Goal: Task Accomplishment & Management: Manage account settings

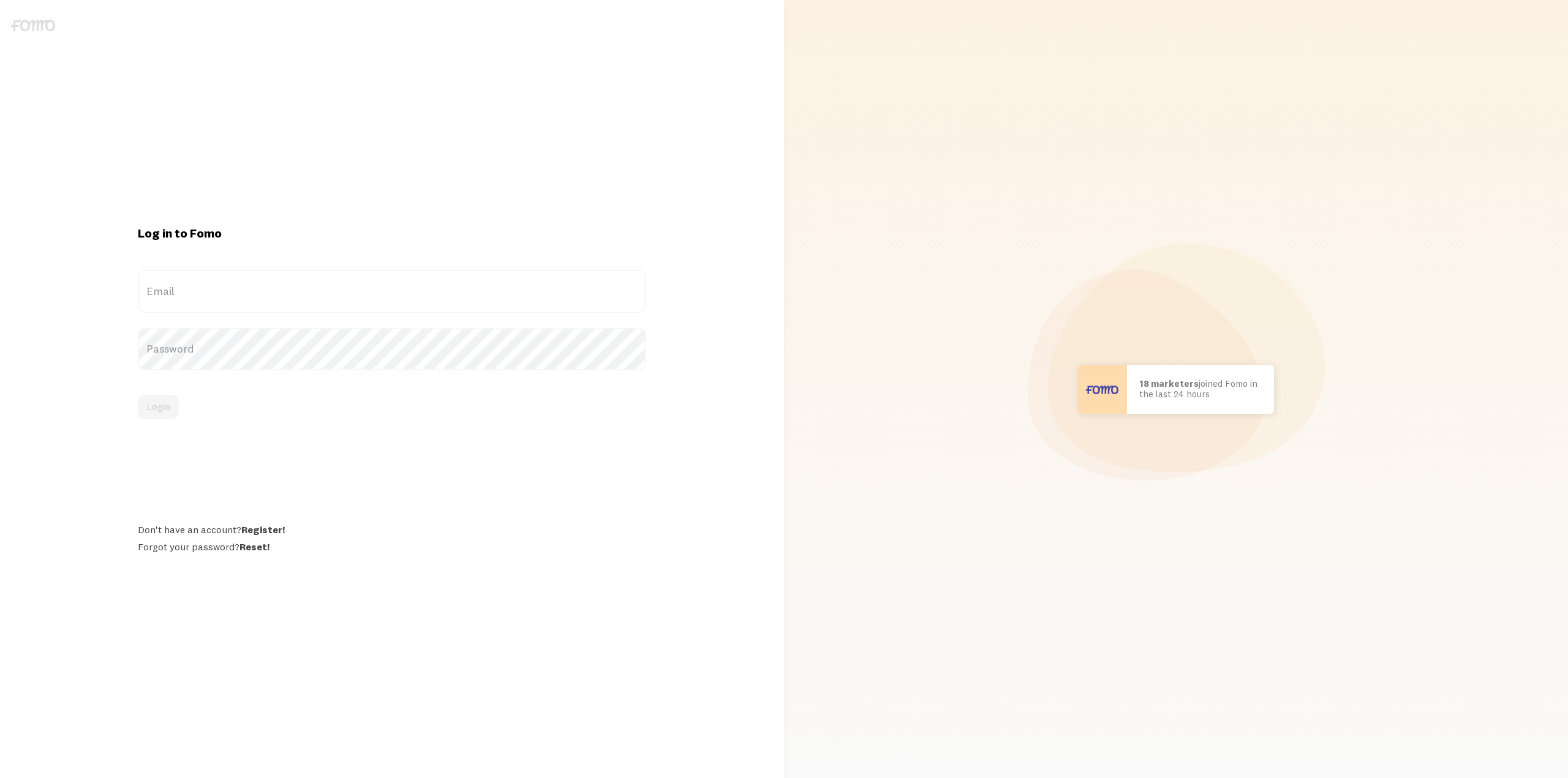
click at [138, 313] on div at bounding box center [138, 313] width 0 height 0
type input "[PERSON_NAME][EMAIL_ADDRESS][DOMAIN_NAME]"
click at [157, 416] on button "Login" at bounding box center [157, 407] width 41 height 25
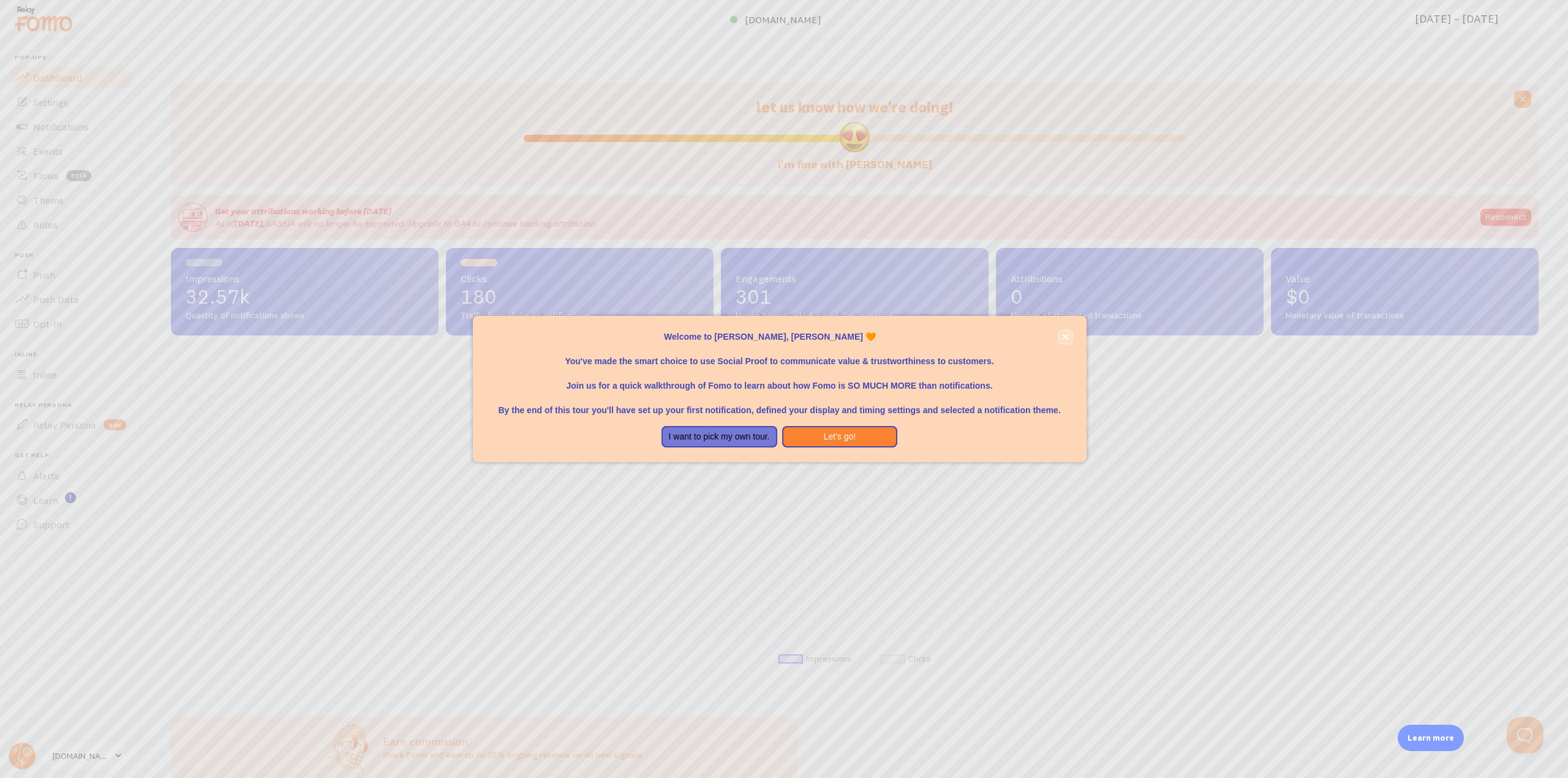
click at [1065, 338] on icon "close," at bounding box center [1064, 337] width 6 height 6
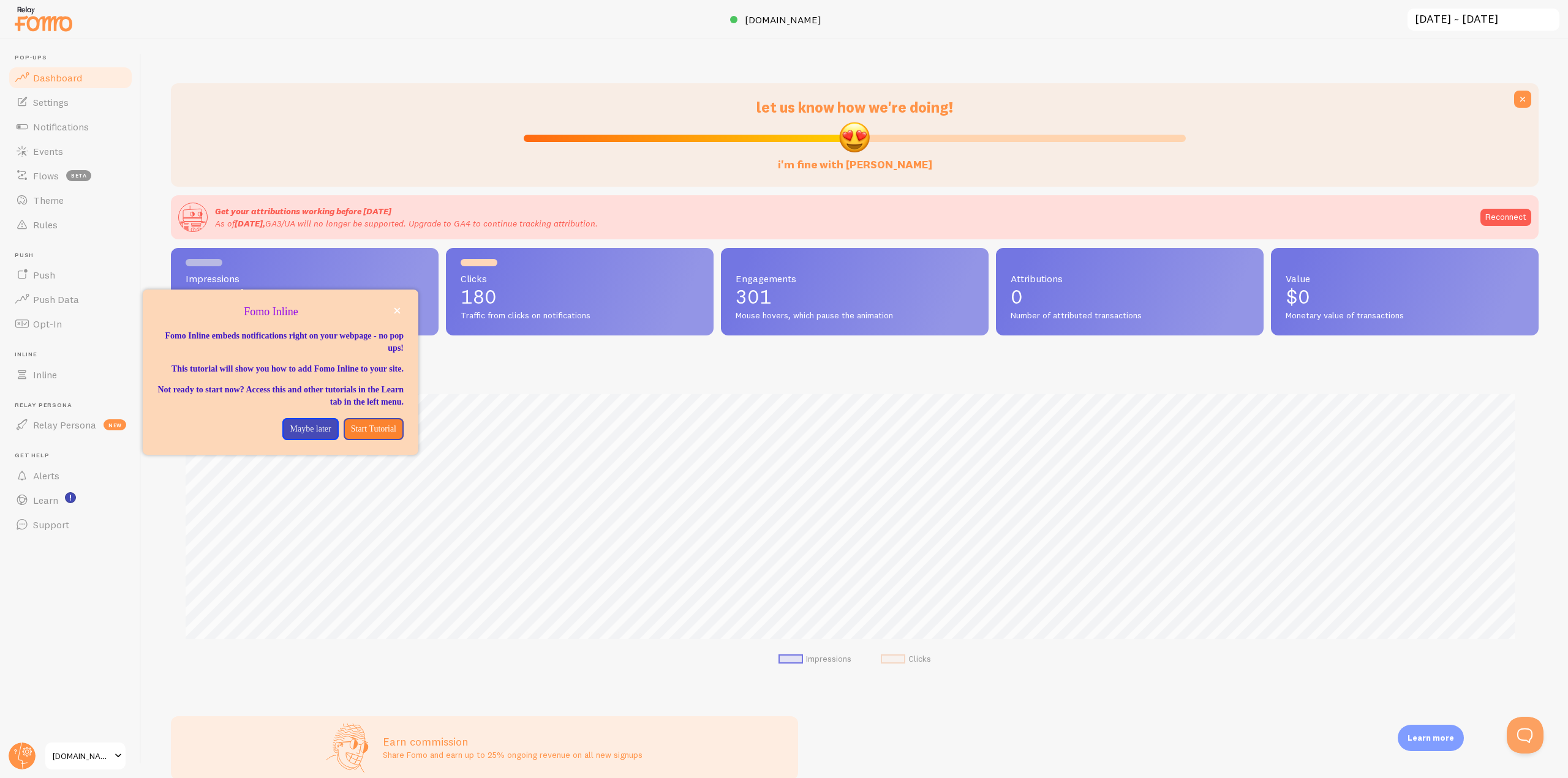
click at [100, 751] on span "[DOMAIN_NAME]" at bounding box center [82, 755] width 58 height 14
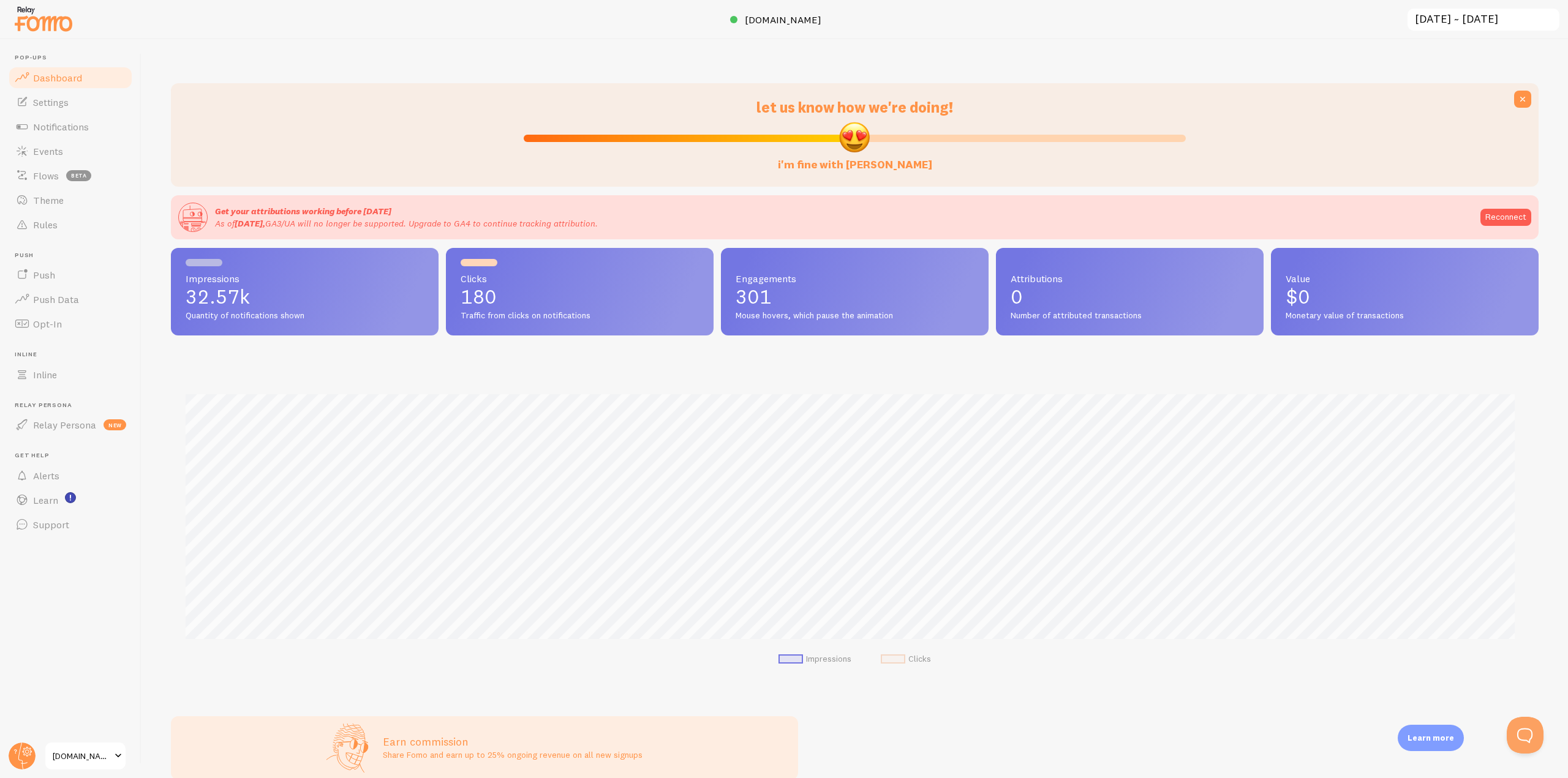
scroll to position [322, 1358]
click at [56, 100] on span "Settings" at bounding box center [50, 102] width 35 height 12
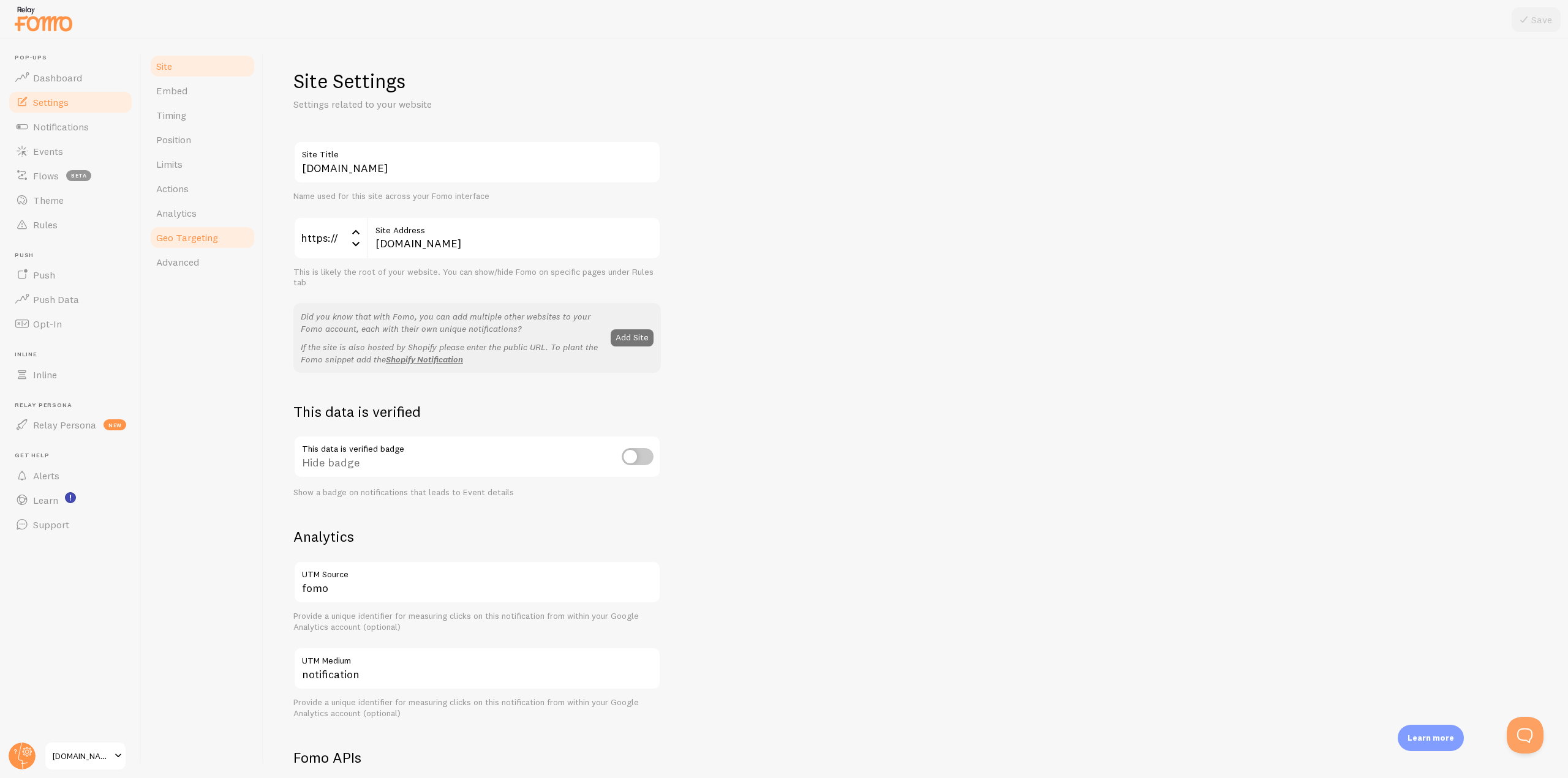
click at [195, 241] on span "Geo Targeting" at bounding box center [187, 237] width 62 height 12
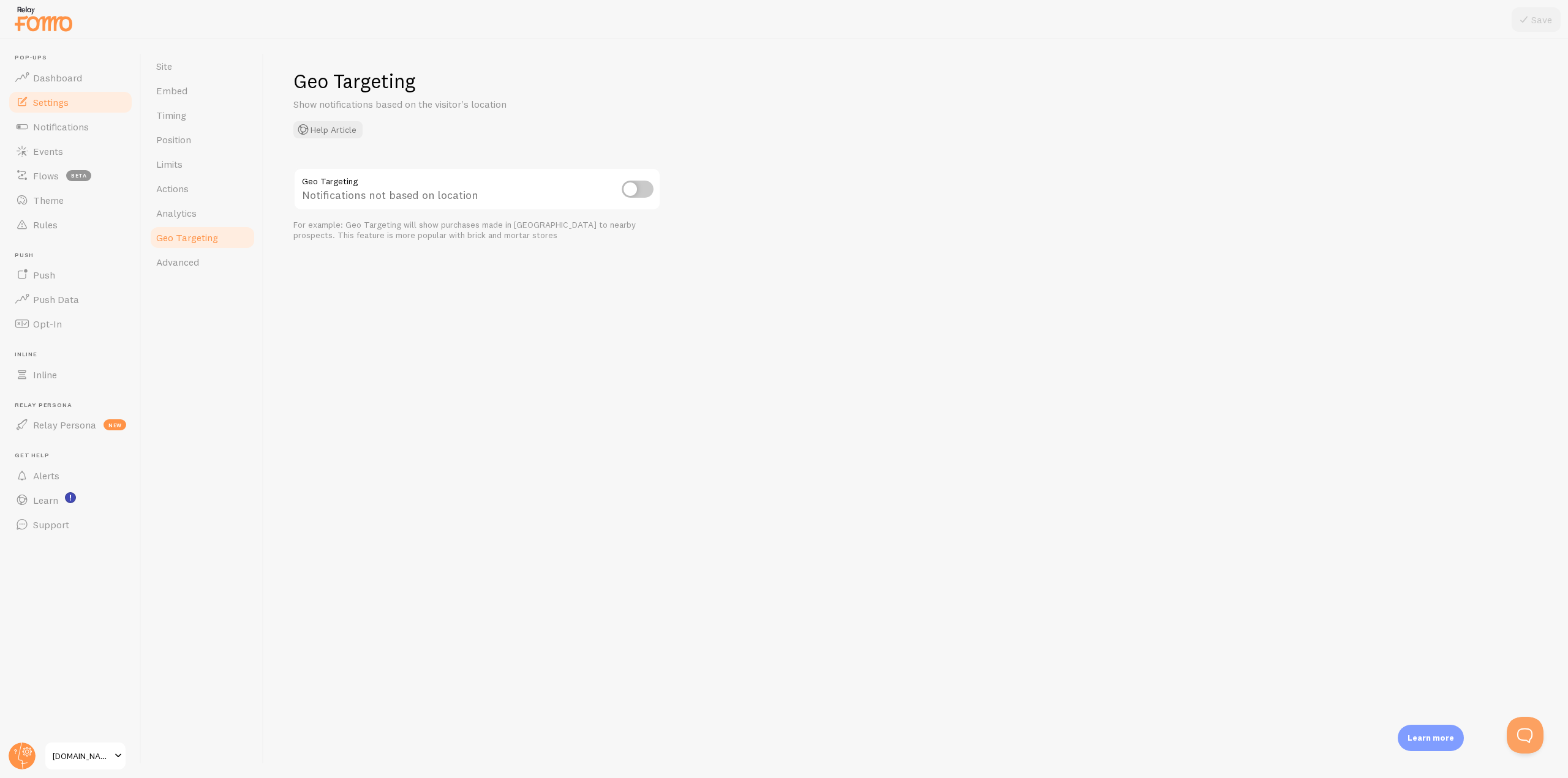
click at [629, 184] on input "checkbox" at bounding box center [637, 189] width 32 height 17
click at [631, 186] on input "checkbox" at bounding box center [637, 189] width 32 height 17
checkbox input "false"
click at [180, 259] on span "Advanced" at bounding box center [177, 262] width 43 height 12
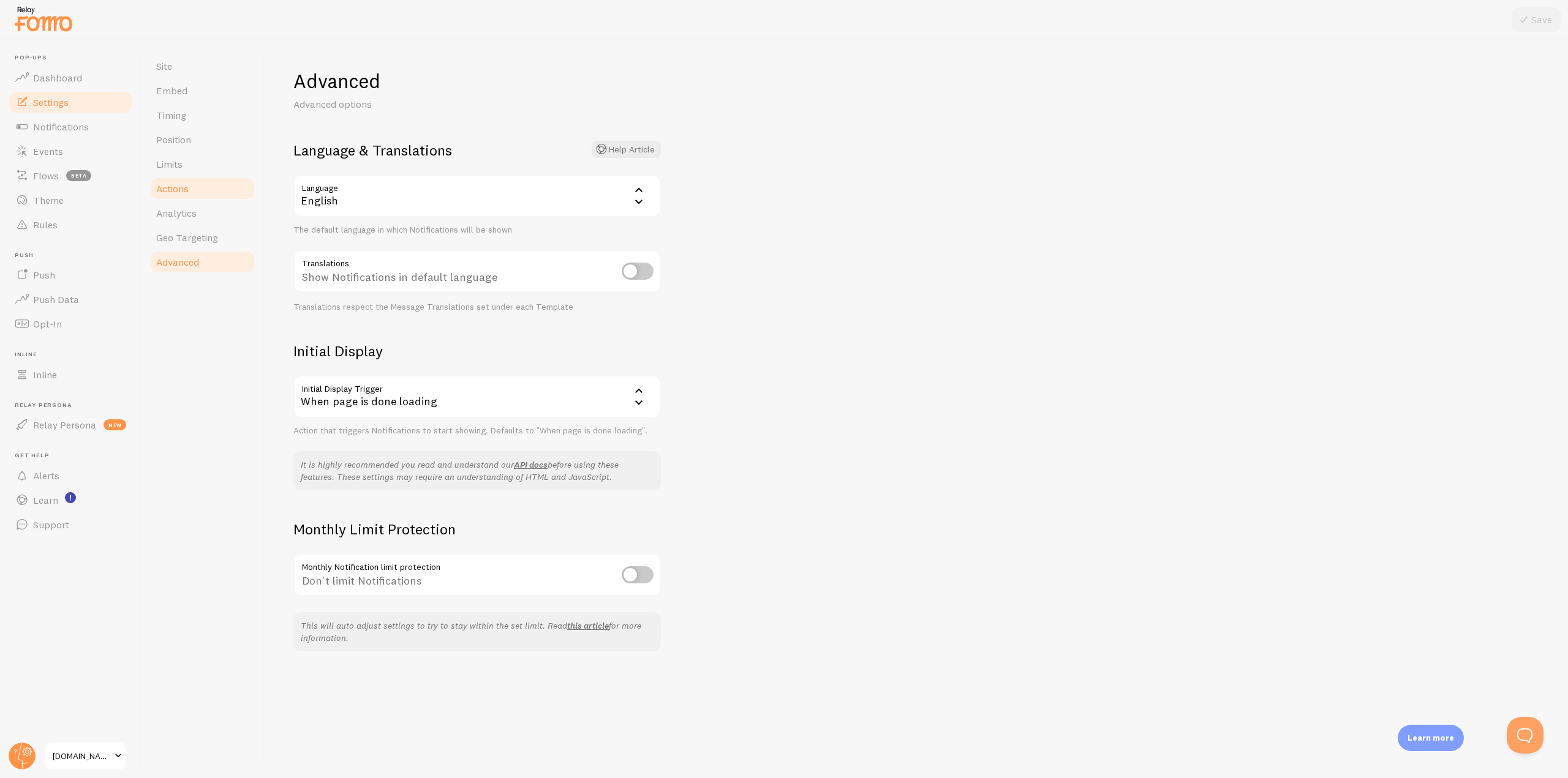
click at [196, 191] on link "Actions" at bounding box center [202, 189] width 107 height 25
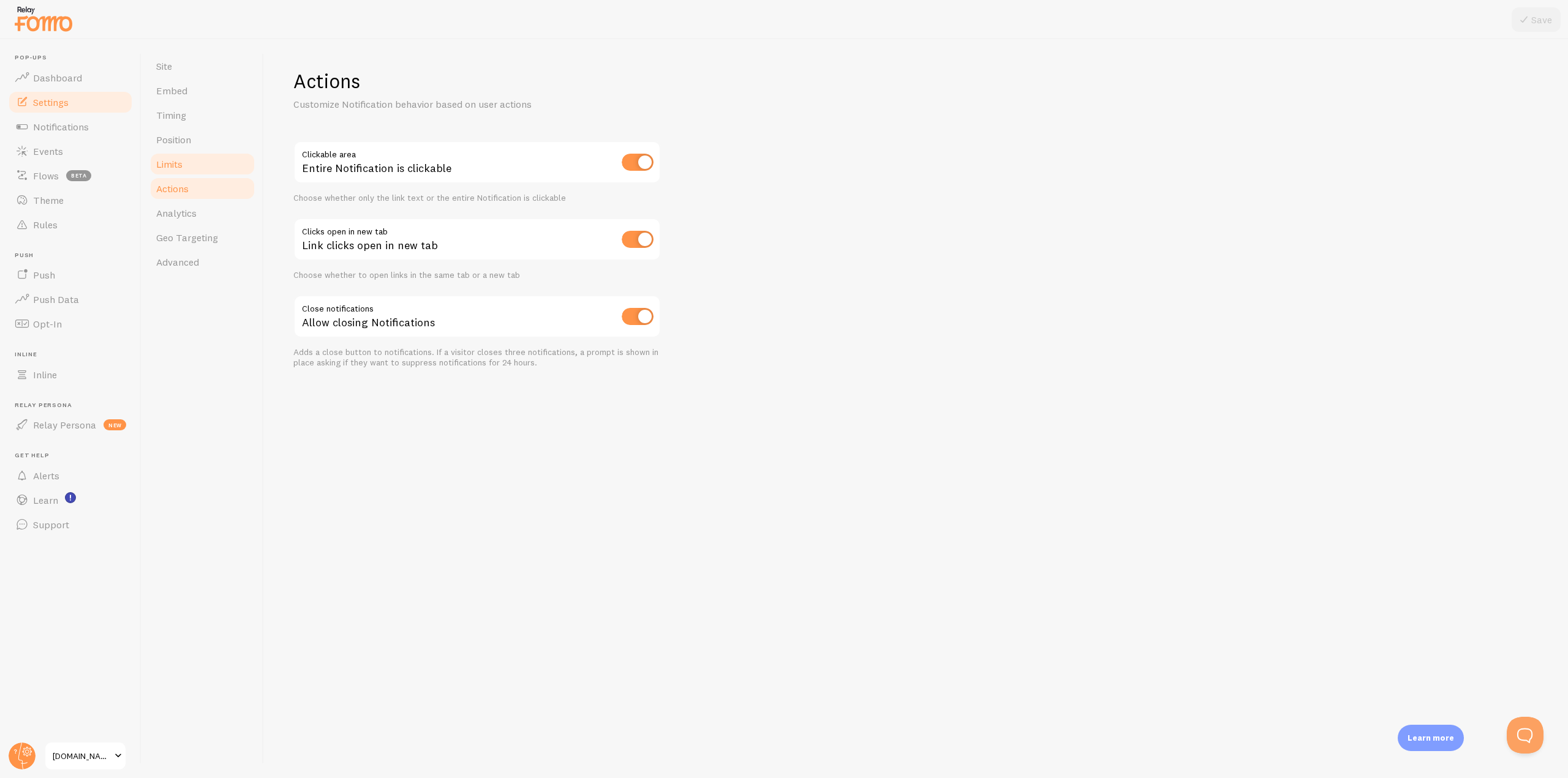
click at [194, 163] on link "Limits" at bounding box center [202, 164] width 107 height 25
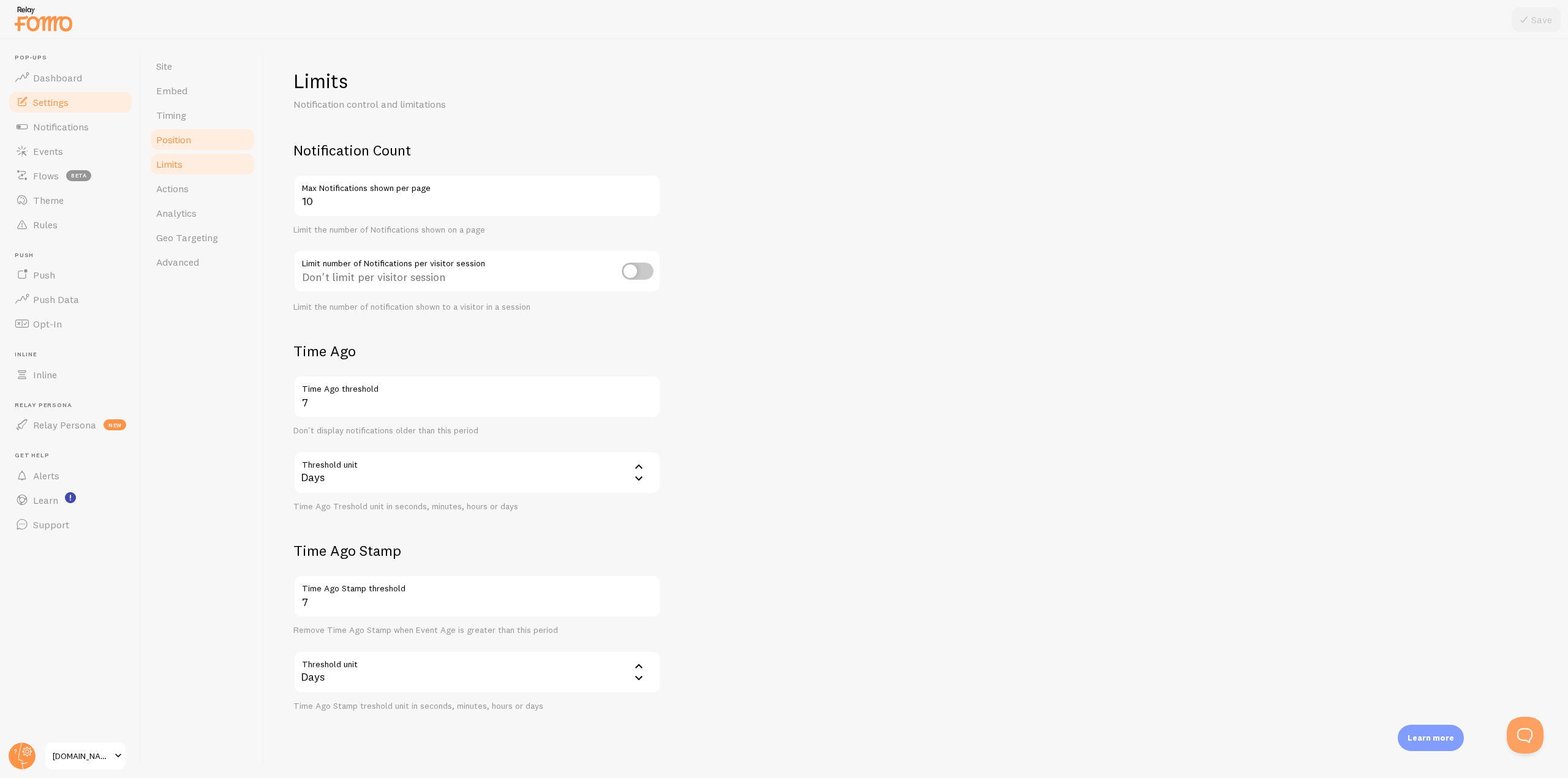
click at [212, 138] on link "Position" at bounding box center [202, 139] width 107 height 25
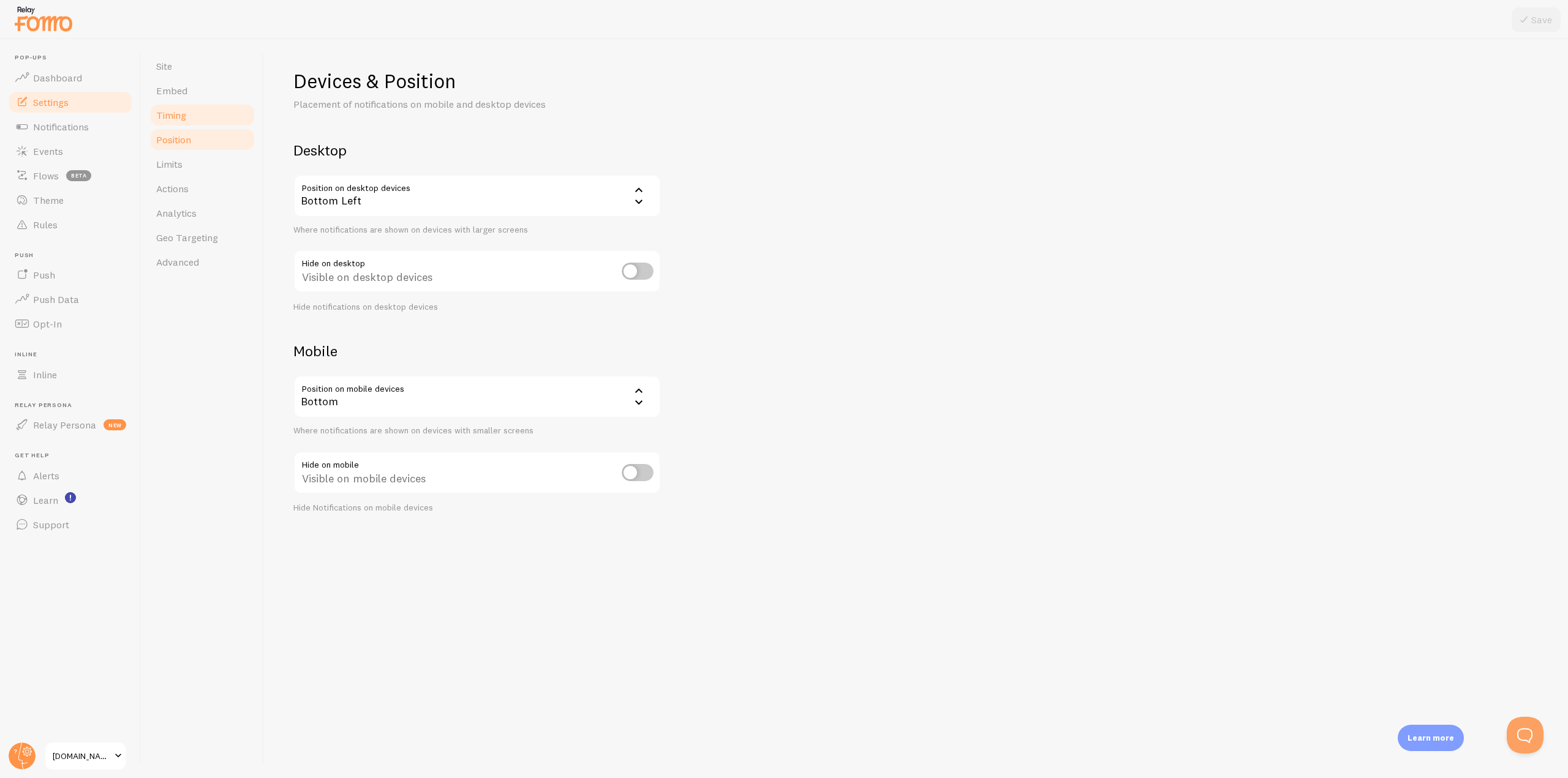
click at [214, 119] on link "Timing" at bounding box center [202, 115] width 107 height 25
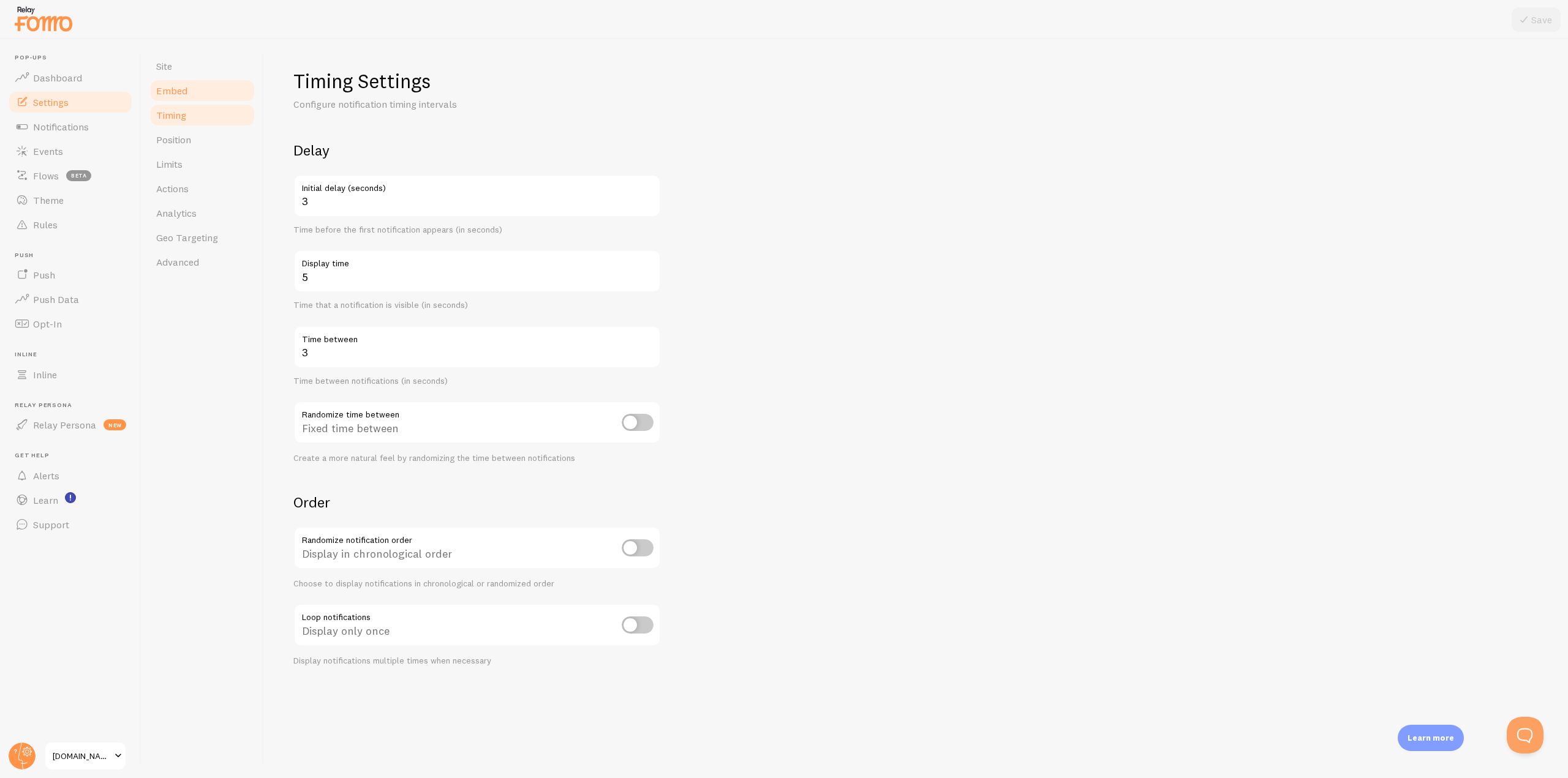
click at [211, 92] on link "Embed" at bounding box center [202, 91] width 107 height 25
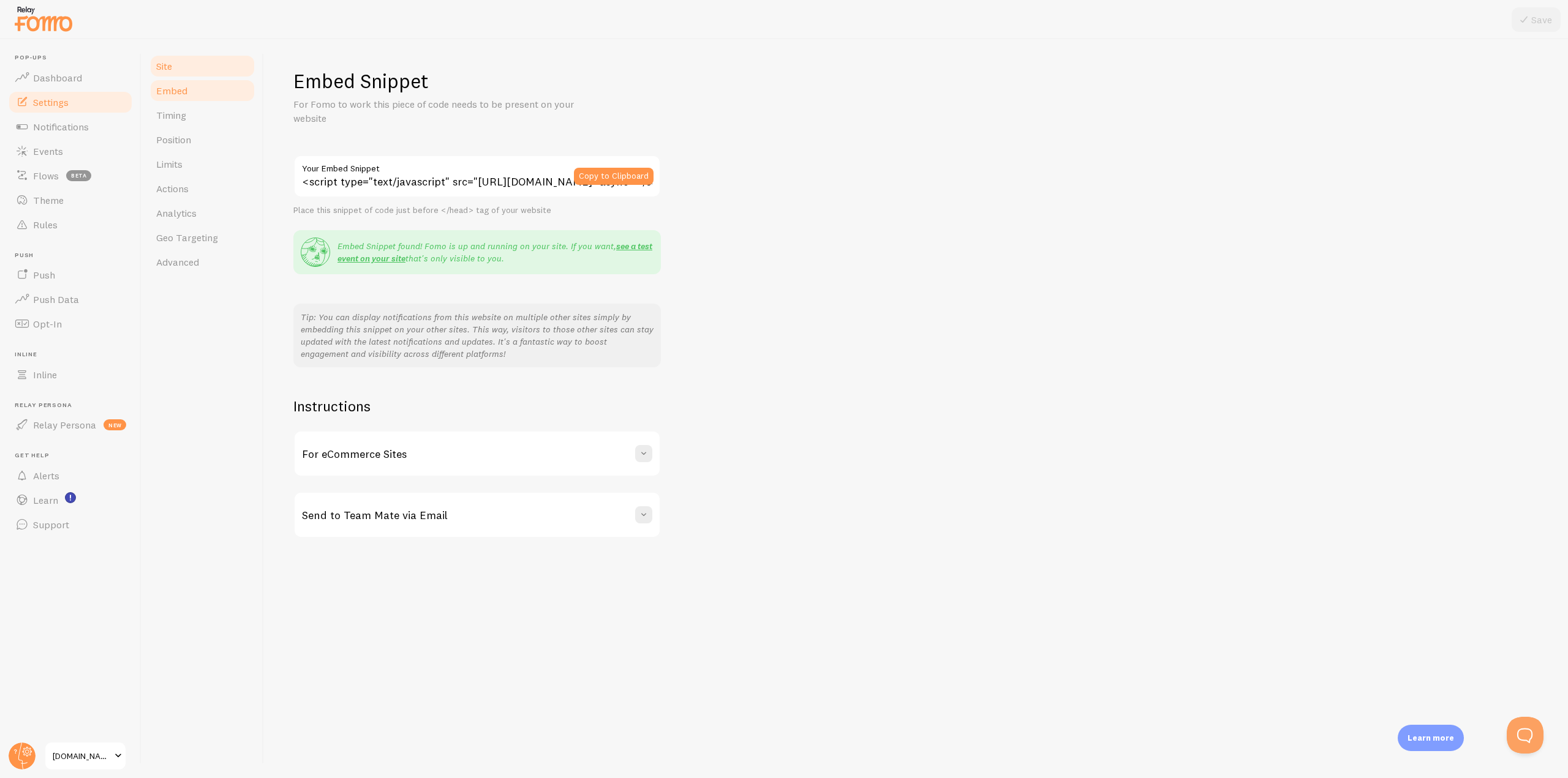
click at [201, 69] on link "Site" at bounding box center [202, 66] width 107 height 25
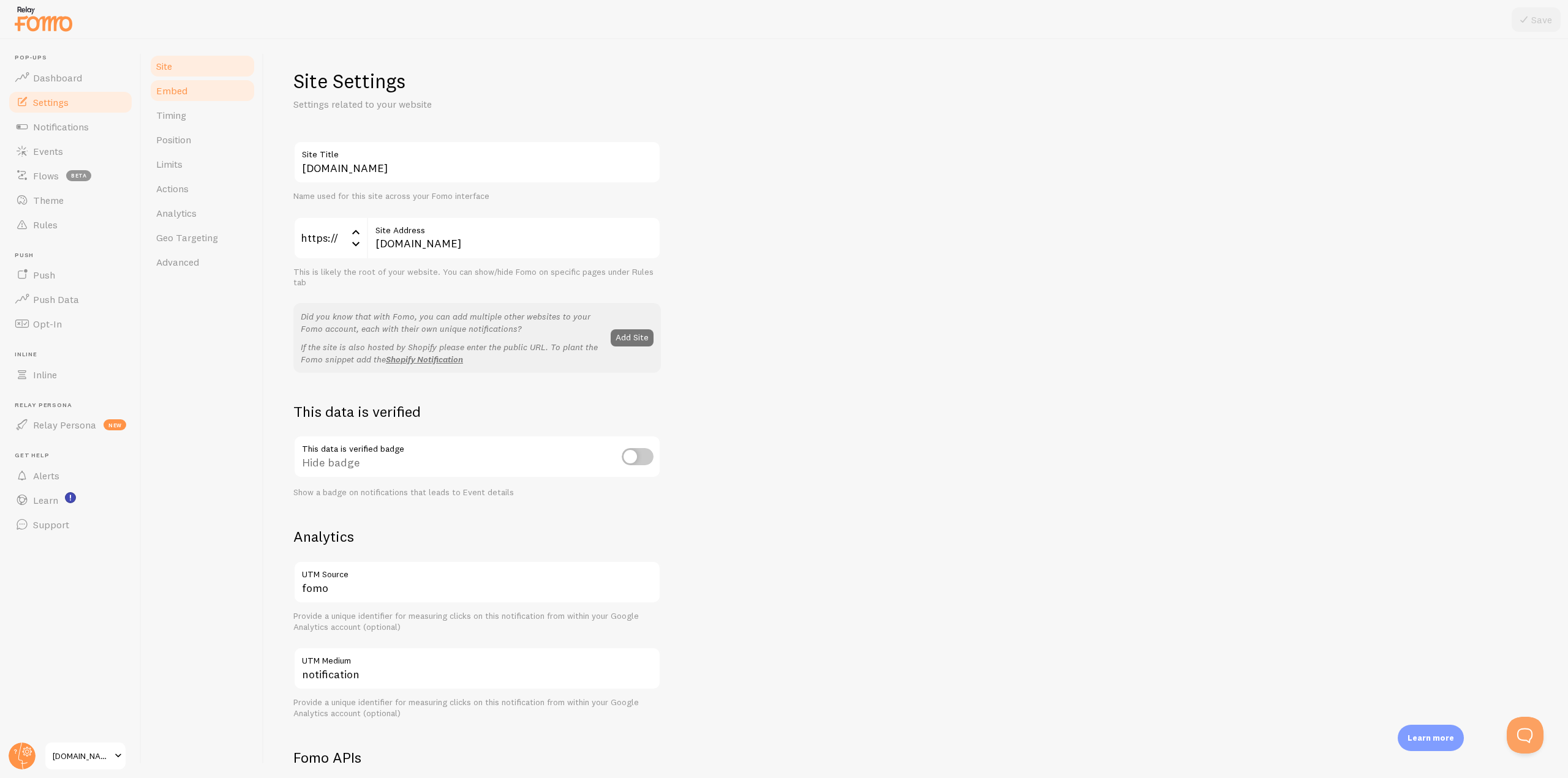
click at [201, 87] on link "Embed" at bounding box center [202, 91] width 107 height 25
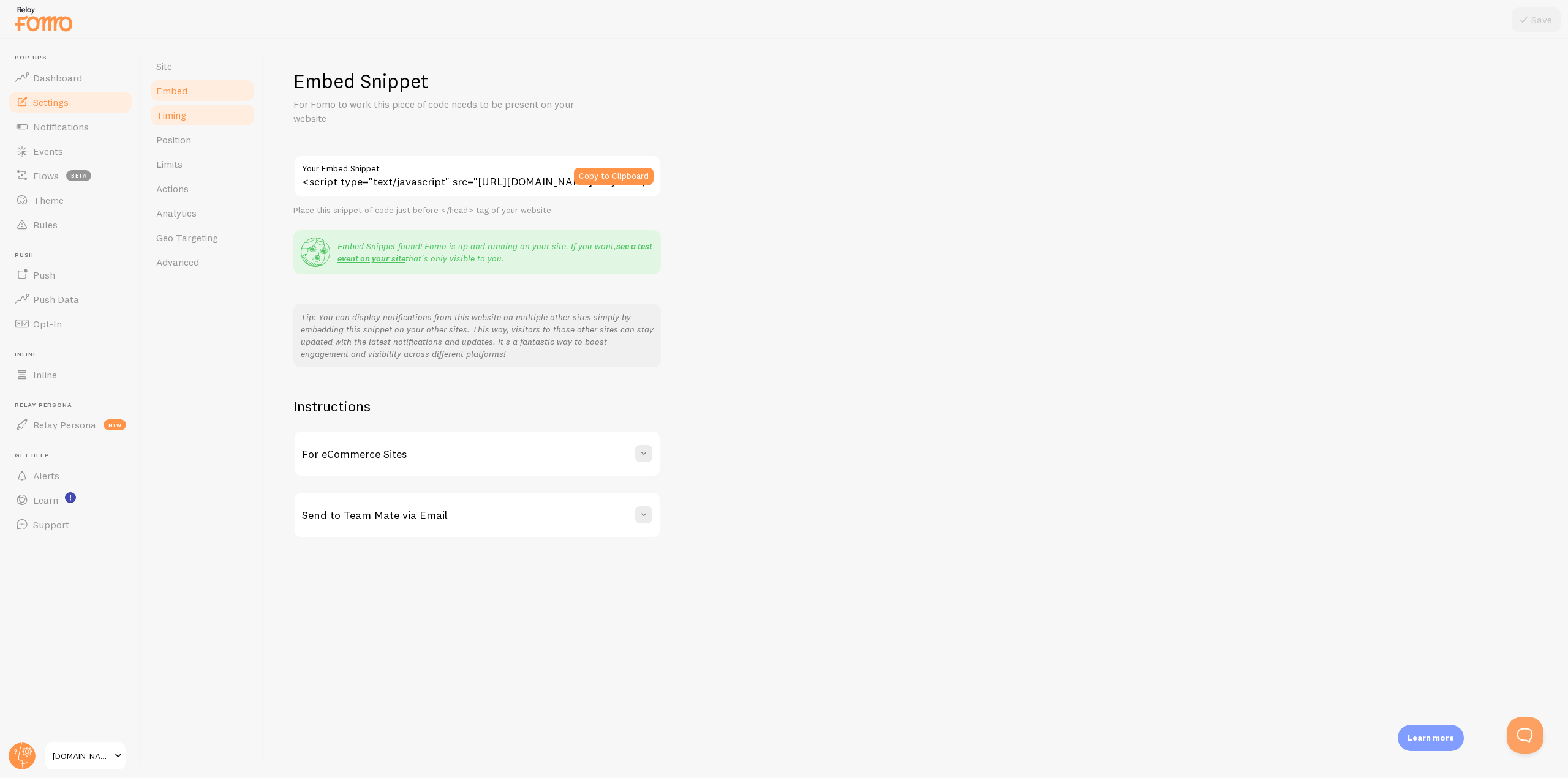
click at [185, 108] on link "Timing" at bounding box center [202, 115] width 107 height 25
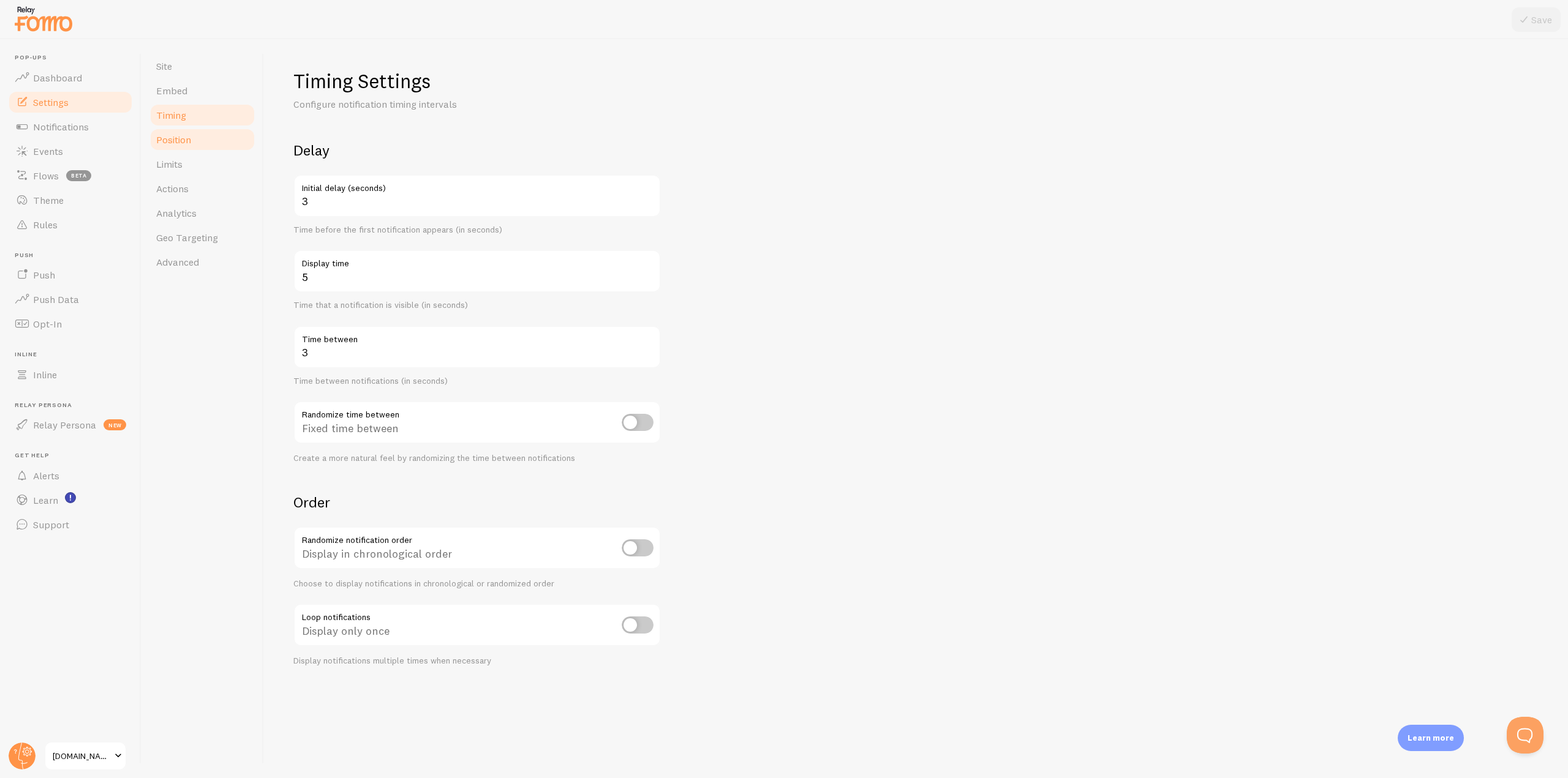
click at [175, 143] on span "Position" at bounding box center [174, 139] width 35 height 12
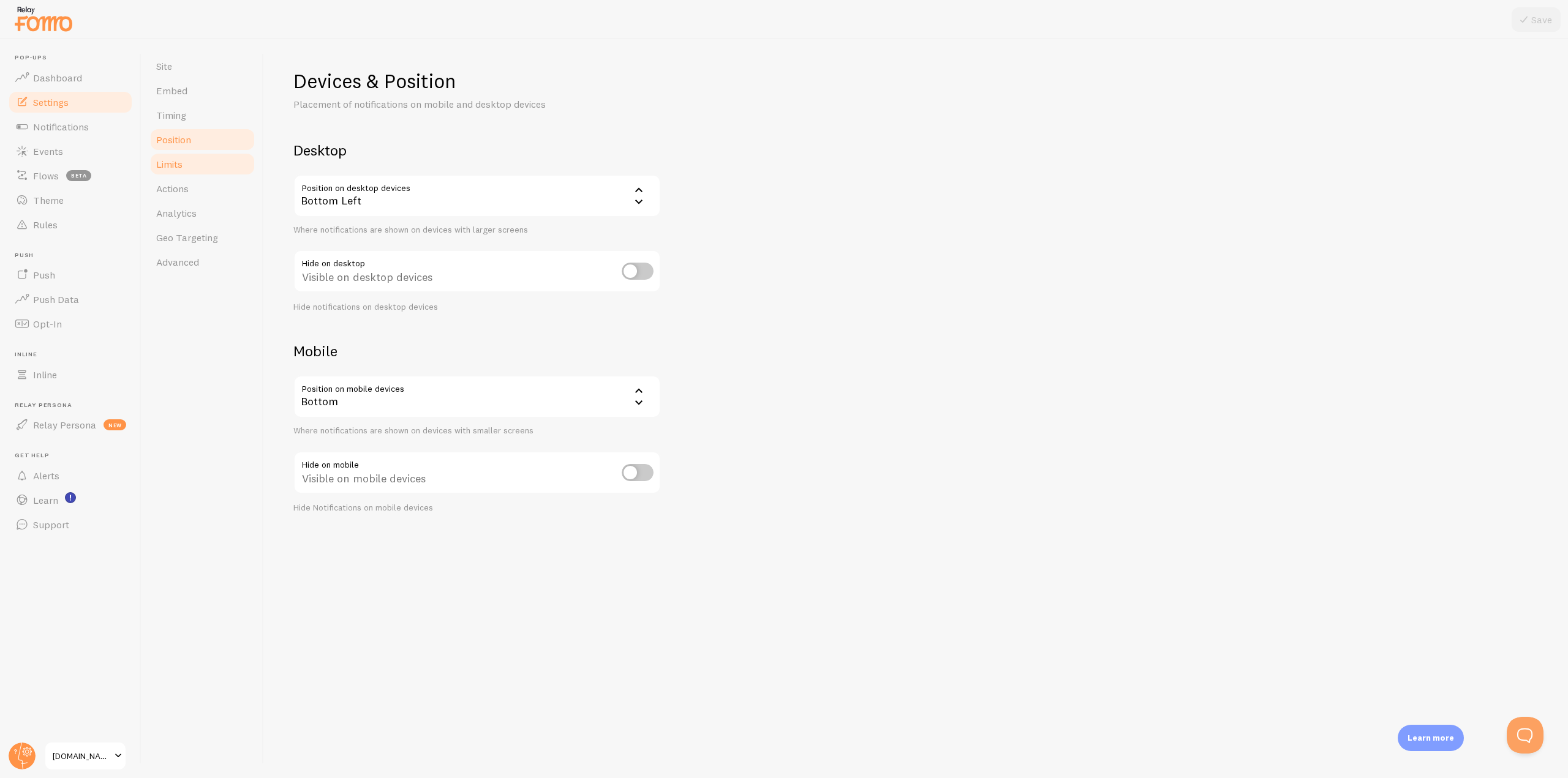
click at [170, 159] on span "Limits" at bounding box center [170, 164] width 27 height 12
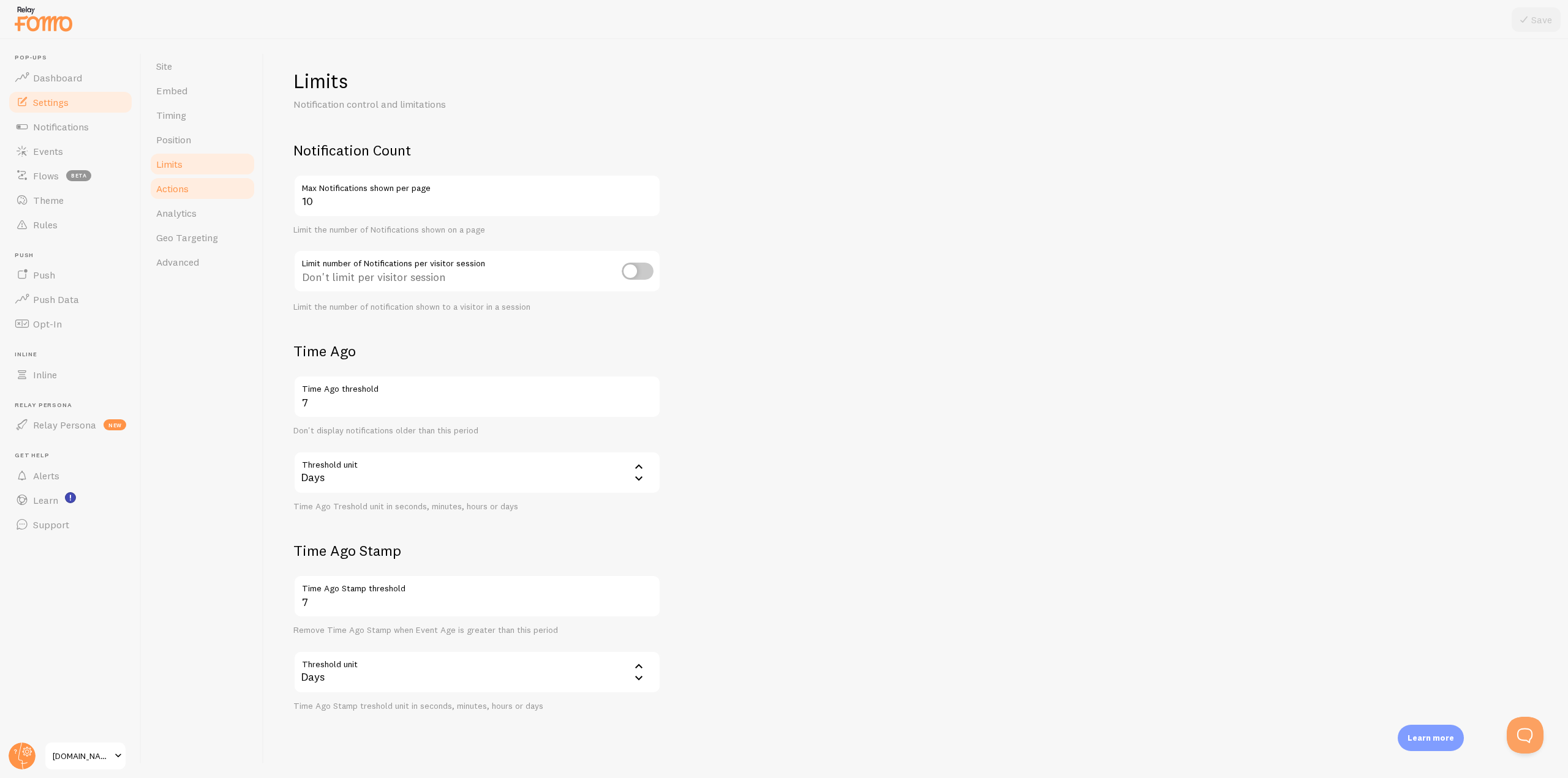
click at [196, 184] on link "Actions" at bounding box center [202, 189] width 107 height 25
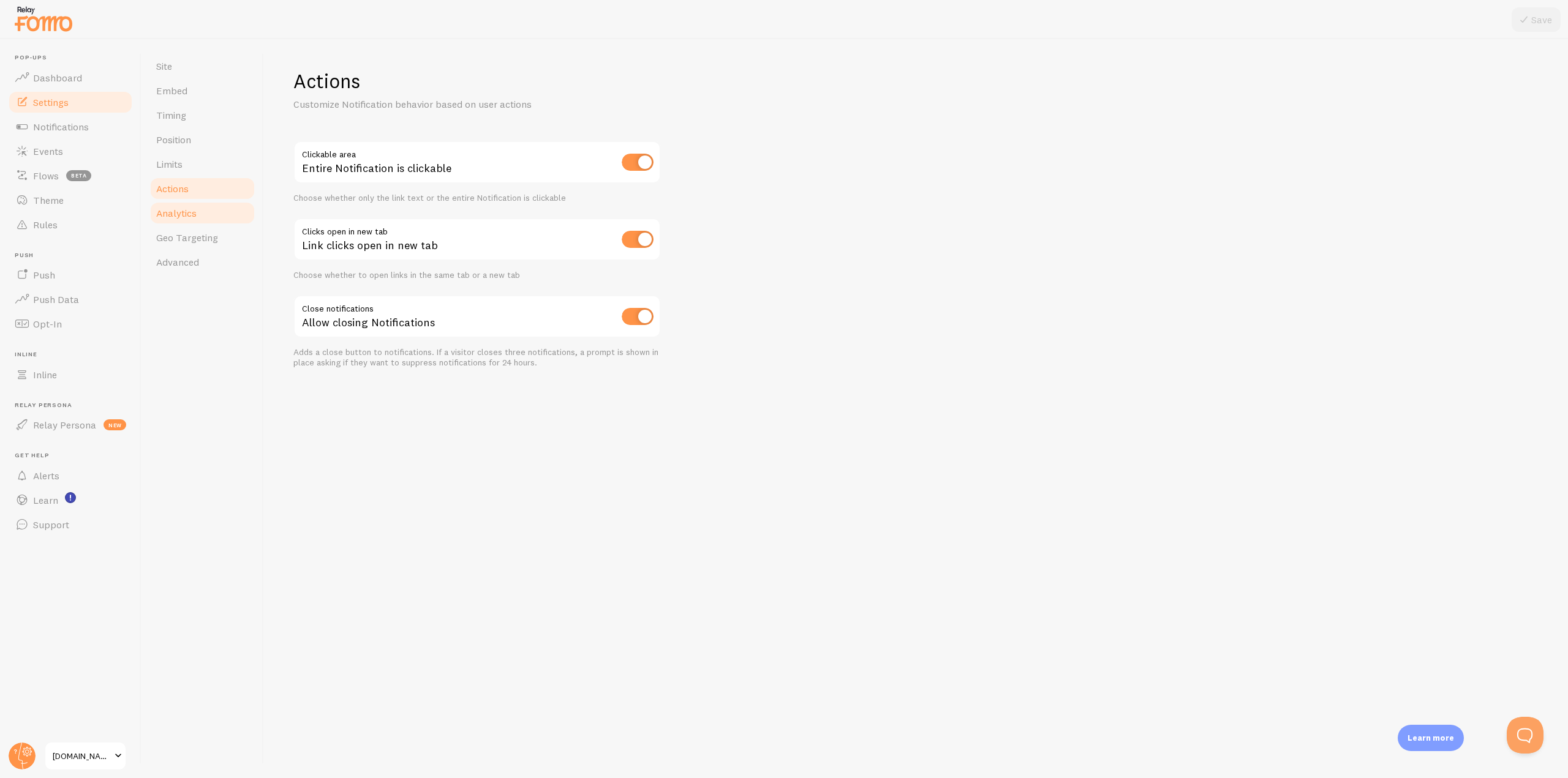
click at [185, 224] on link "Analytics" at bounding box center [202, 213] width 107 height 25
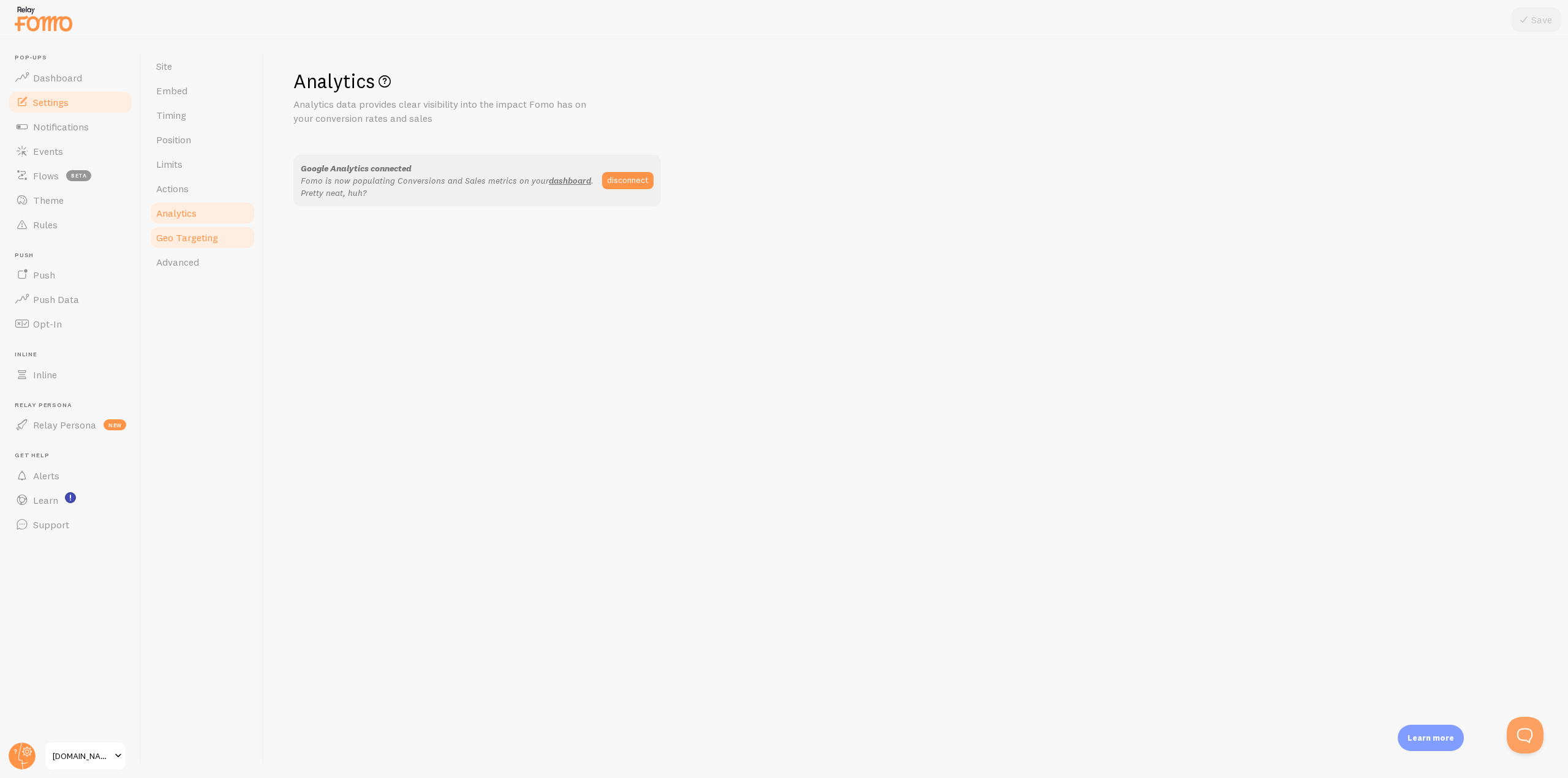
click at [186, 233] on span "Geo Targeting" at bounding box center [187, 237] width 62 height 12
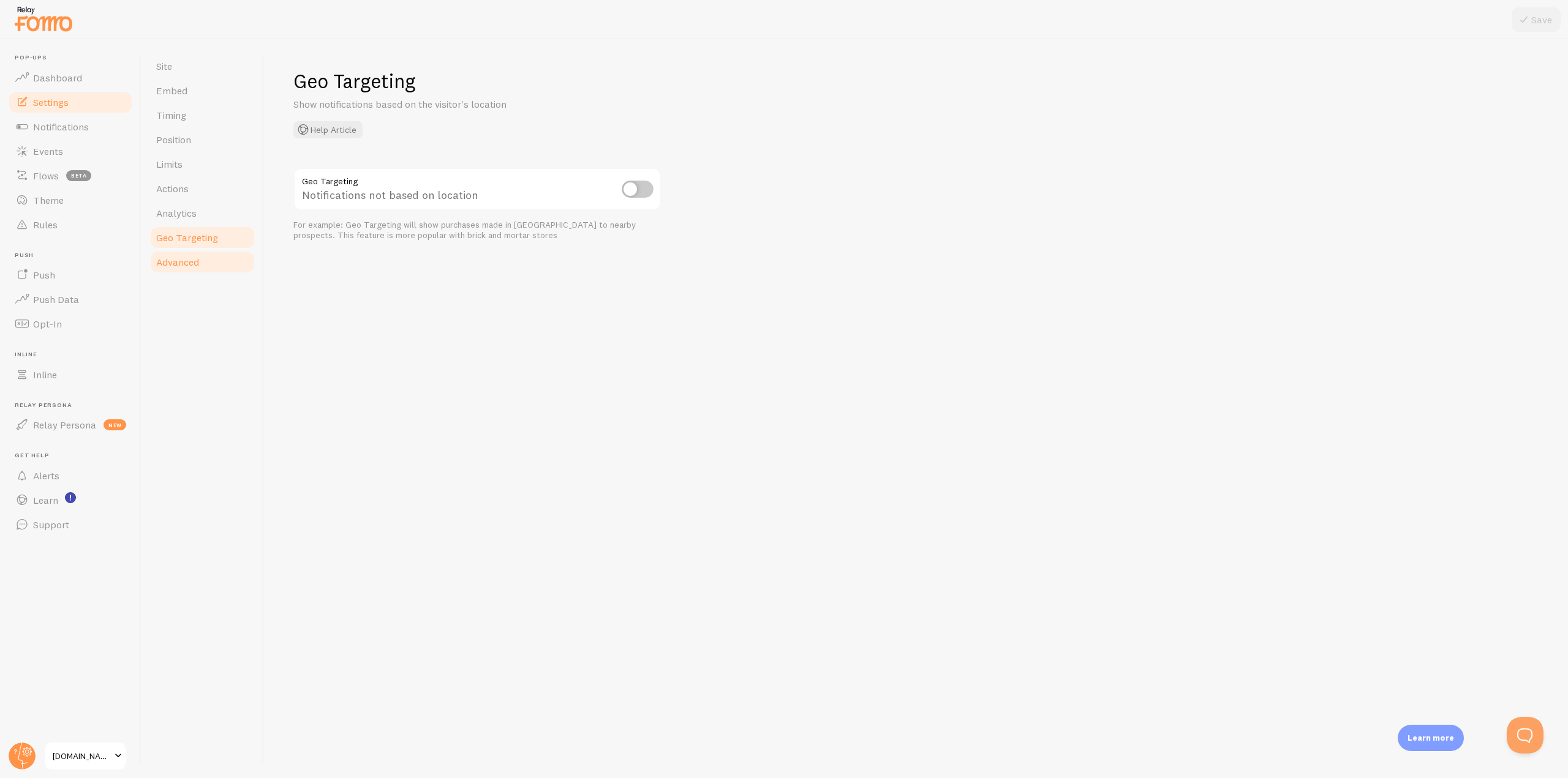
click at [234, 264] on link "Advanced" at bounding box center [202, 262] width 107 height 25
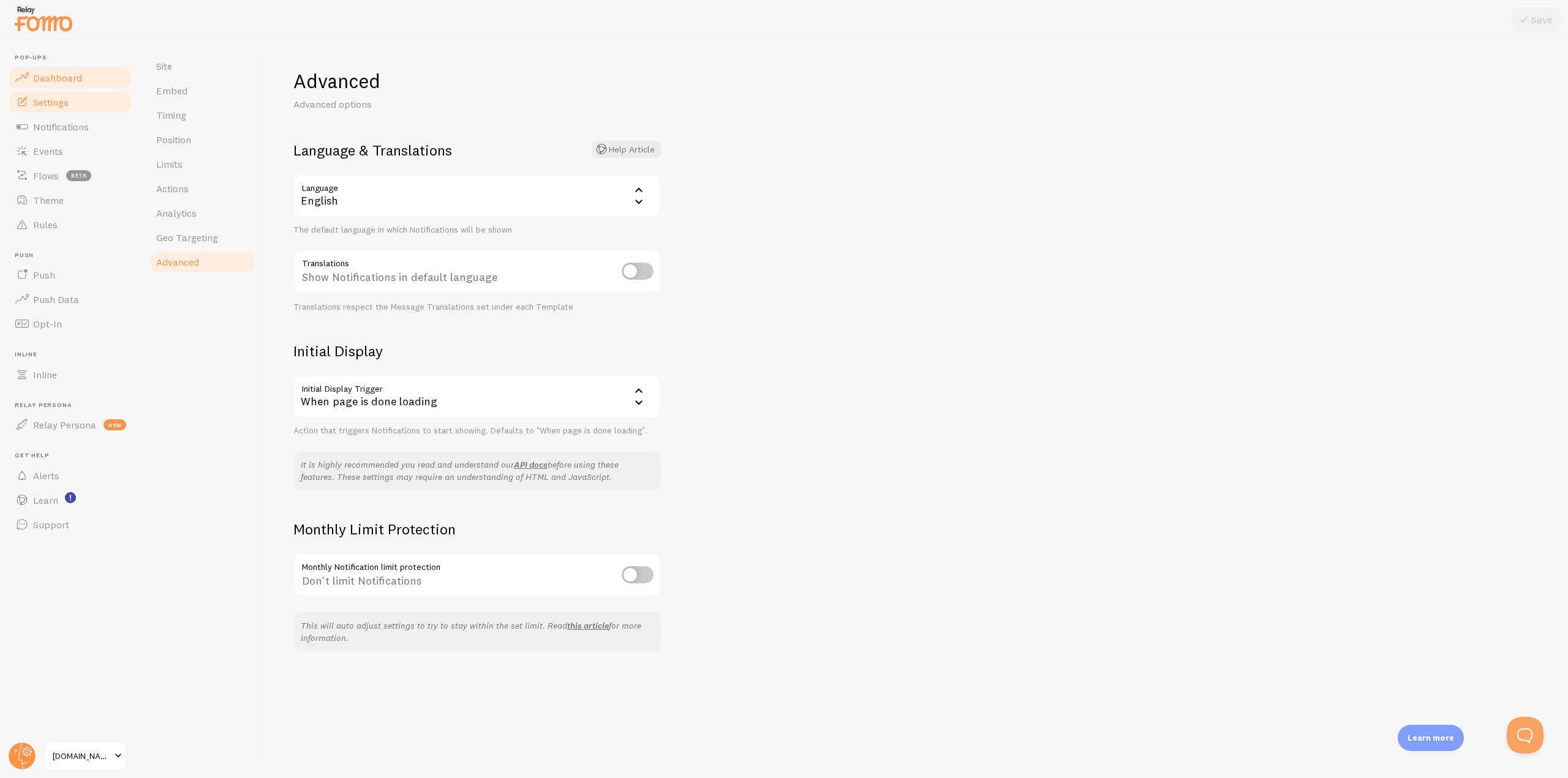
click at [83, 83] on link "Dashboard" at bounding box center [70, 78] width 126 height 25
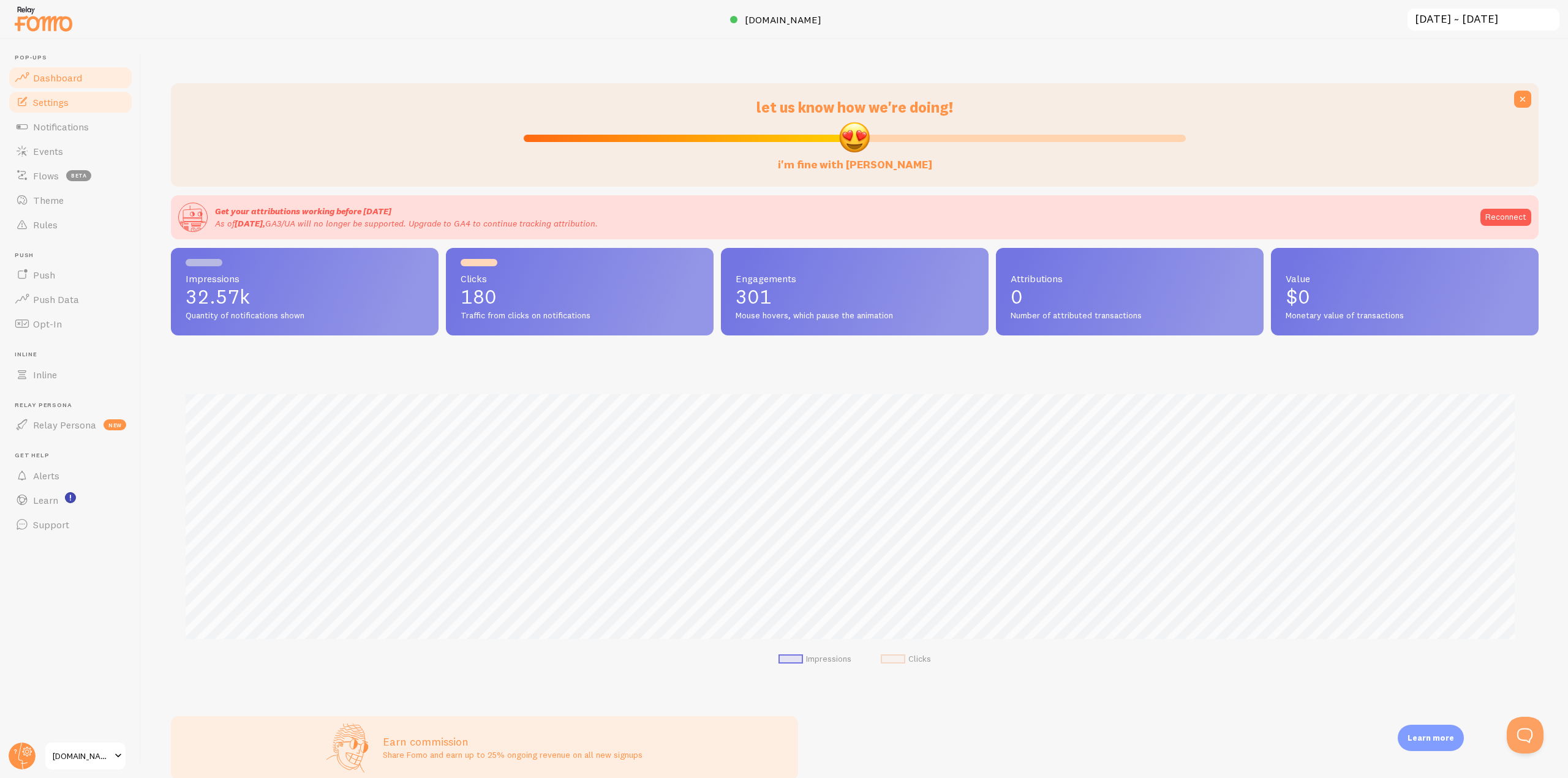
scroll to position [322, 1358]
click at [77, 102] on link "Settings" at bounding box center [70, 102] width 126 height 25
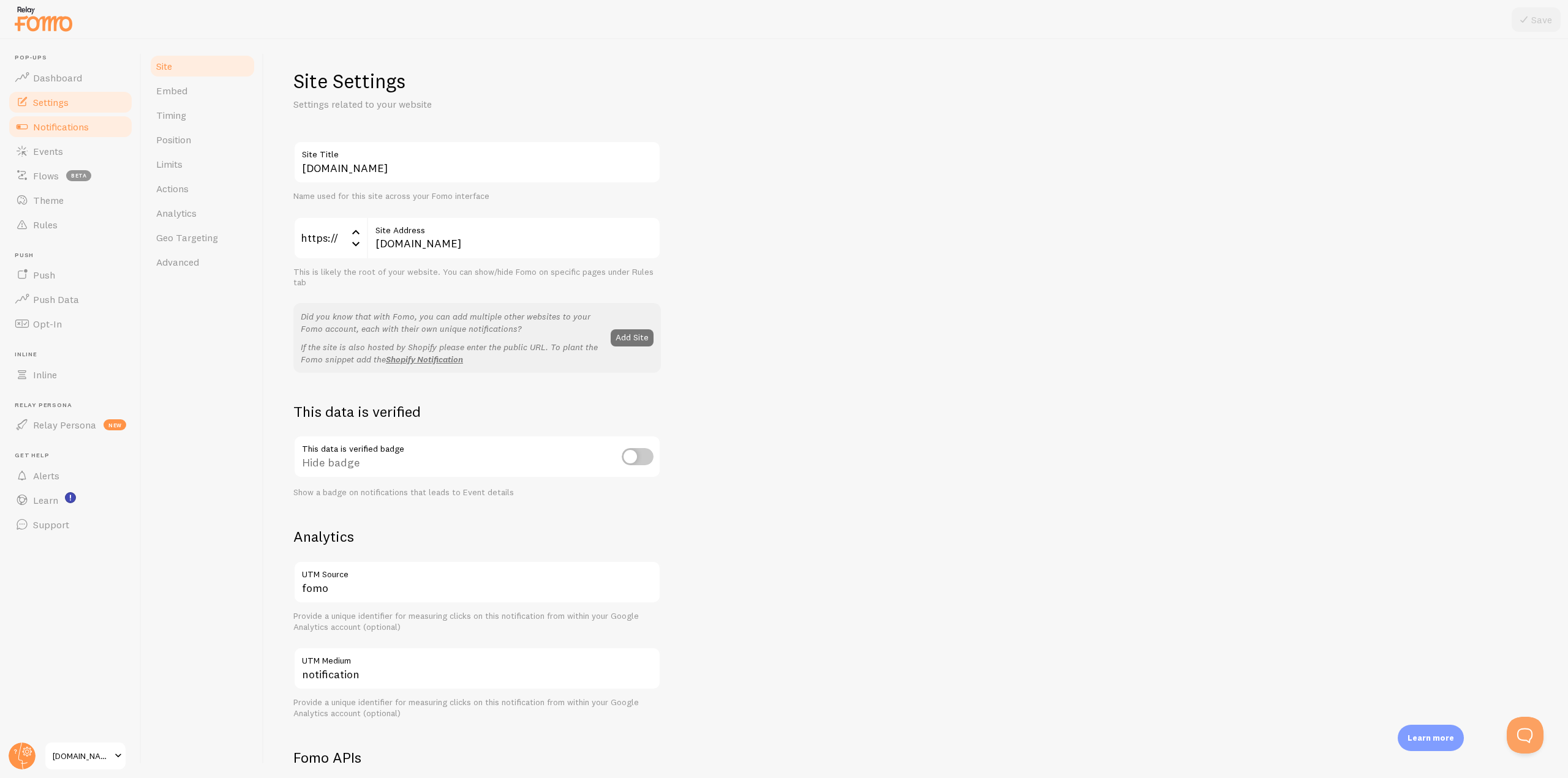
click at [65, 120] on link "Notifications" at bounding box center [70, 127] width 126 height 25
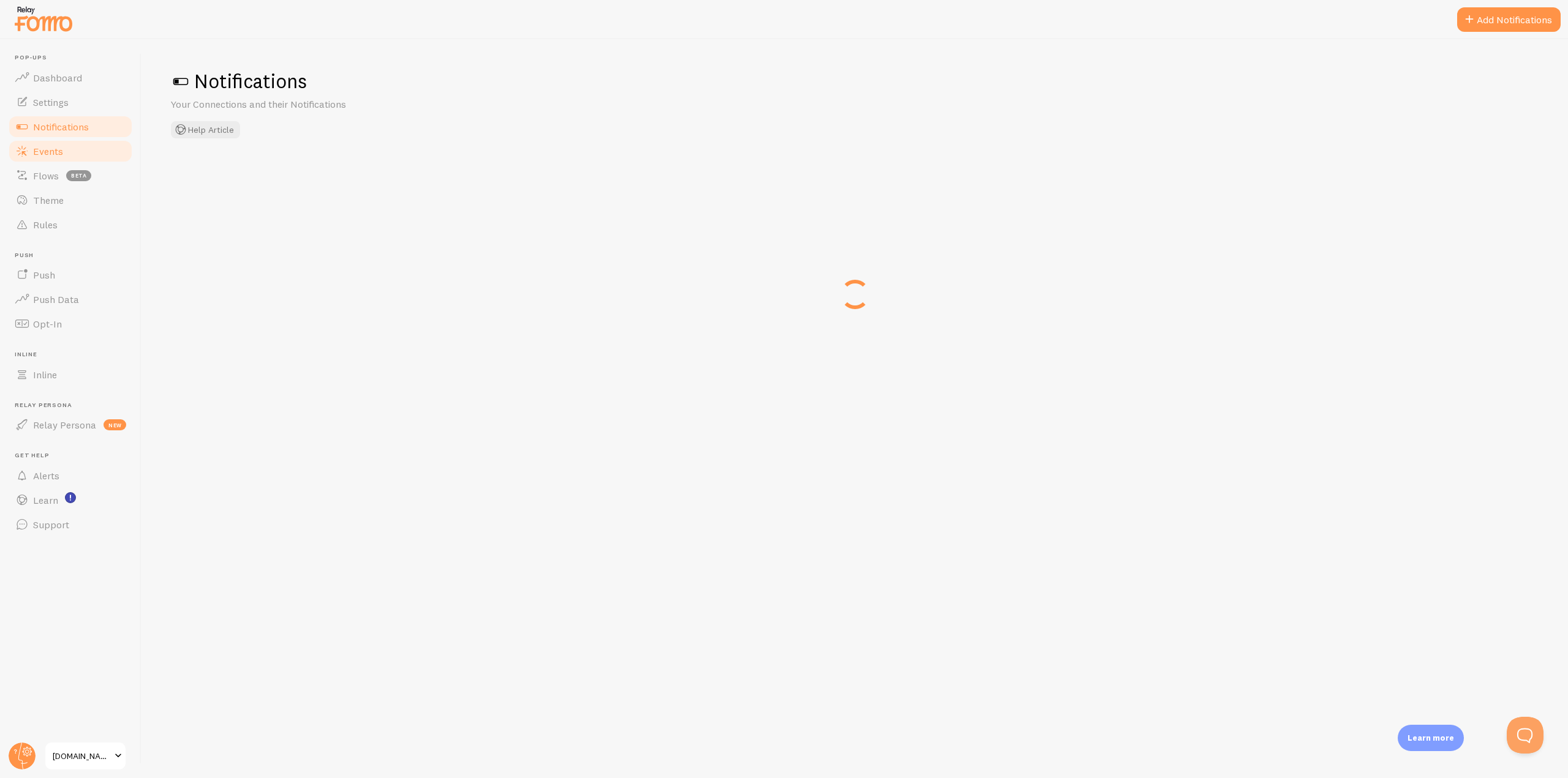
click at [48, 142] on link "Events" at bounding box center [70, 152] width 126 height 25
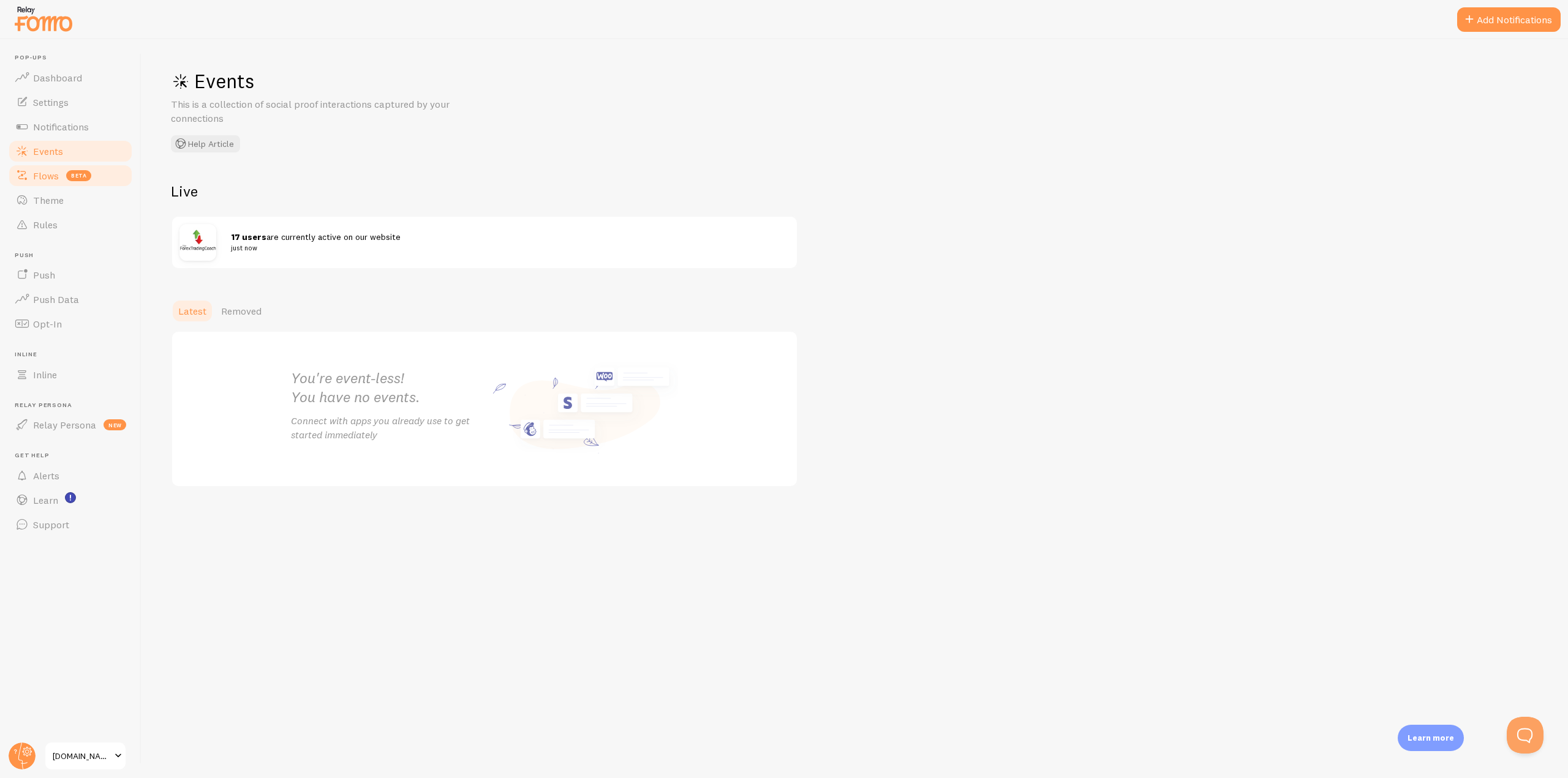
click at [41, 176] on span "Flows" at bounding box center [46, 176] width 26 height 12
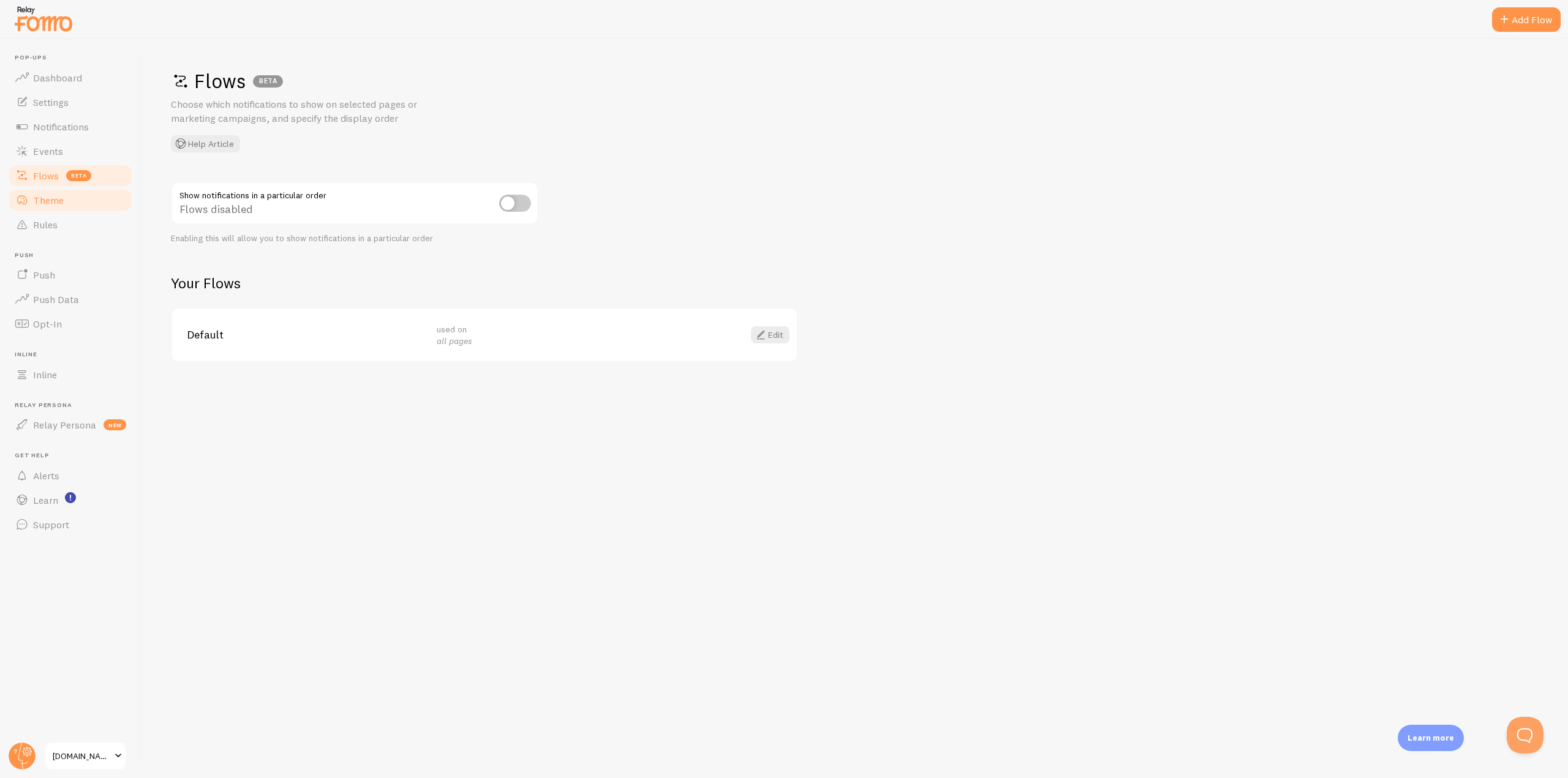
click at [42, 192] on link "Theme" at bounding box center [70, 200] width 126 height 25
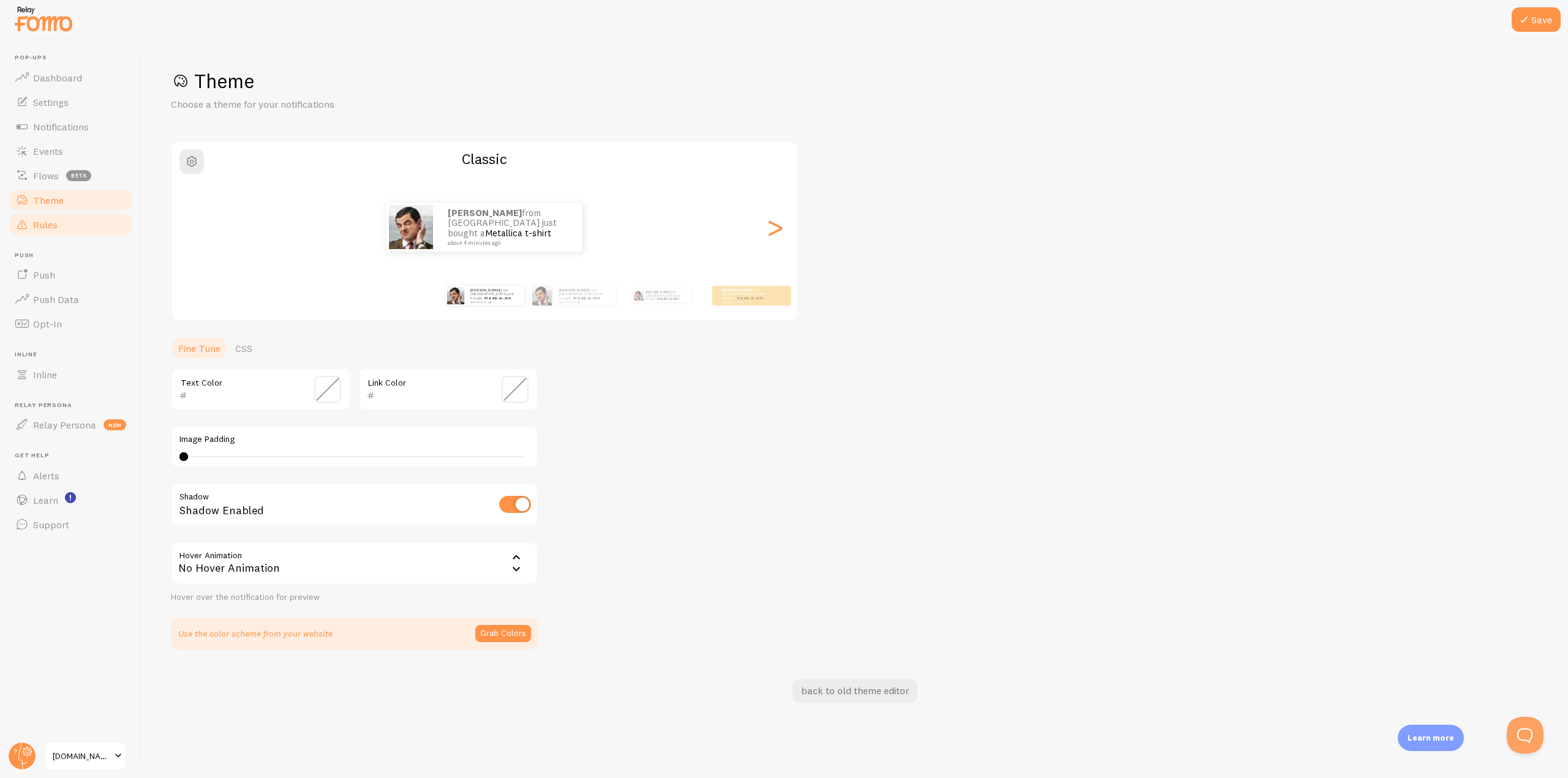
click at [41, 222] on span "Rules" at bounding box center [46, 224] width 25 height 12
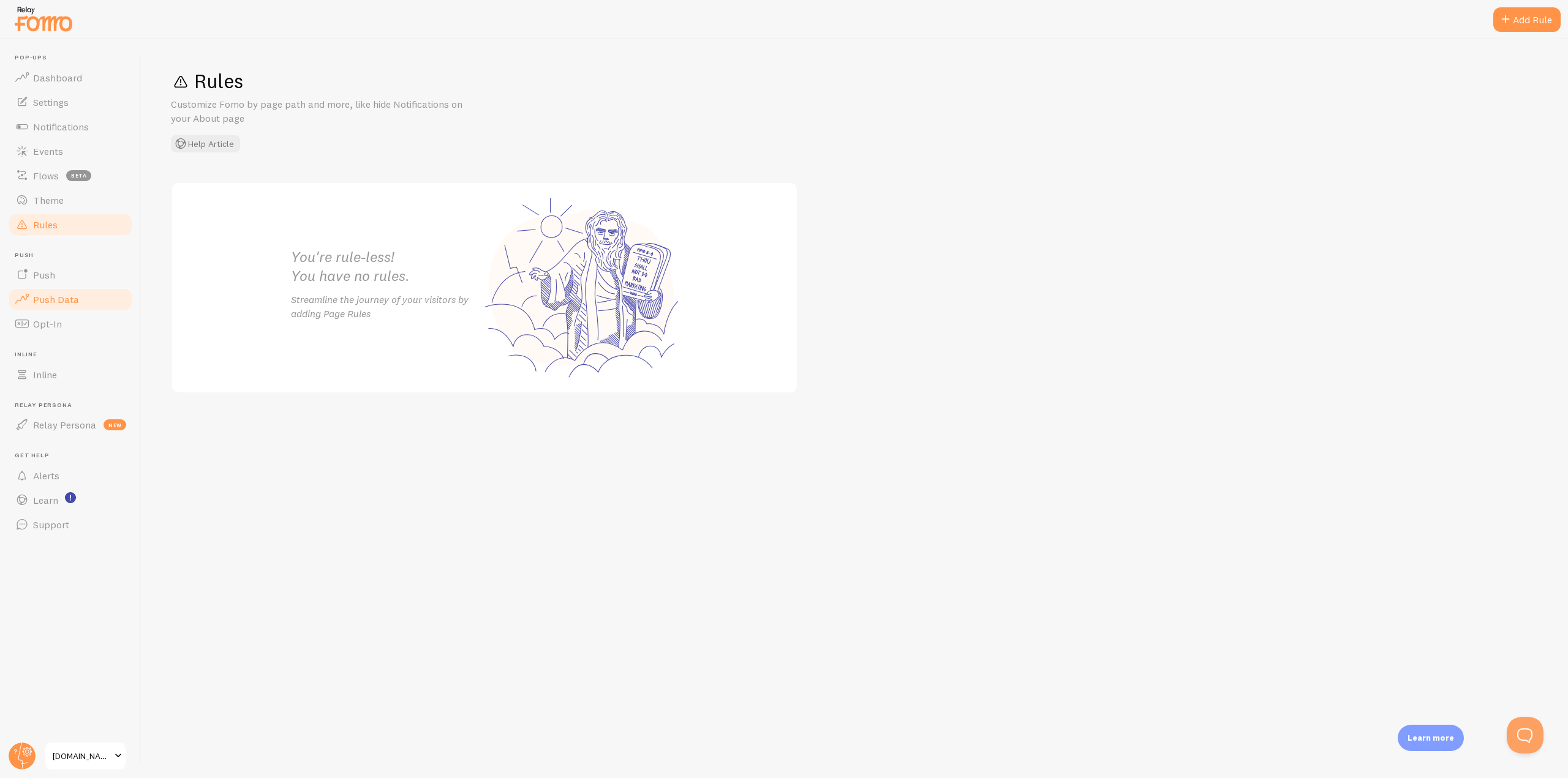
click at [53, 272] on span "Push" at bounding box center [44, 274] width 22 height 12
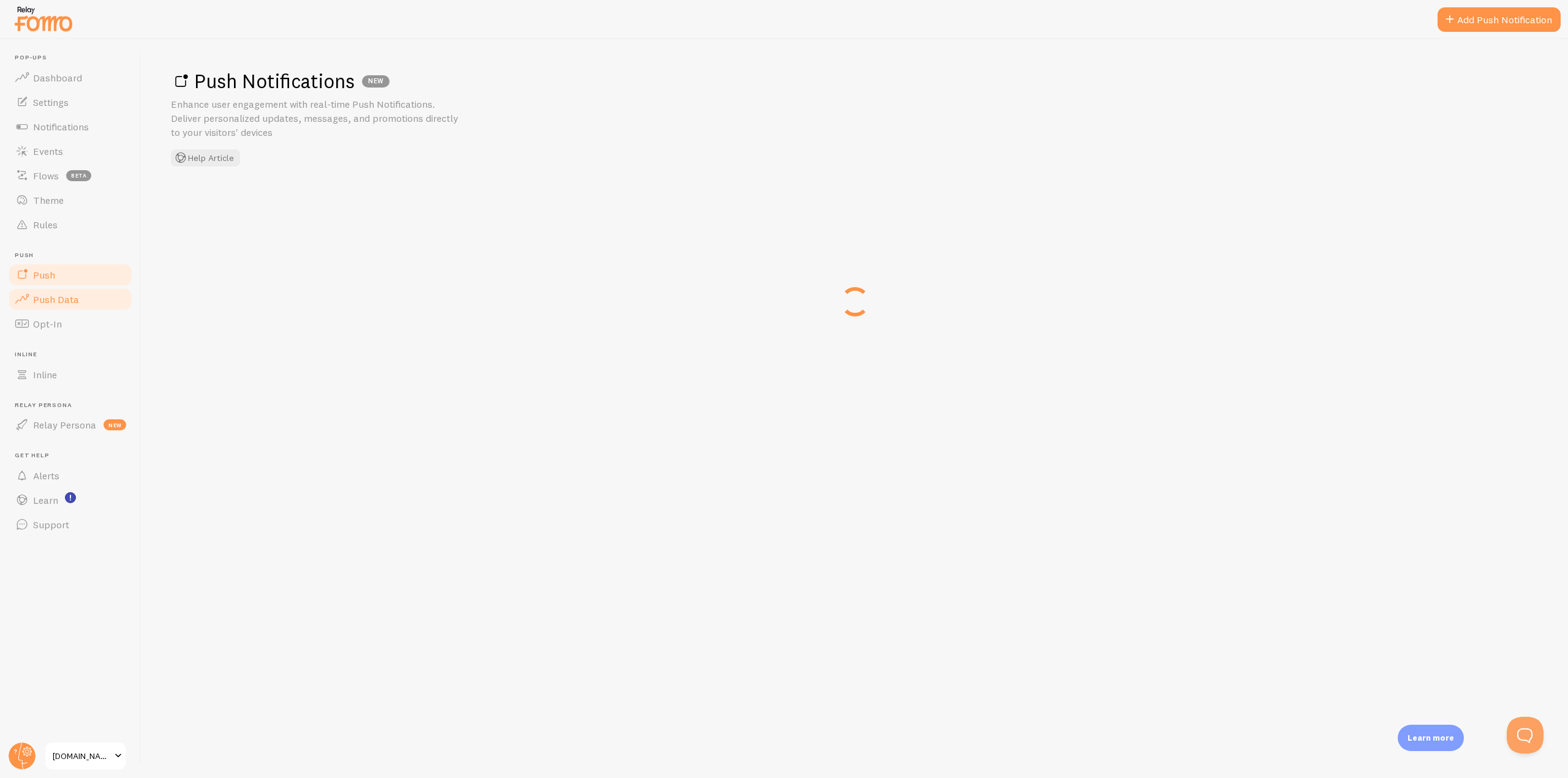
click at [47, 296] on span "Push Data" at bounding box center [56, 299] width 46 height 12
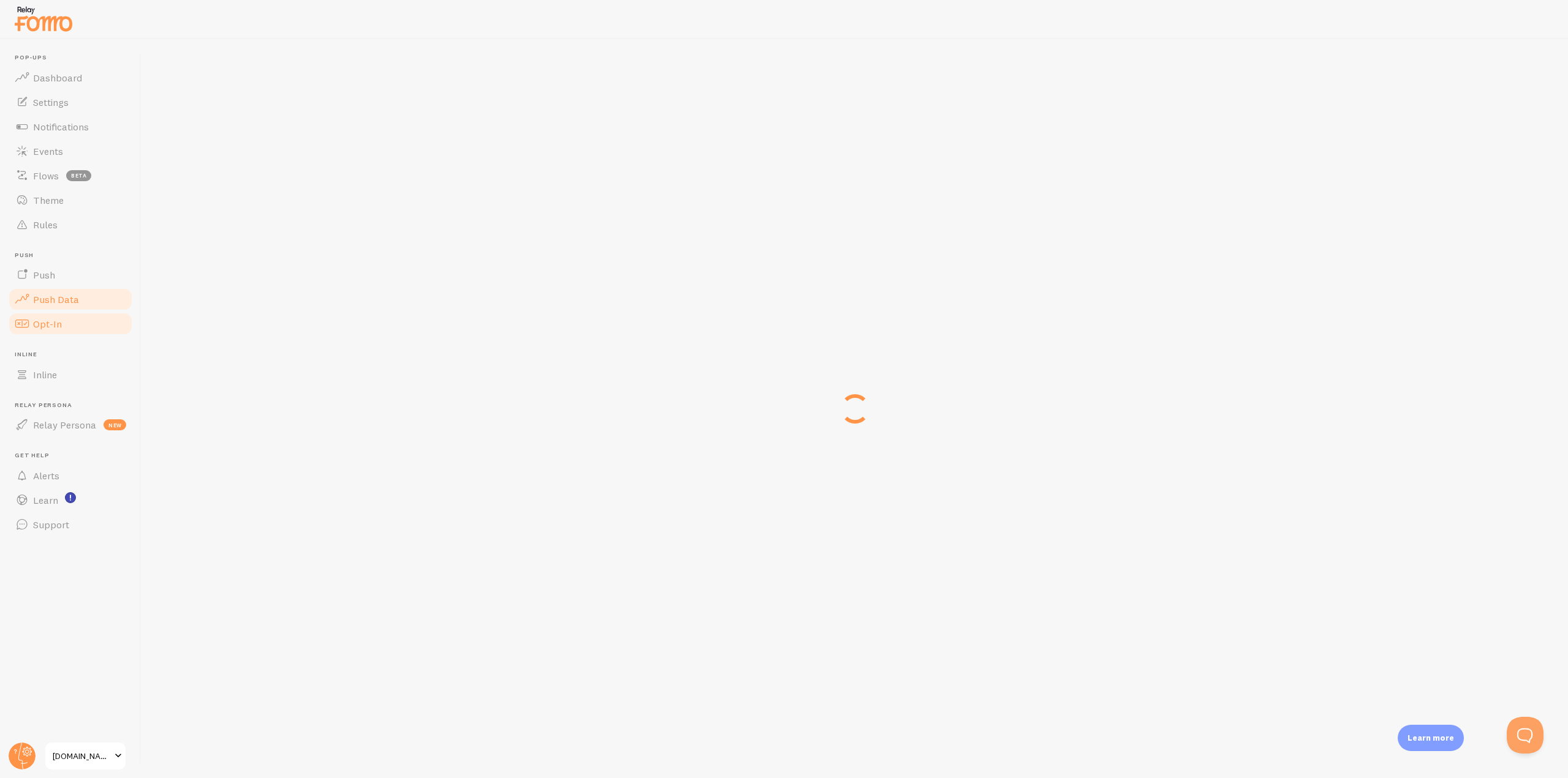
click at [47, 327] on span "Opt-In" at bounding box center [47, 324] width 28 height 12
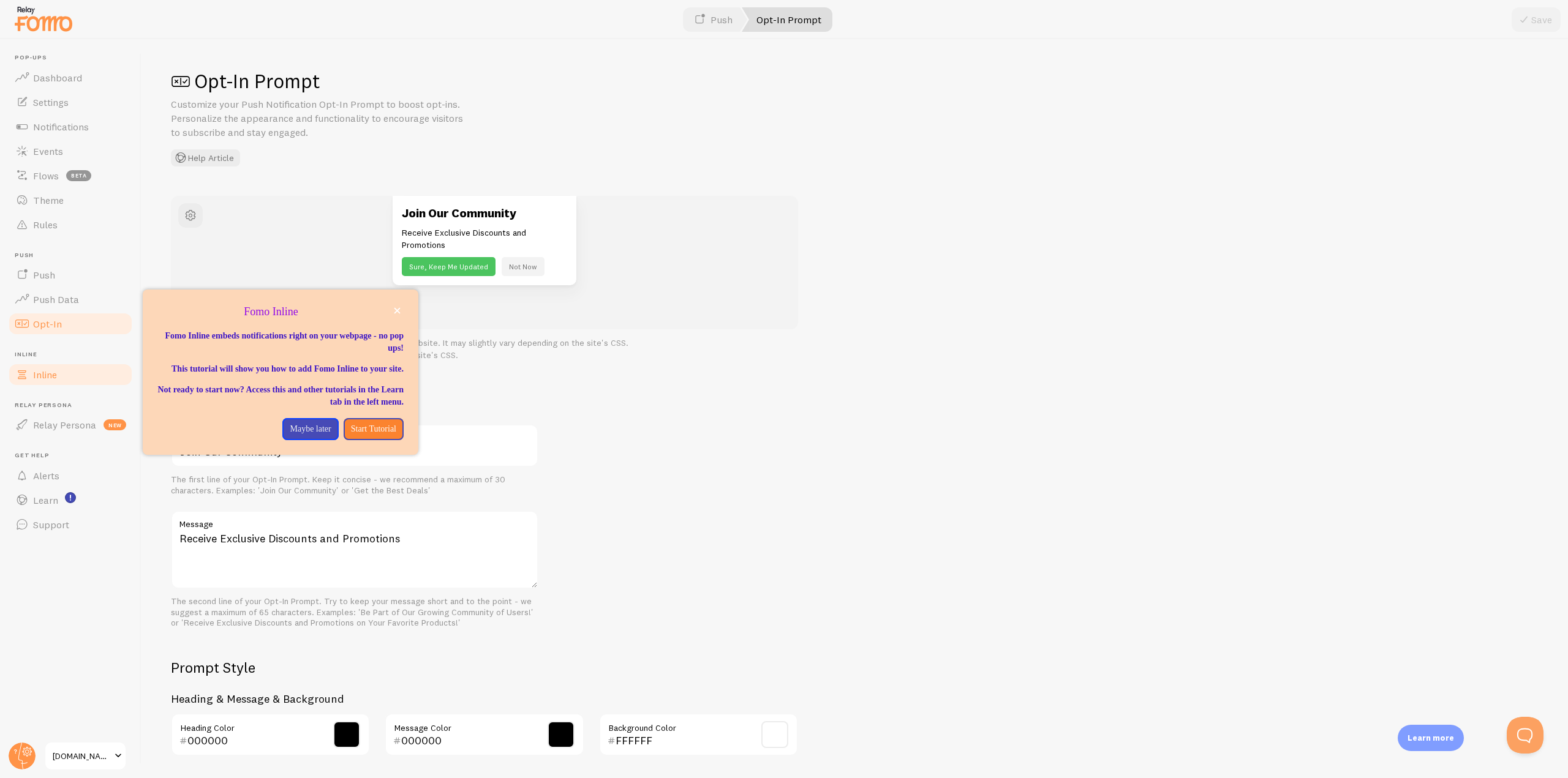
click at [46, 369] on span "Inline" at bounding box center [45, 375] width 24 height 12
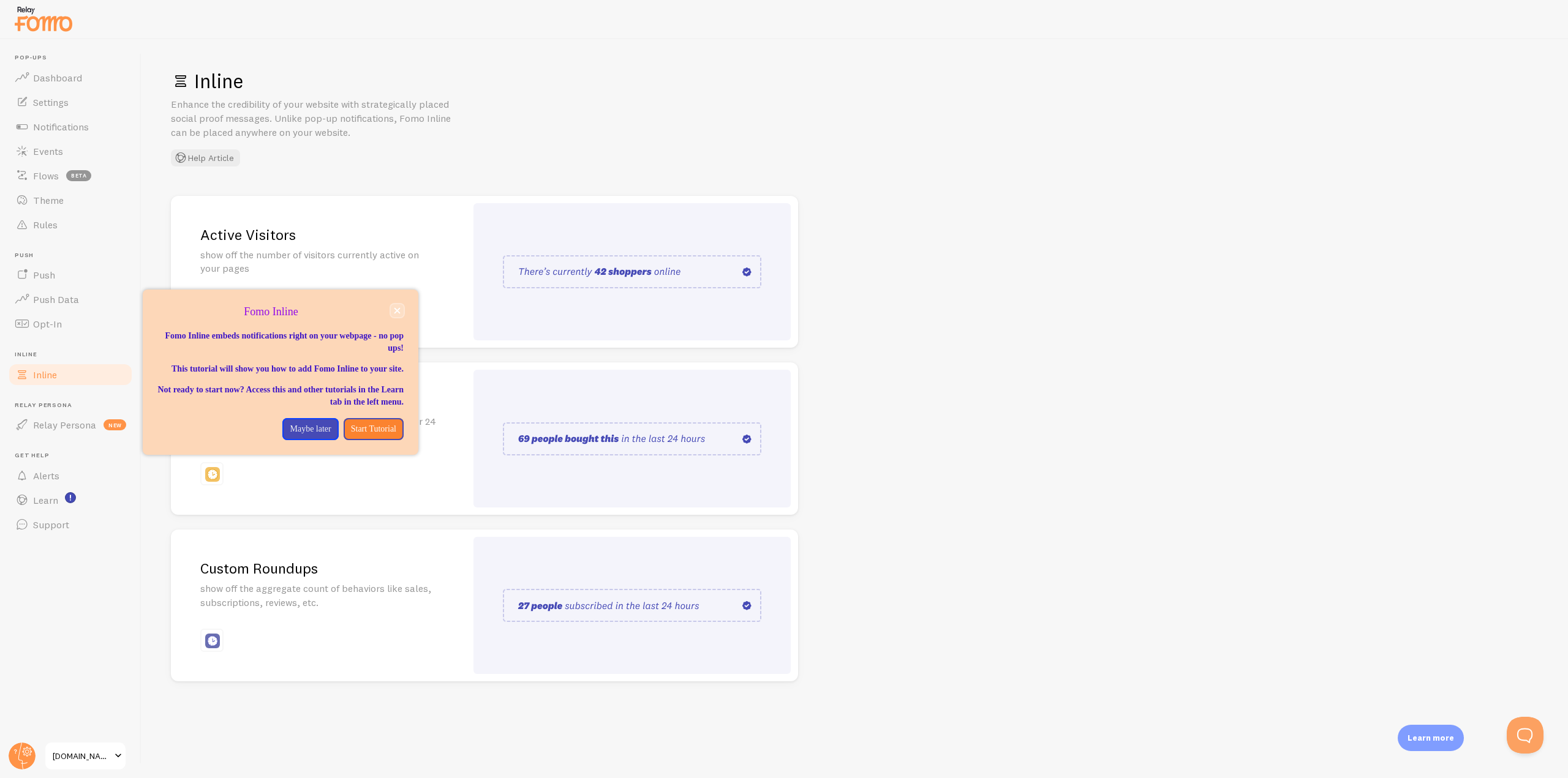
click at [393, 308] on button "close," at bounding box center [397, 311] width 13 height 13
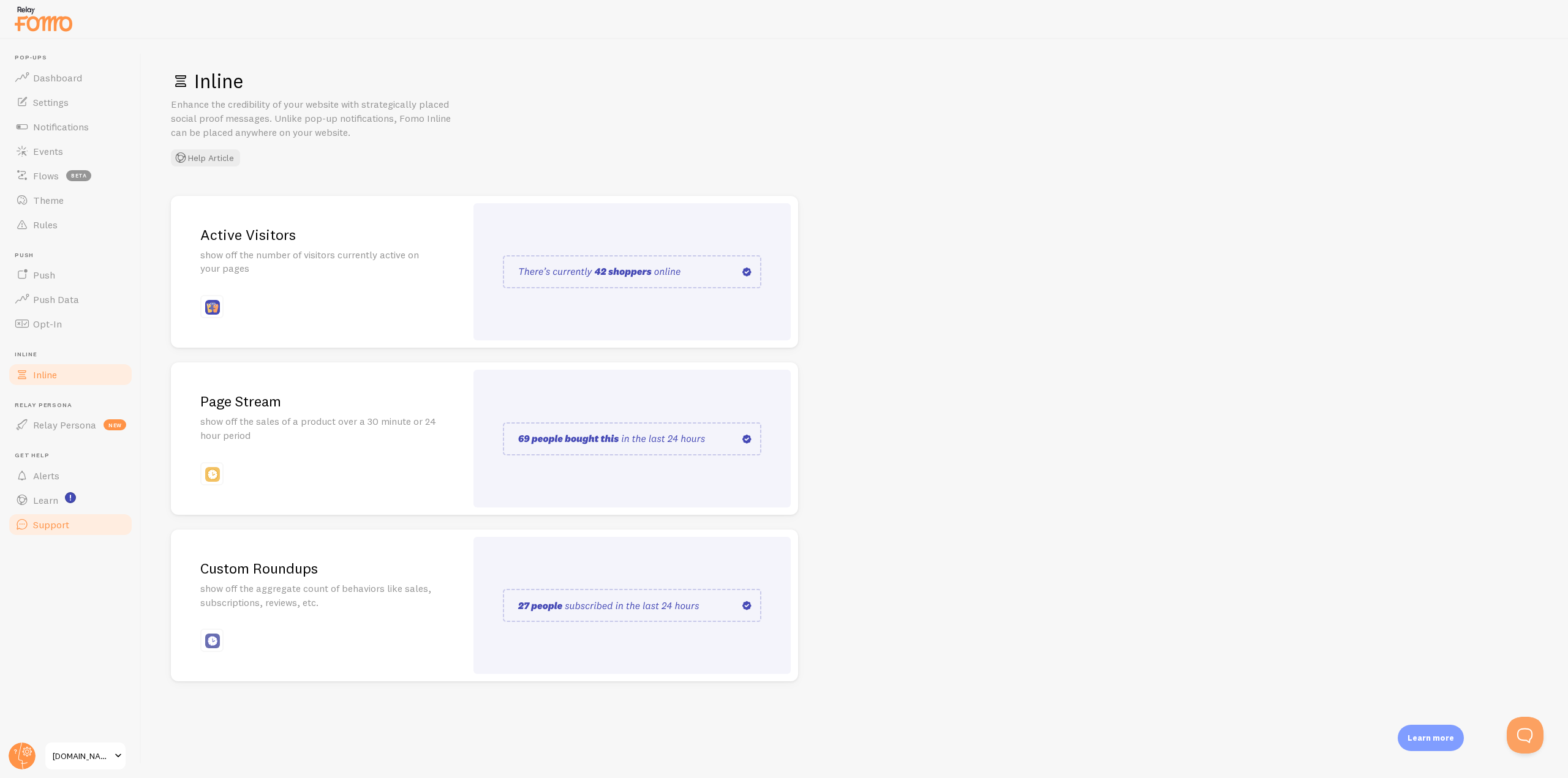
click at [39, 528] on span "Support" at bounding box center [51, 525] width 36 height 12
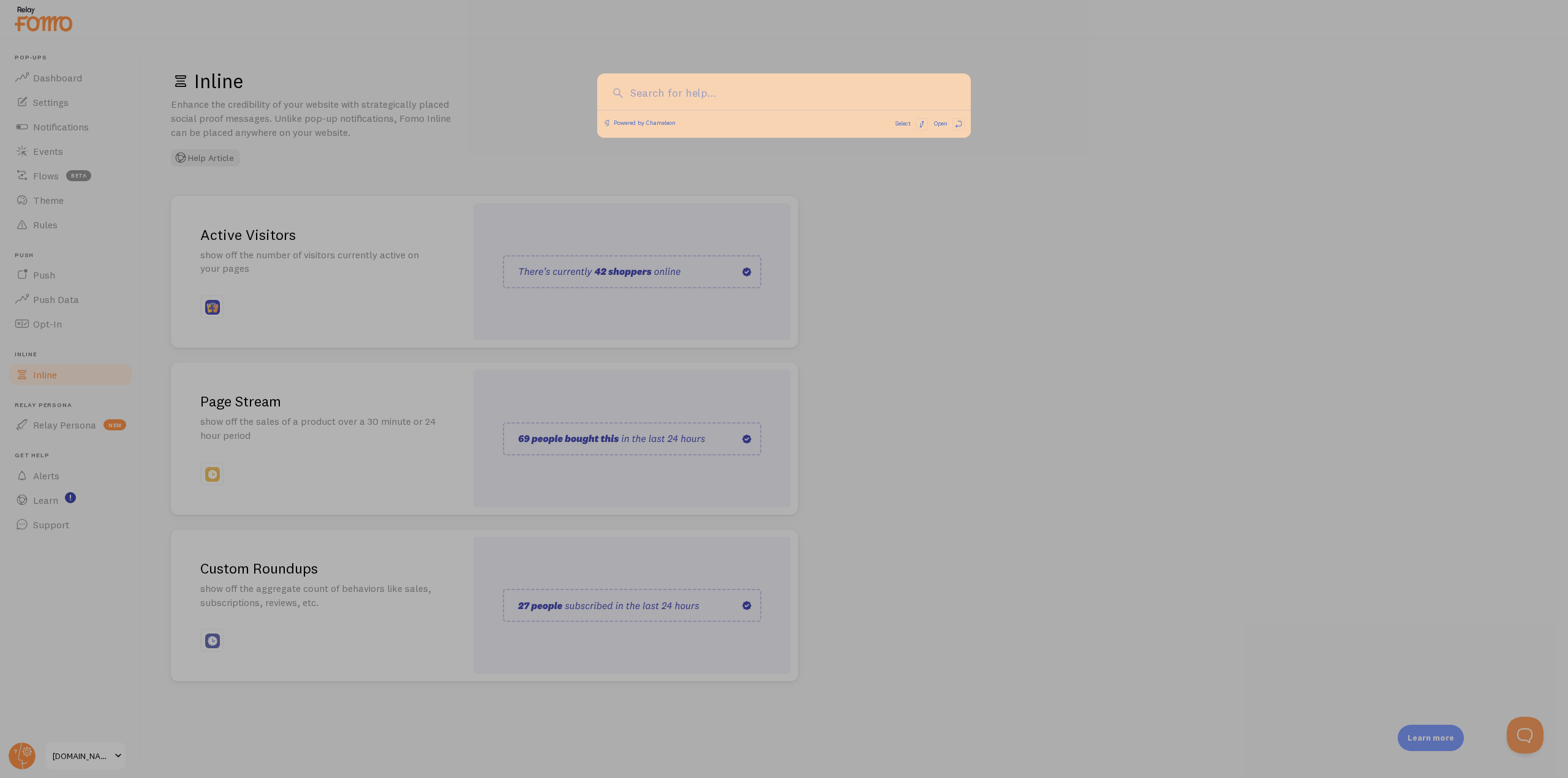
click at [106, 750] on div at bounding box center [784, 389] width 1568 height 778
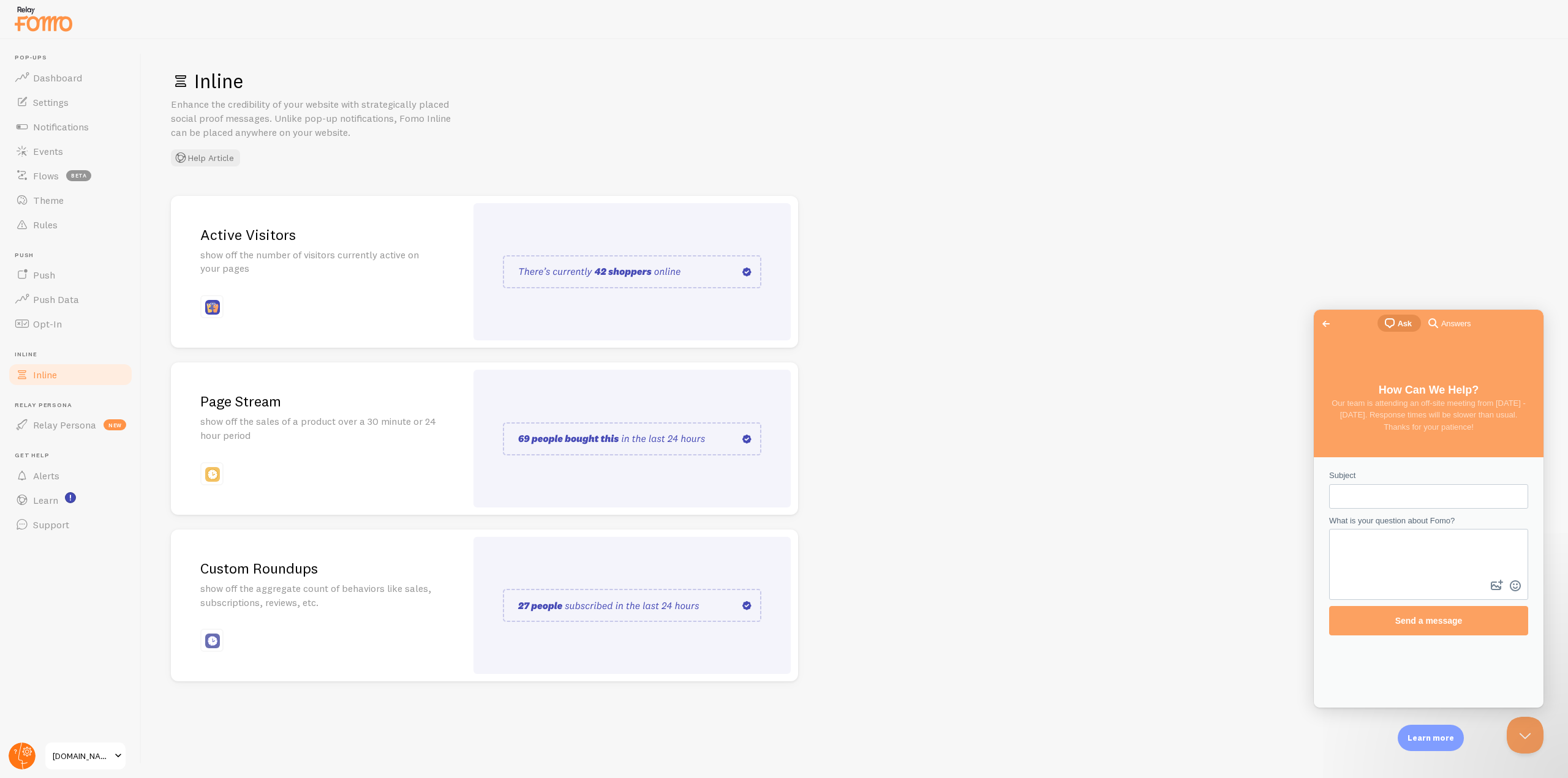
click at [33, 759] on circle at bounding box center [22, 756] width 27 height 27
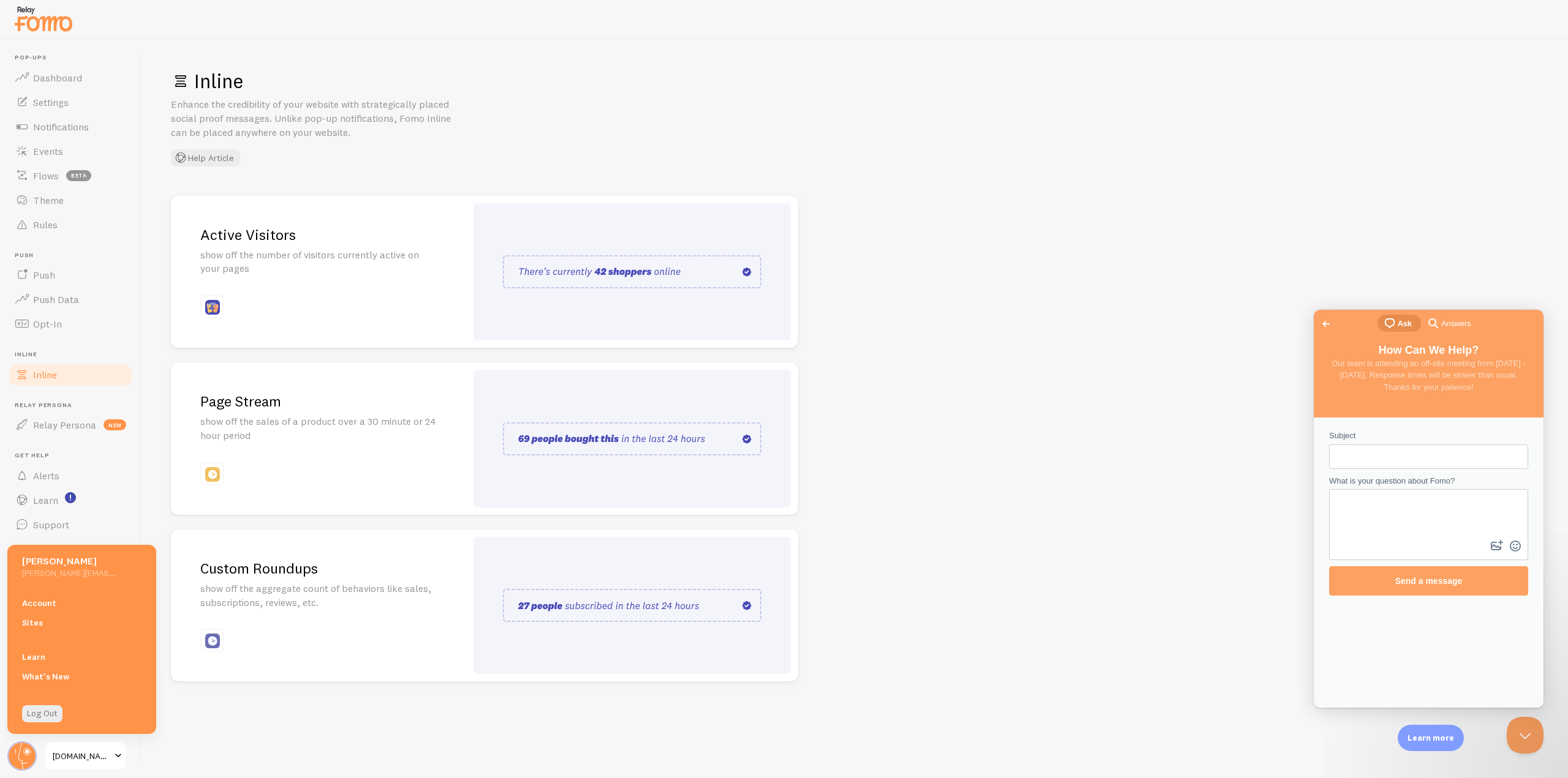
click at [841, 661] on div "Inline Enhance the credibility of your website with strategically placed social…" at bounding box center [854, 408] width 1426 height 739
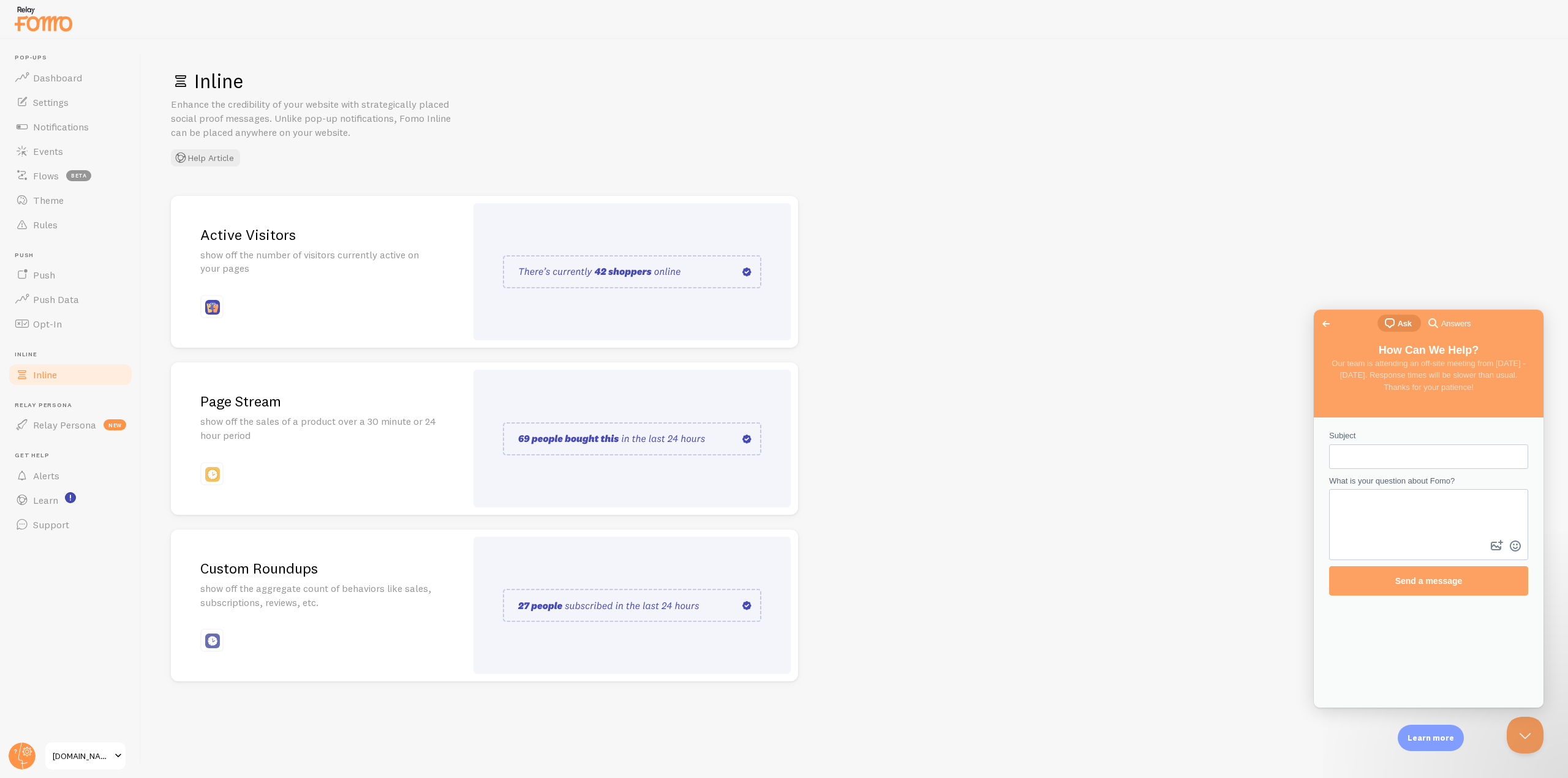
click at [1176, 139] on div "Inline Enhance the credibility of your website with strategically placed social…" at bounding box center [854, 117] width 1367 height 98
click at [1526, 743] on button "Close Beacon popover" at bounding box center [1522, 732] width 37 height 37
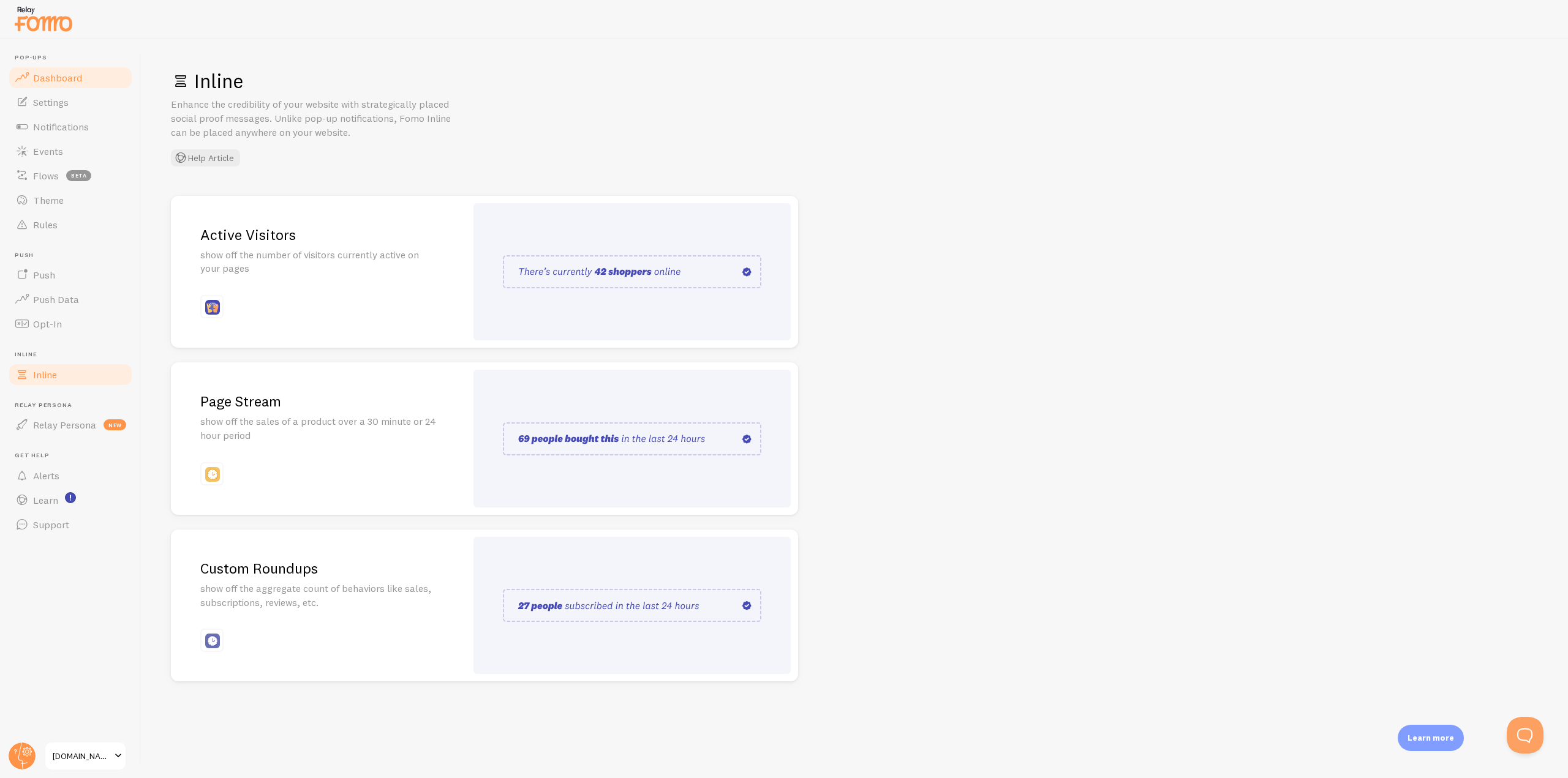
click at [74, 75] on span "Dashboard" at bounding box center [58, 78] width 49 height 12
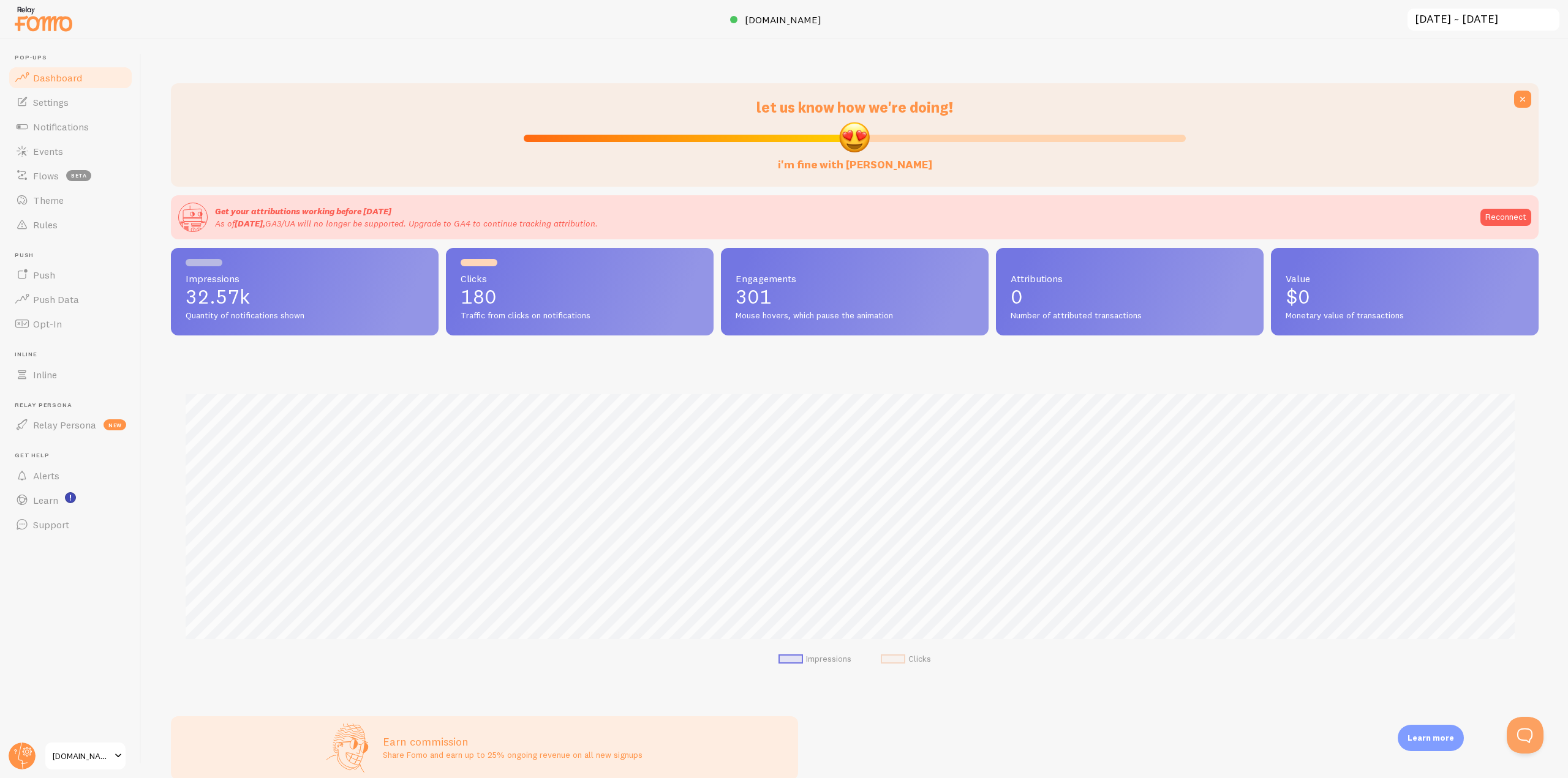
scroll to position [322, 1358]
click at [91, 106] on link "Settings" at bounding box center [70, 102] width 126 height 25
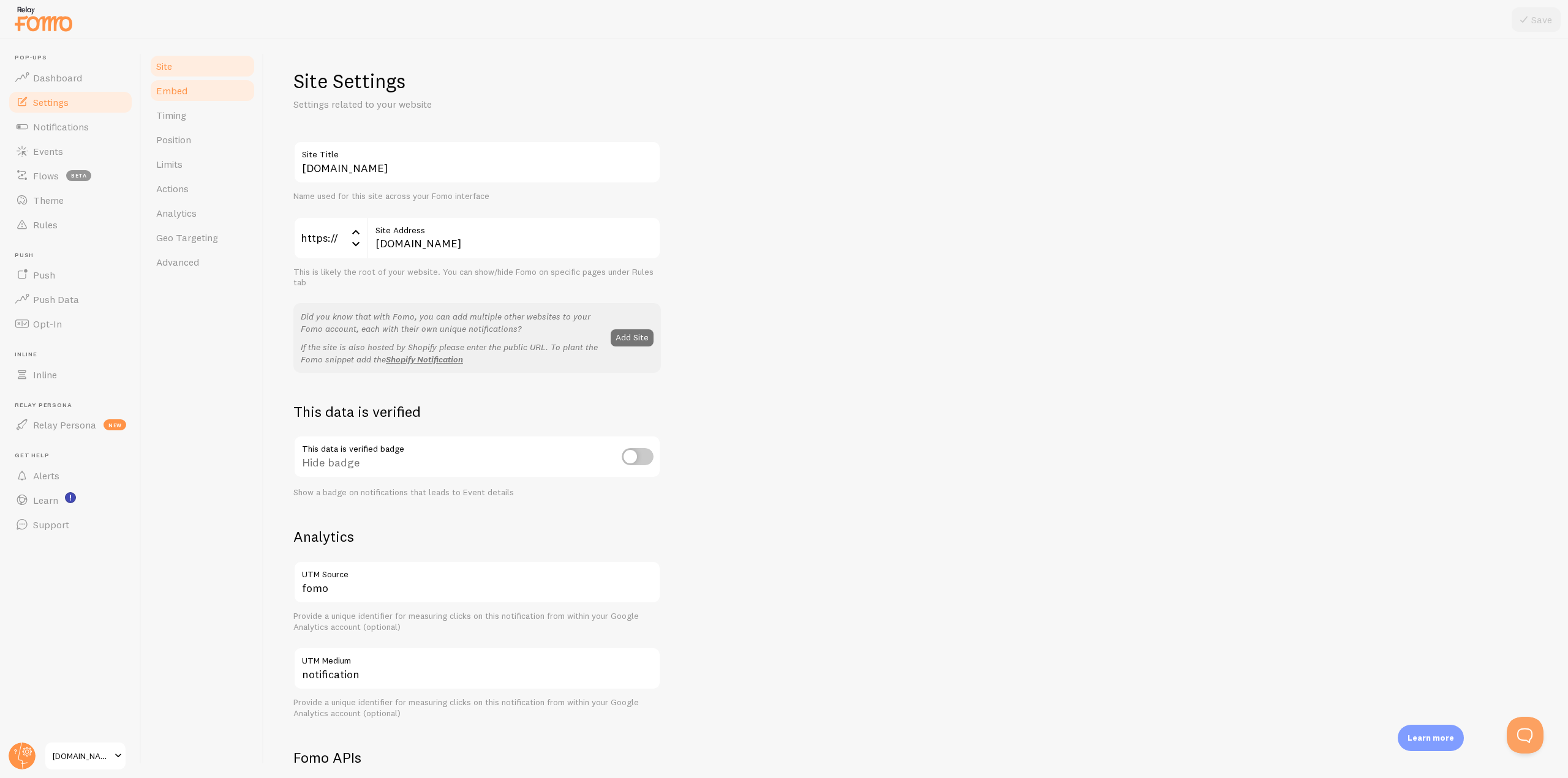
click at [193, 96] on link "Embed" at bounding box center [202, 91] width 107 height 25
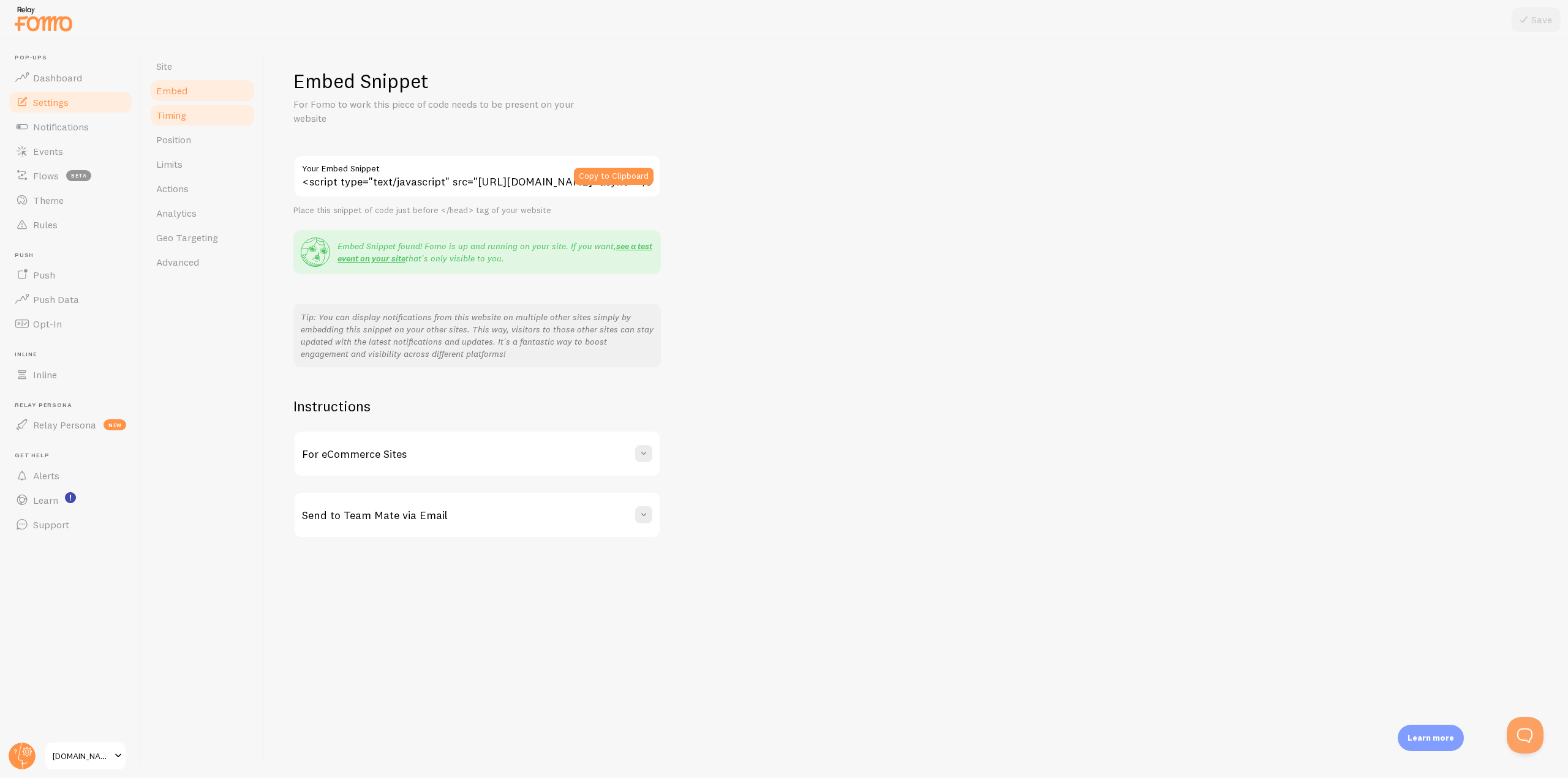
click at [178, 115] on span "Timing" at bounding box center [172, 115] width 30 height 12
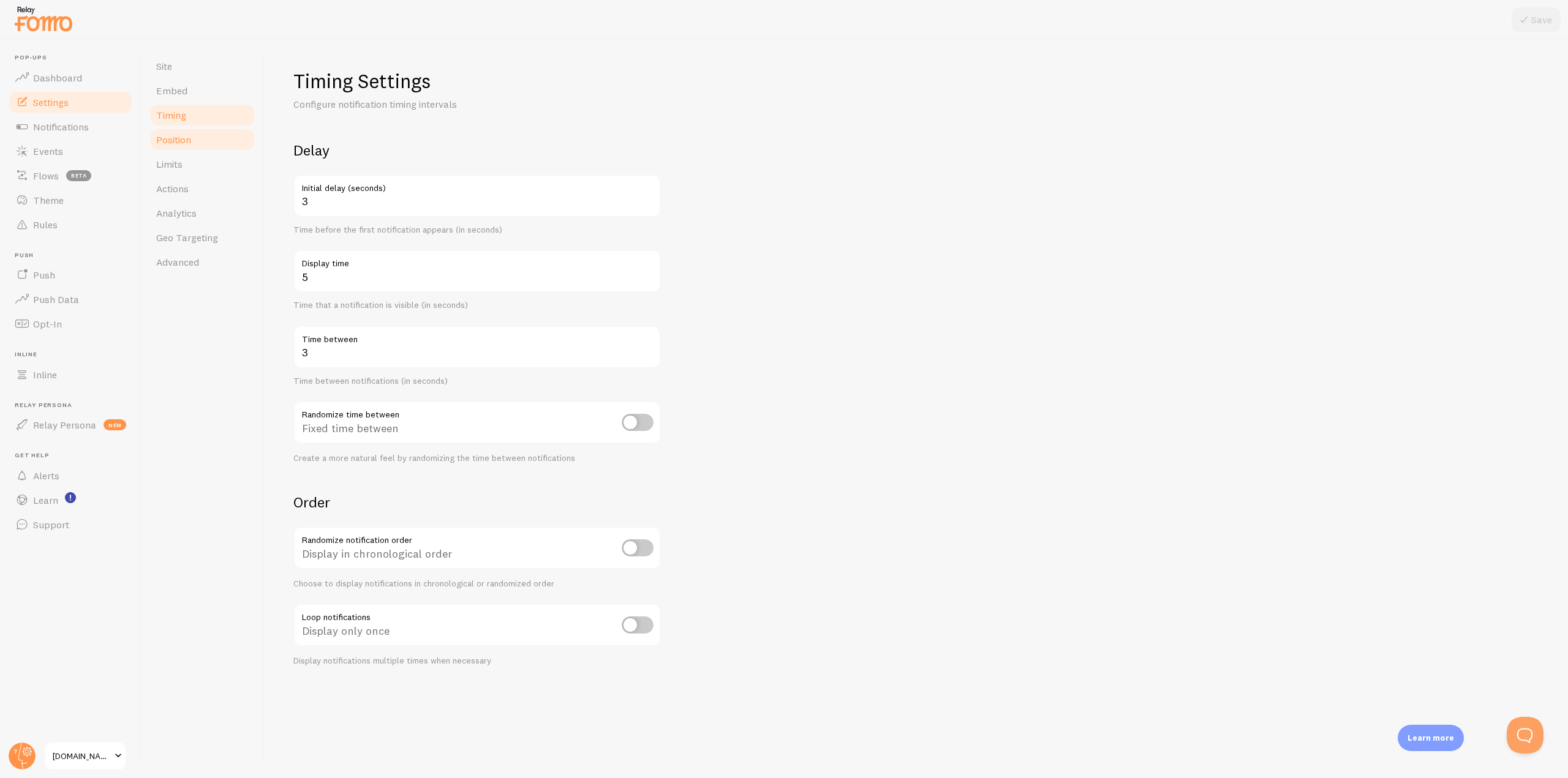
click at [166, 148] on link "Position" at bounding box center [202, 139] width 107 height 25
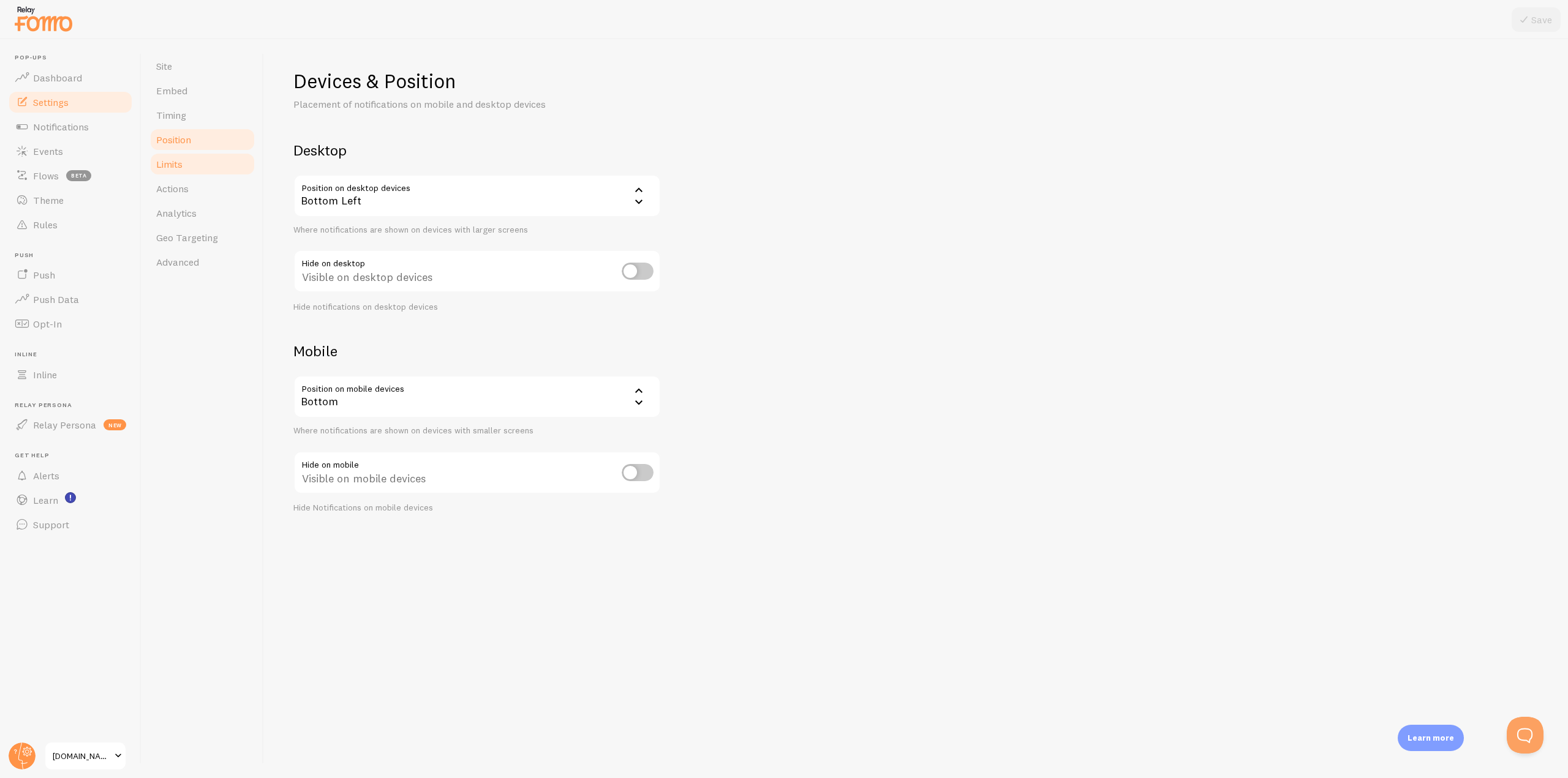
click at [169, 166] on span "Limits" at bounding box center [170, 164] width 27 height 12
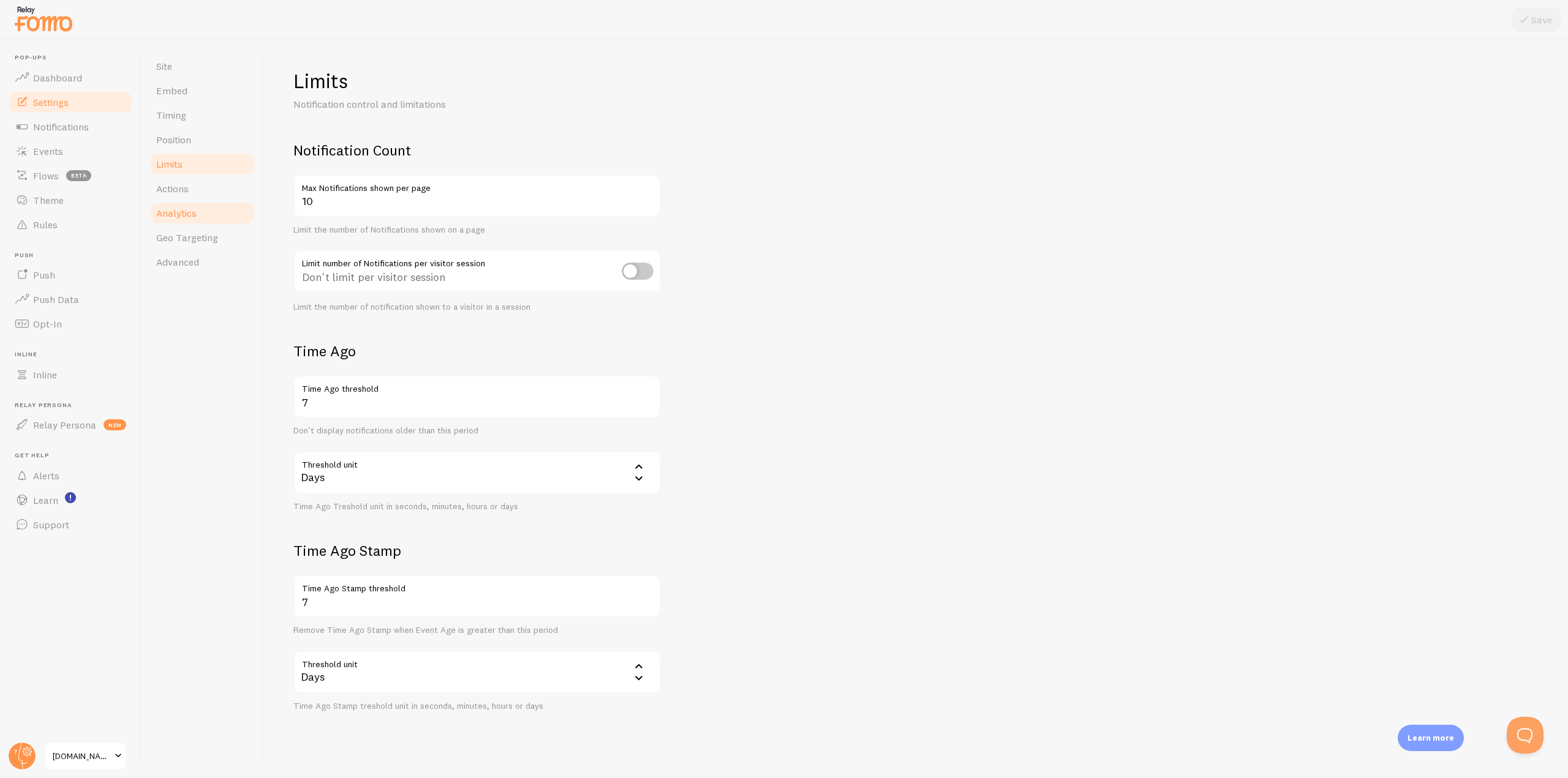
click at [180, 203] on link "Analytics" at bounding box center [202, 213] width 107 height 25
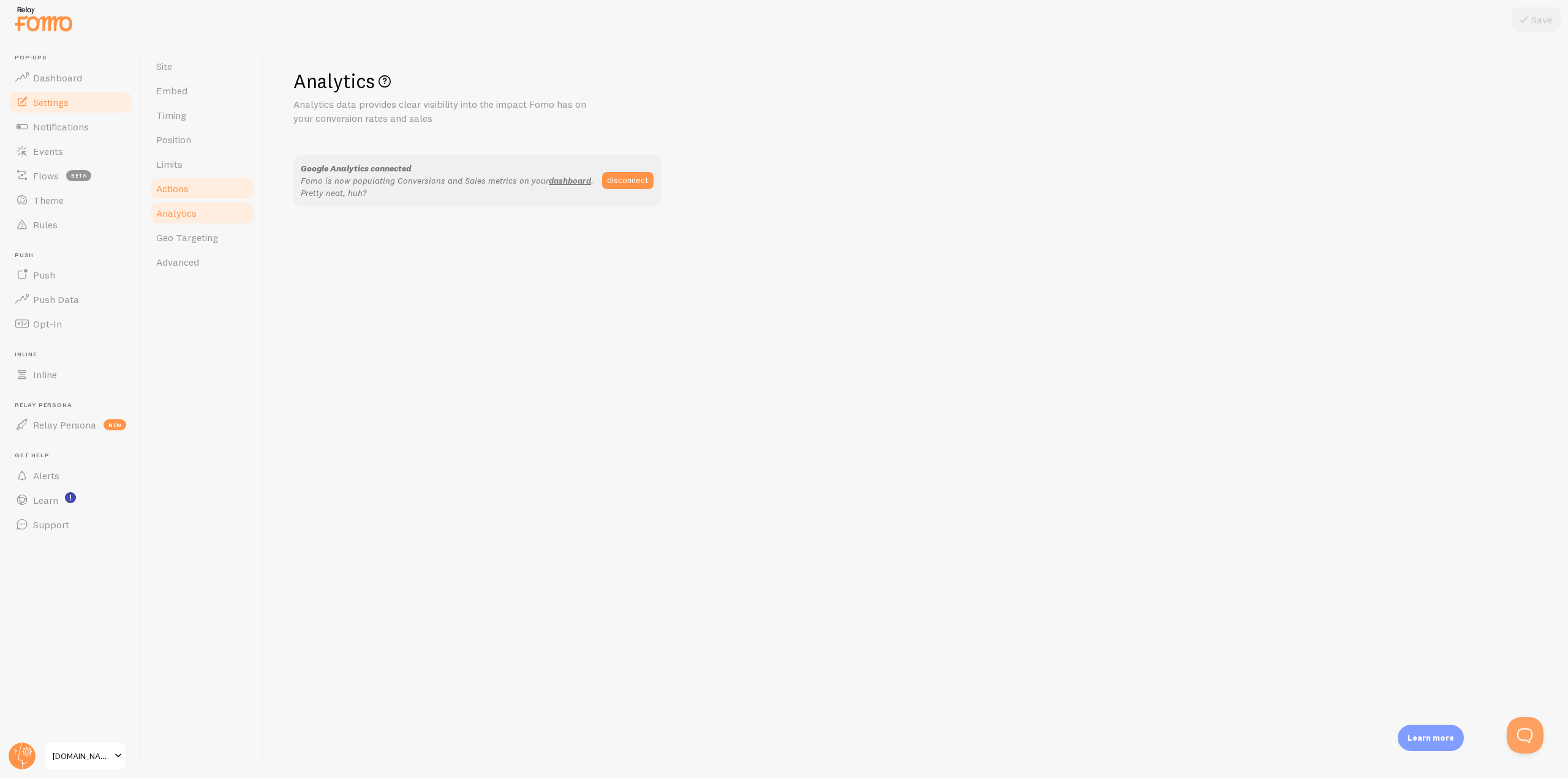
click at [185, 190] on span "Actions" at bounding box center [173, 188] width 32 height 12
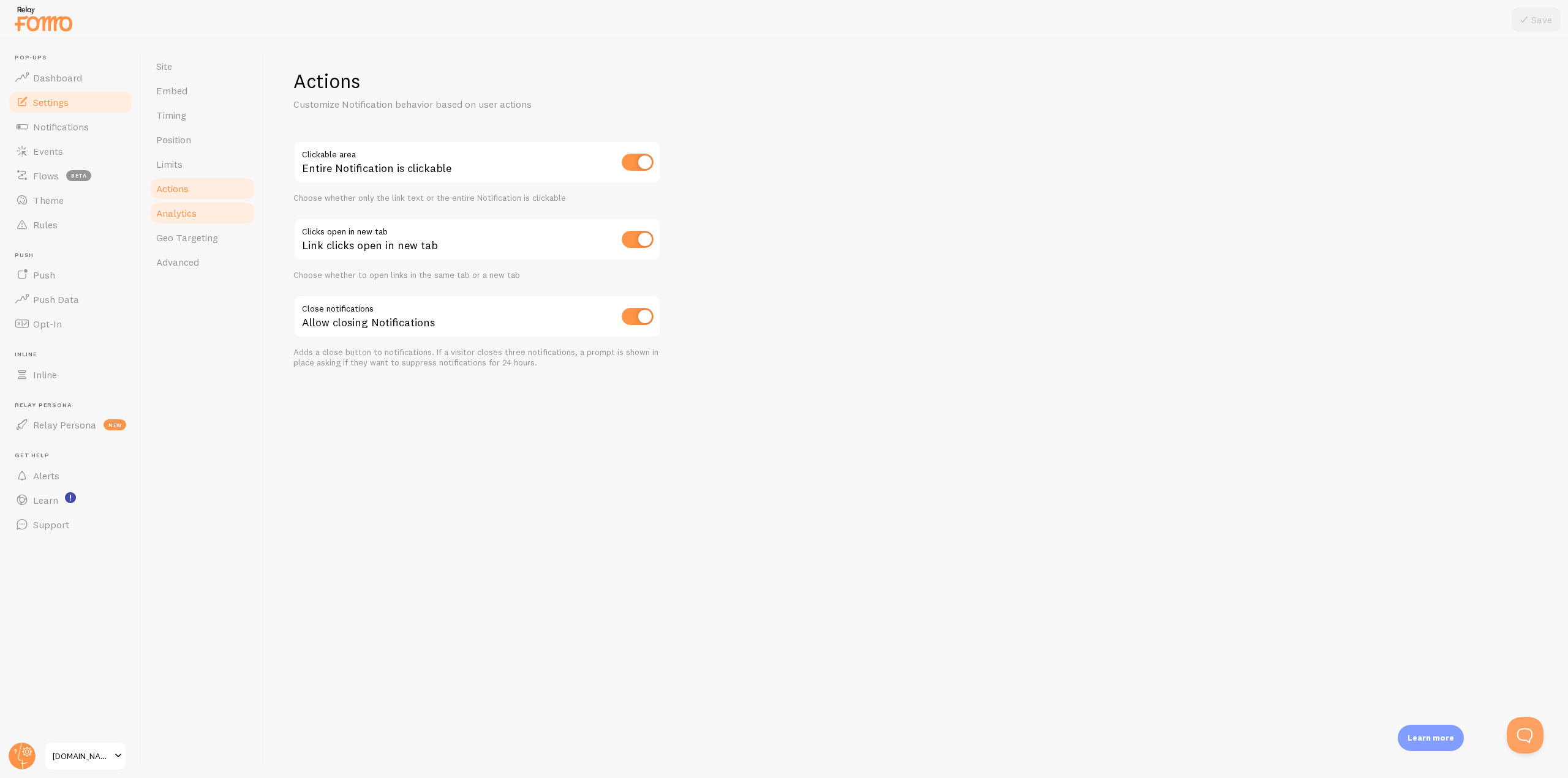
click at [182, 205] on link "Analytics" at bounding box center [202, 213] width 107 height 25
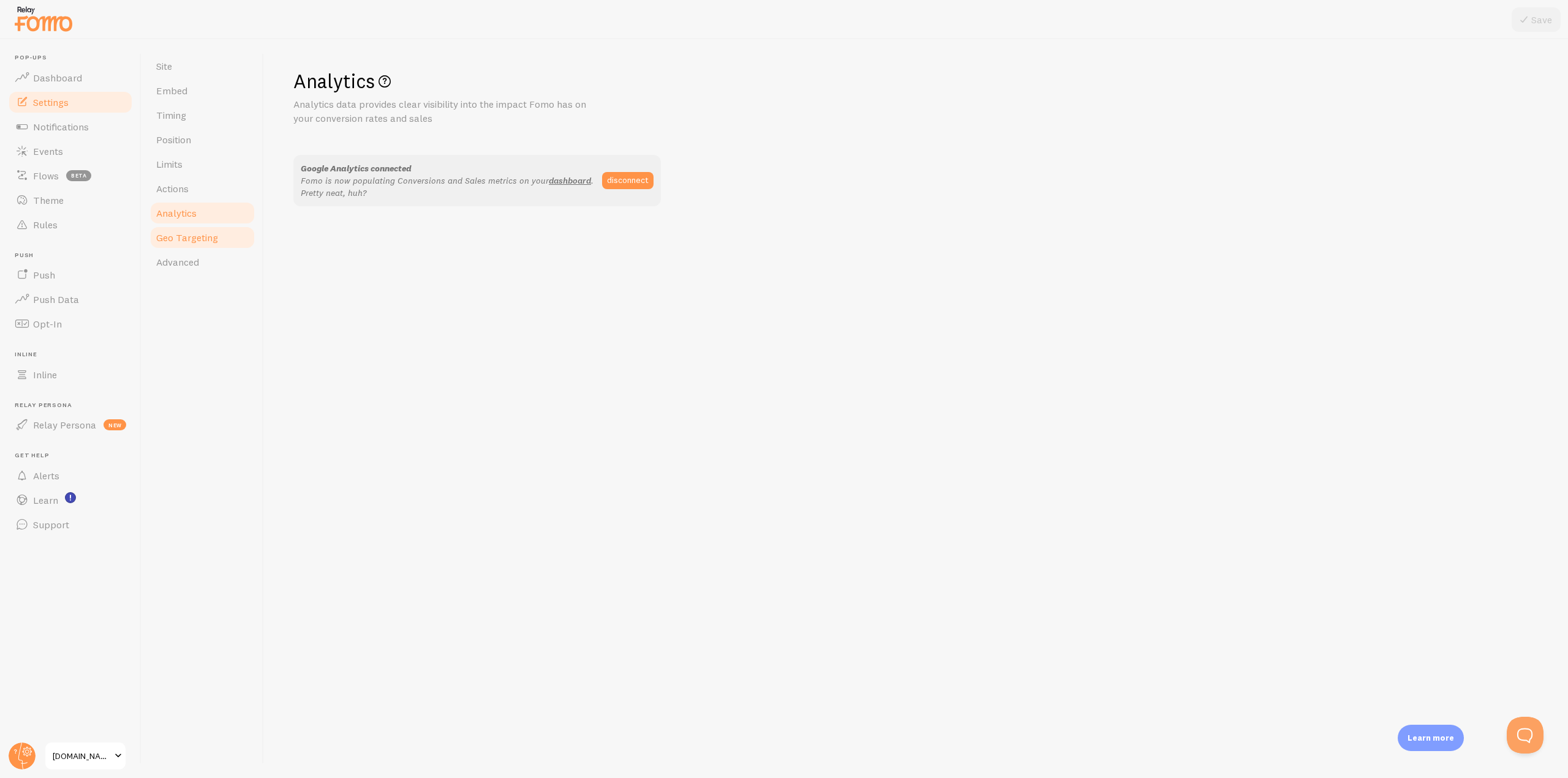
click at [184, 232] on span "Geo Targeting" at bounding box center [187, 237] width 62 height 12
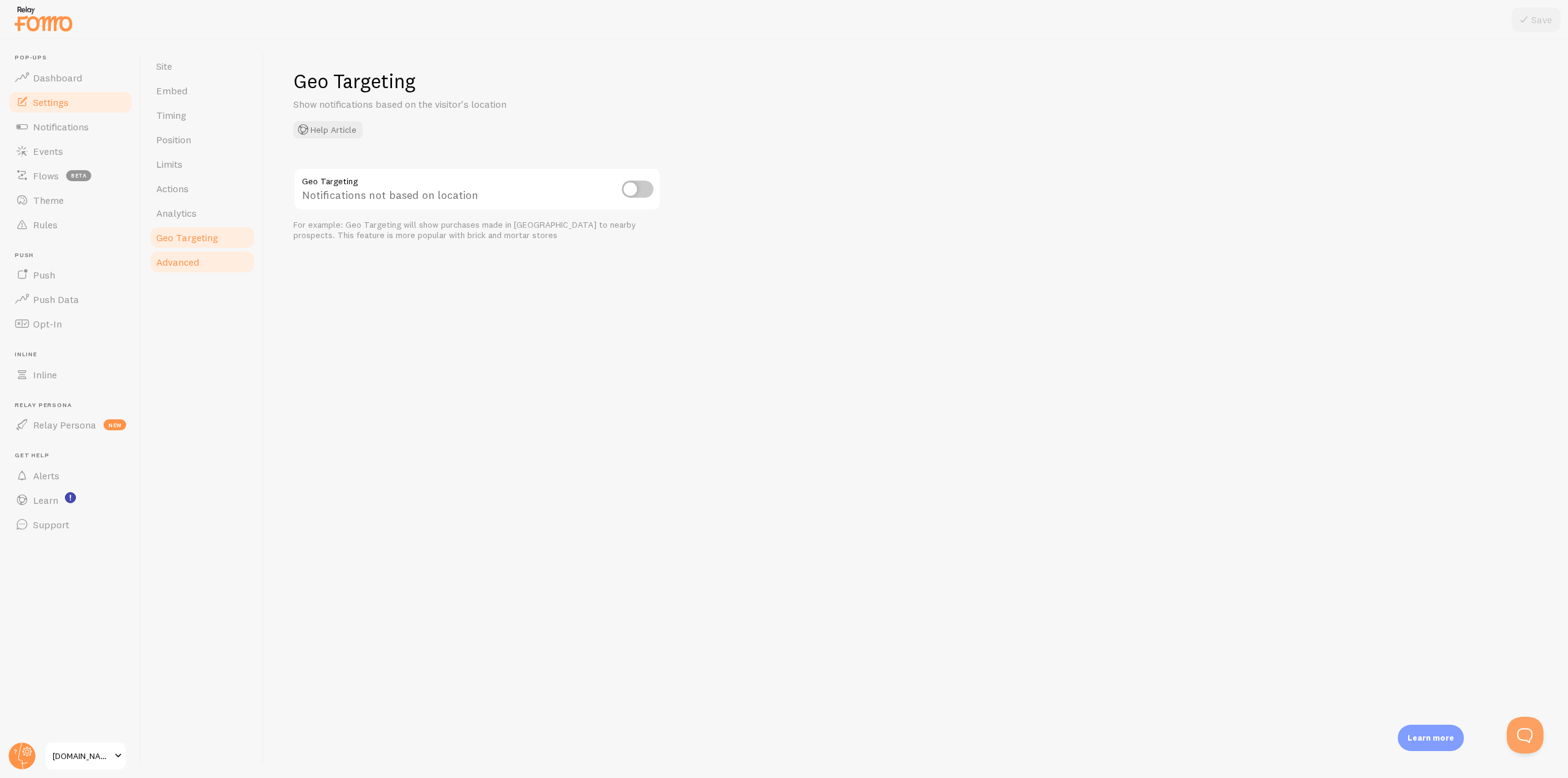
click at [183, 251] on link "Advanced" at bounding box center [202, 262] width 107 height 25
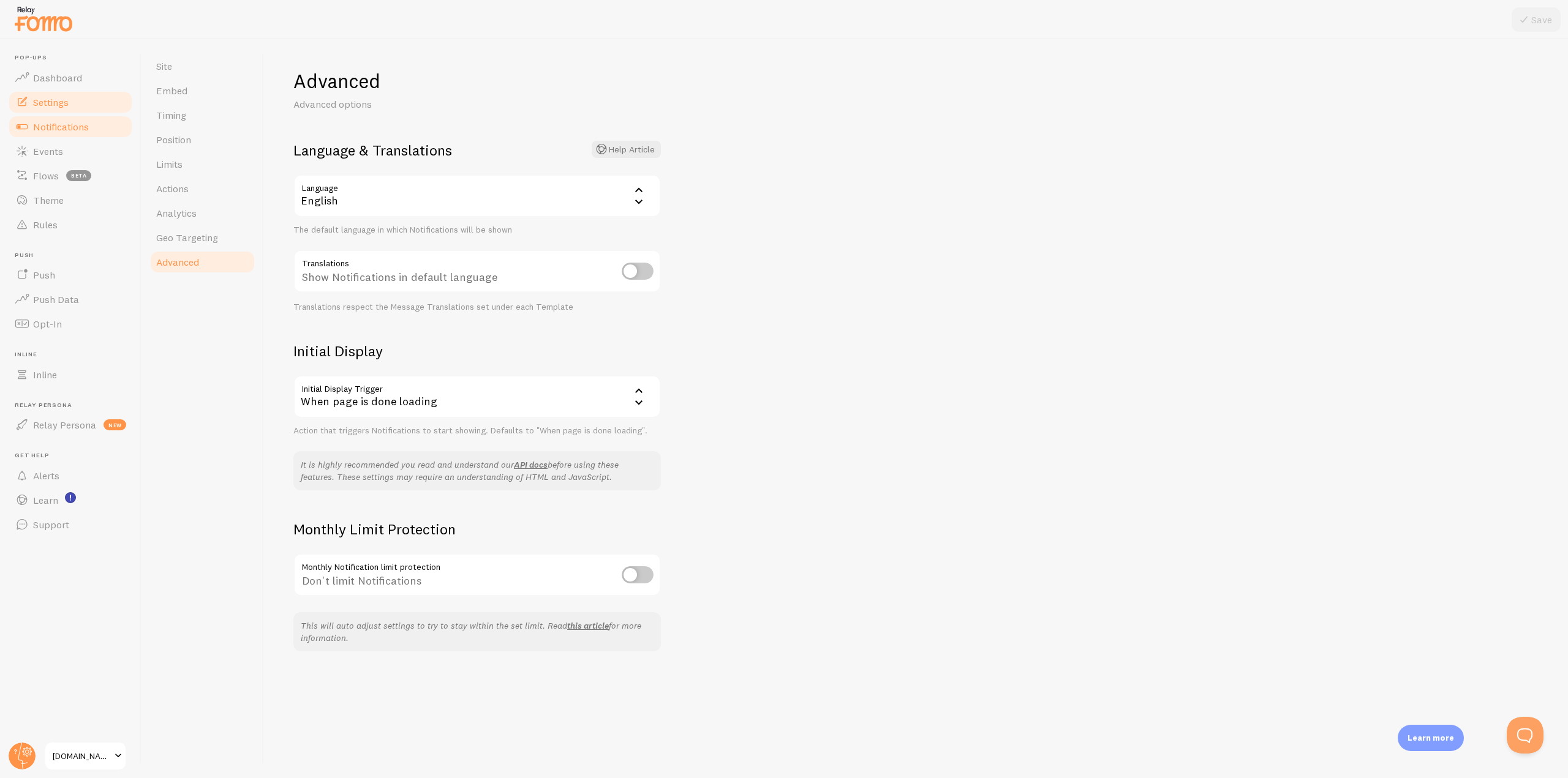
click at [63, 129] on span "Notifications" at bounding box center [61, 126] width 56 height 12
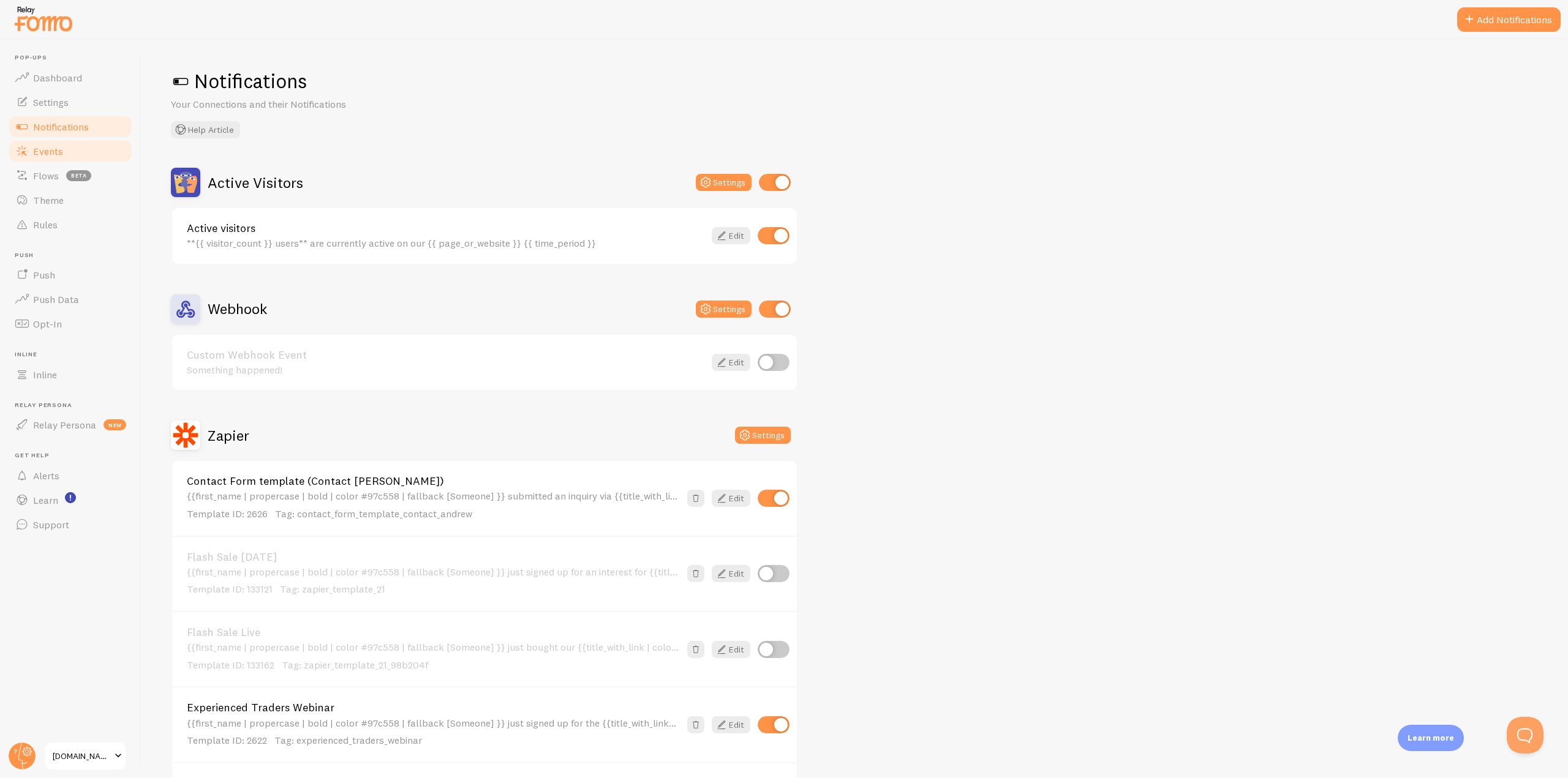
click at [52, 147] on span "Events" at bounding box center [48, 151] width 30 height 12
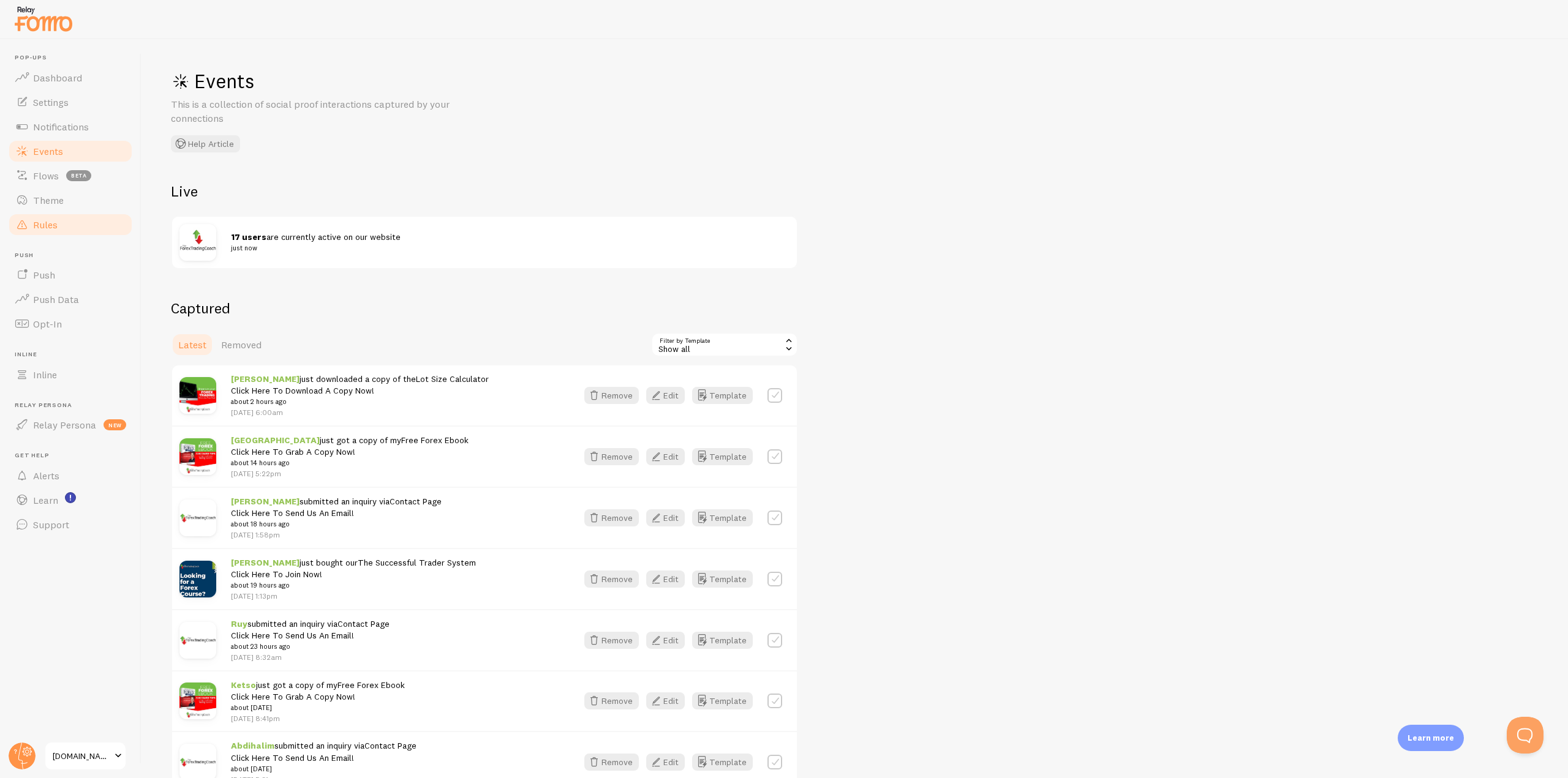
click at [44, 223] on span "Rules" at bounding box center [46, 224] width 25 height 12
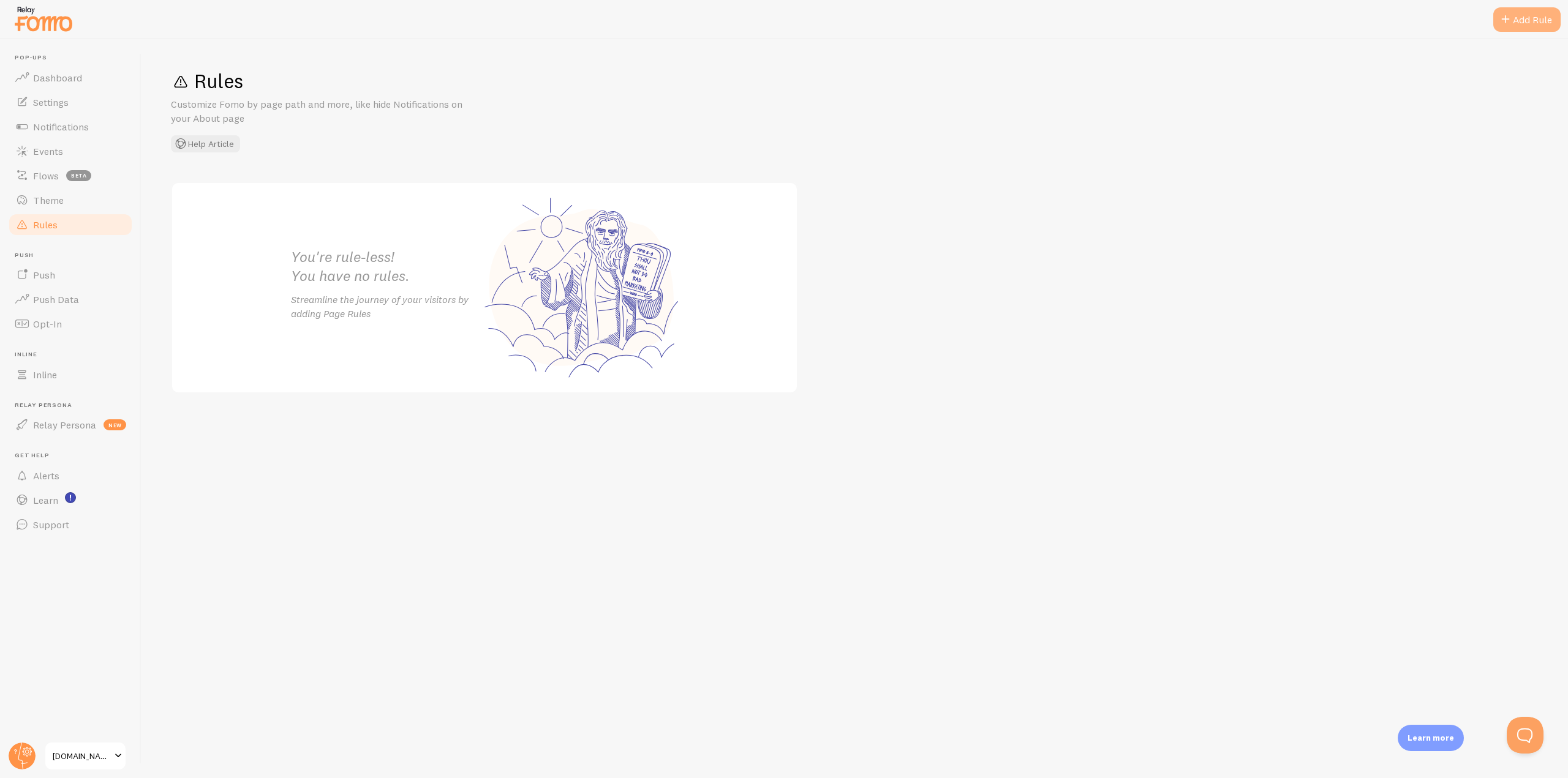
click at [1547, 15] on div "Add Rule" at bounding box center [1526, 20] width 67 height 25
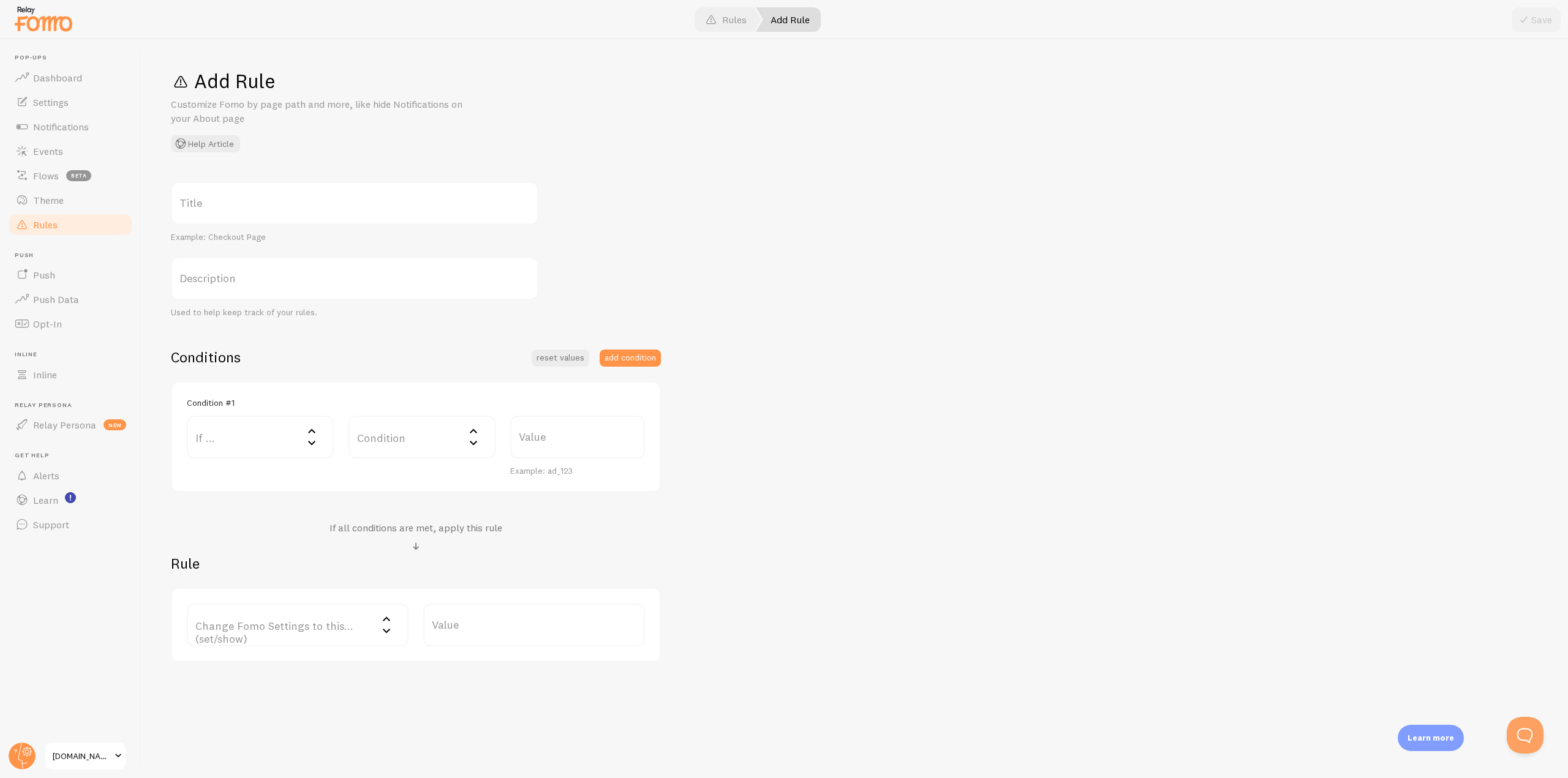
click at [232, 207] on label "Title" at bounding box center [354, 203] width 367 height 43
click at [232, 207] on input "Title" at bounding box center [354, 203] width 367 height 43
type input "S"
type input "Remove [GEOGRAPHIC_DATA]"
click at [275, 439] on label "If ..." at bounding box center [260, 436] width 147 height 43
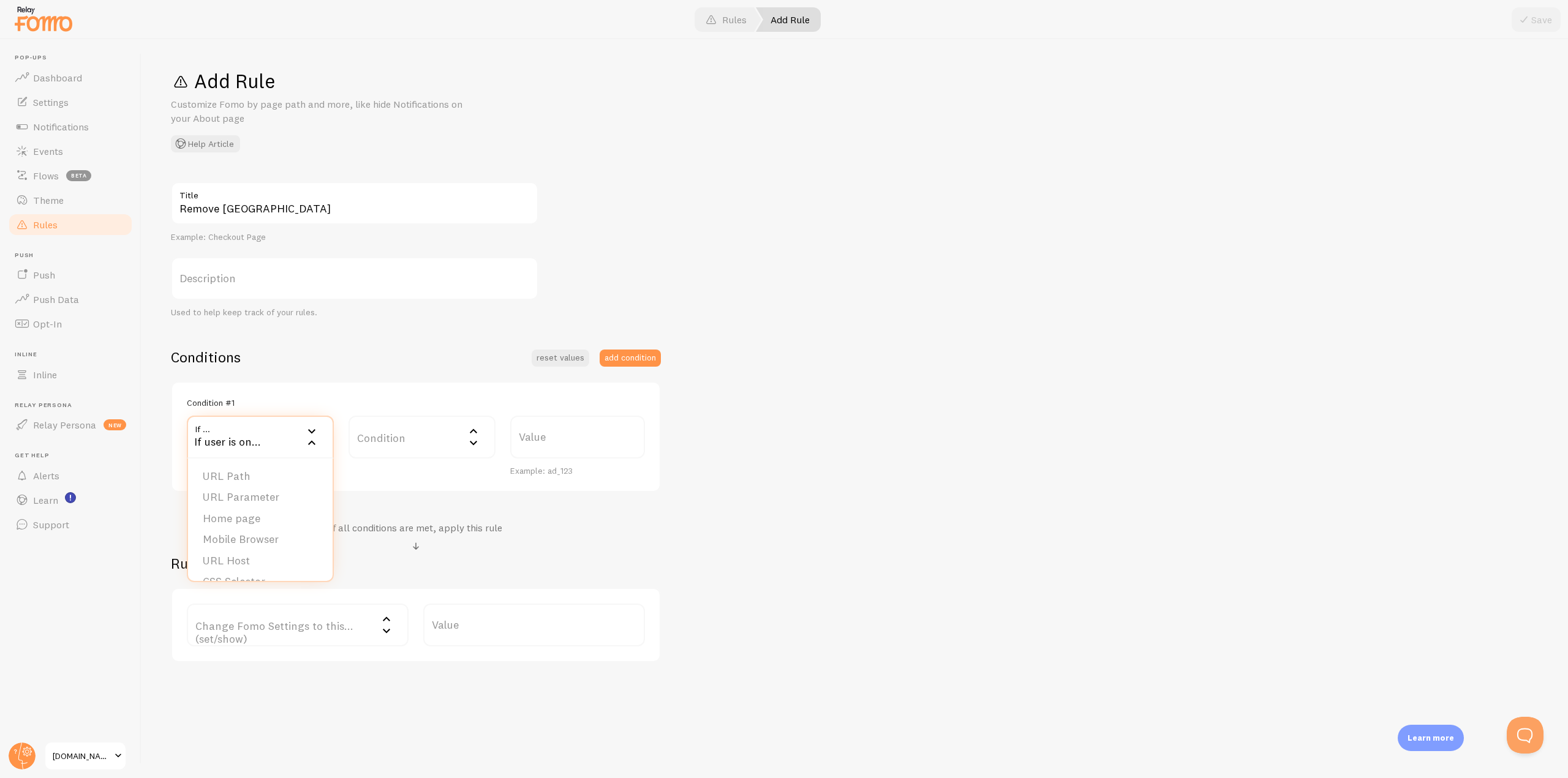
click at [400, 450] on label "Condition" at bounding box center [421, 436] width 147 height 43
click at [219, 571] on h2 "Rule" at bounding box center [415, 564] width 489 height 19
click at [289, 635] on label "Change Fomo Settings to this... (set/show)" at bounding box center [298, 625] width 222 height 43
click at [733, 440] on div "Remove Nigeria Title Example: Checkout Page Description Used to help keep track…" at bounding box center [854, 422] width 1367 height 481
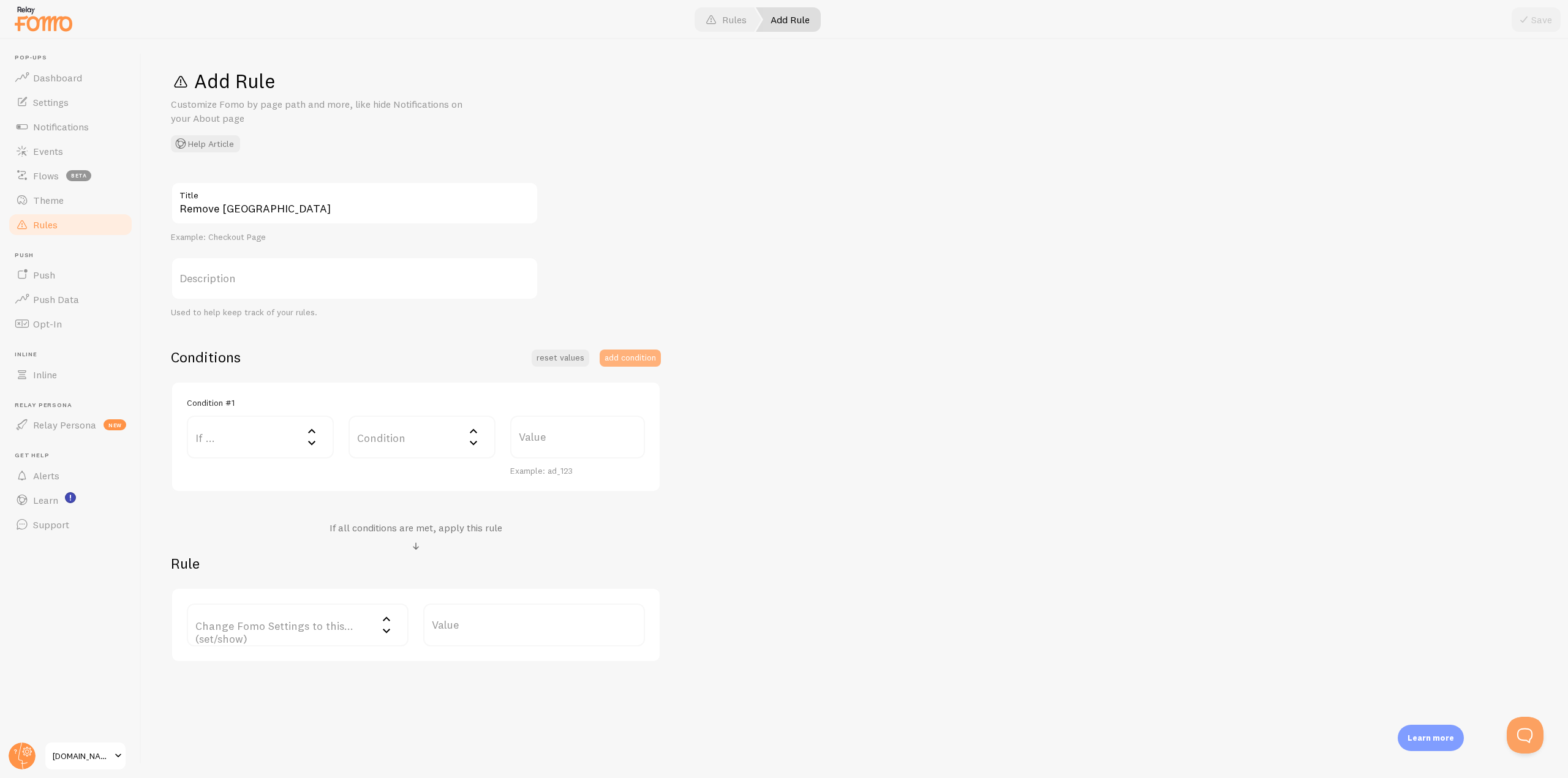
click at [625, 358] on button "add condition" at bounding box center [630, 359] width 62 height 17
click at [272, 563] on label "If ..." at bounding box center [260, 569] width 147 height 43
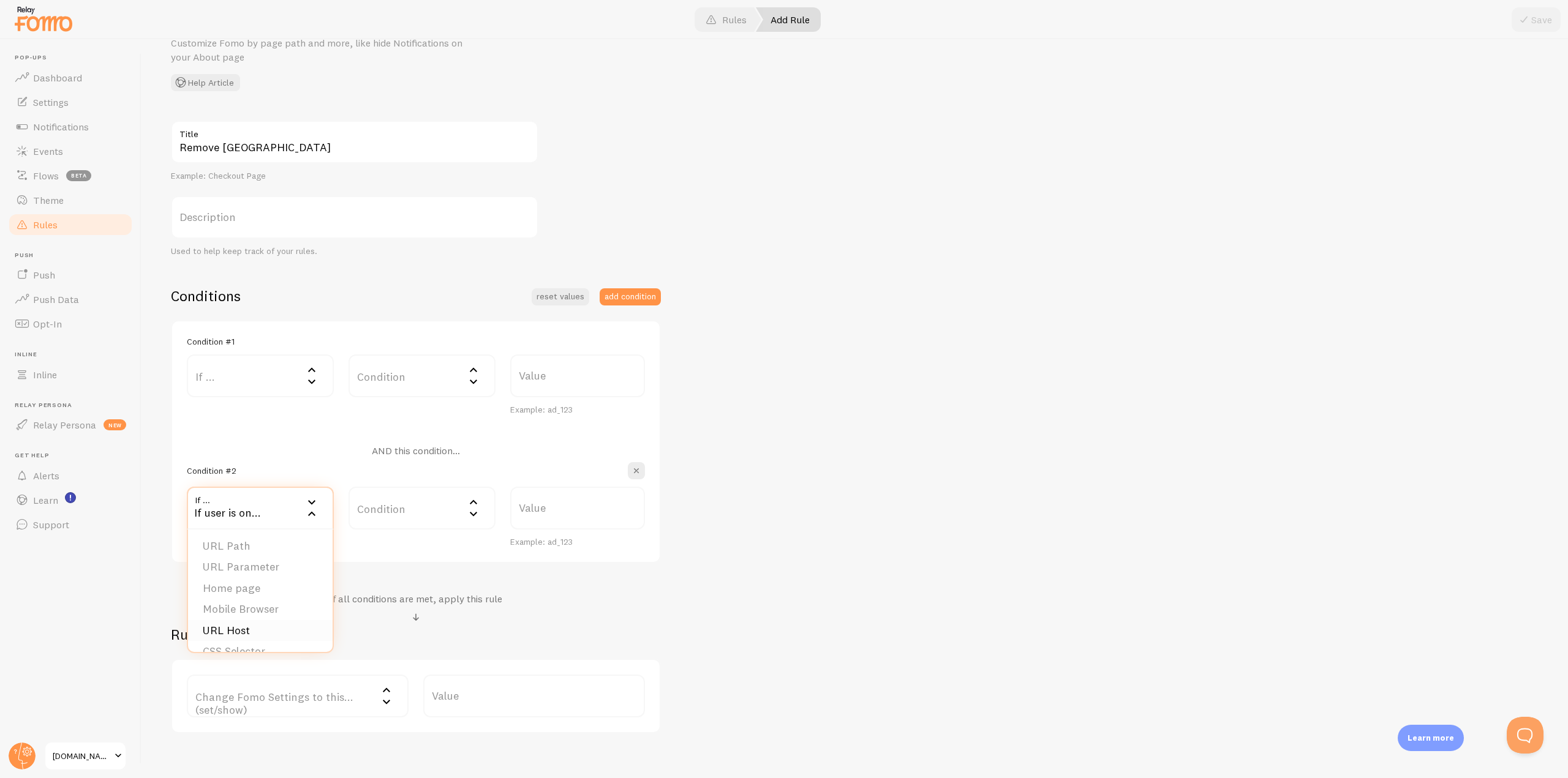
scroll to position [0, 0]
click at [837, 574] on div "Remove Nigeria Title Example: Checkout Page Description Used to help keep track…" at bounding box center [854, 427] width 1367 height 613
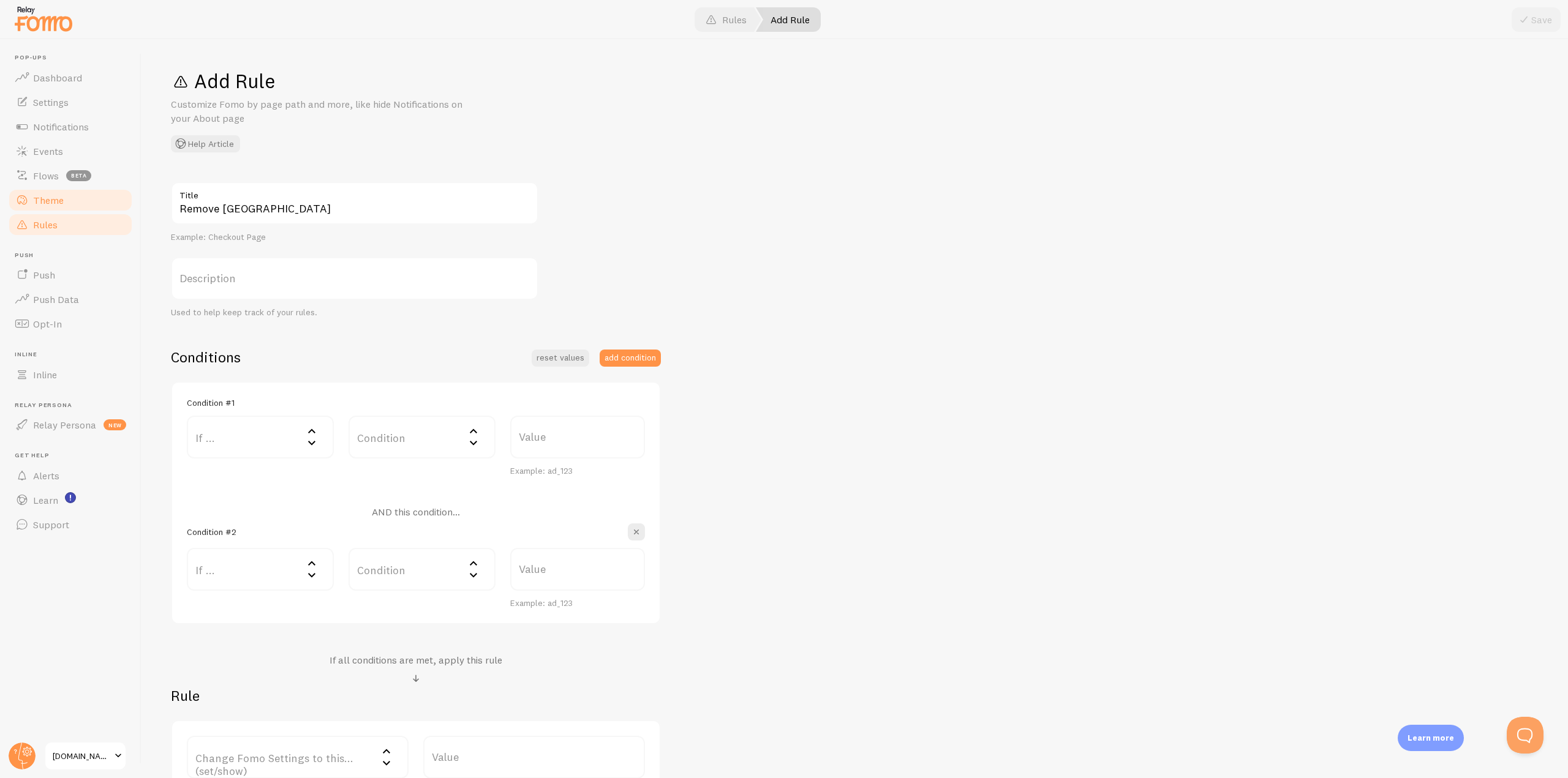
click at [45, 205] on span "Theme" at bounding box center [48, 200] width 30 height 12
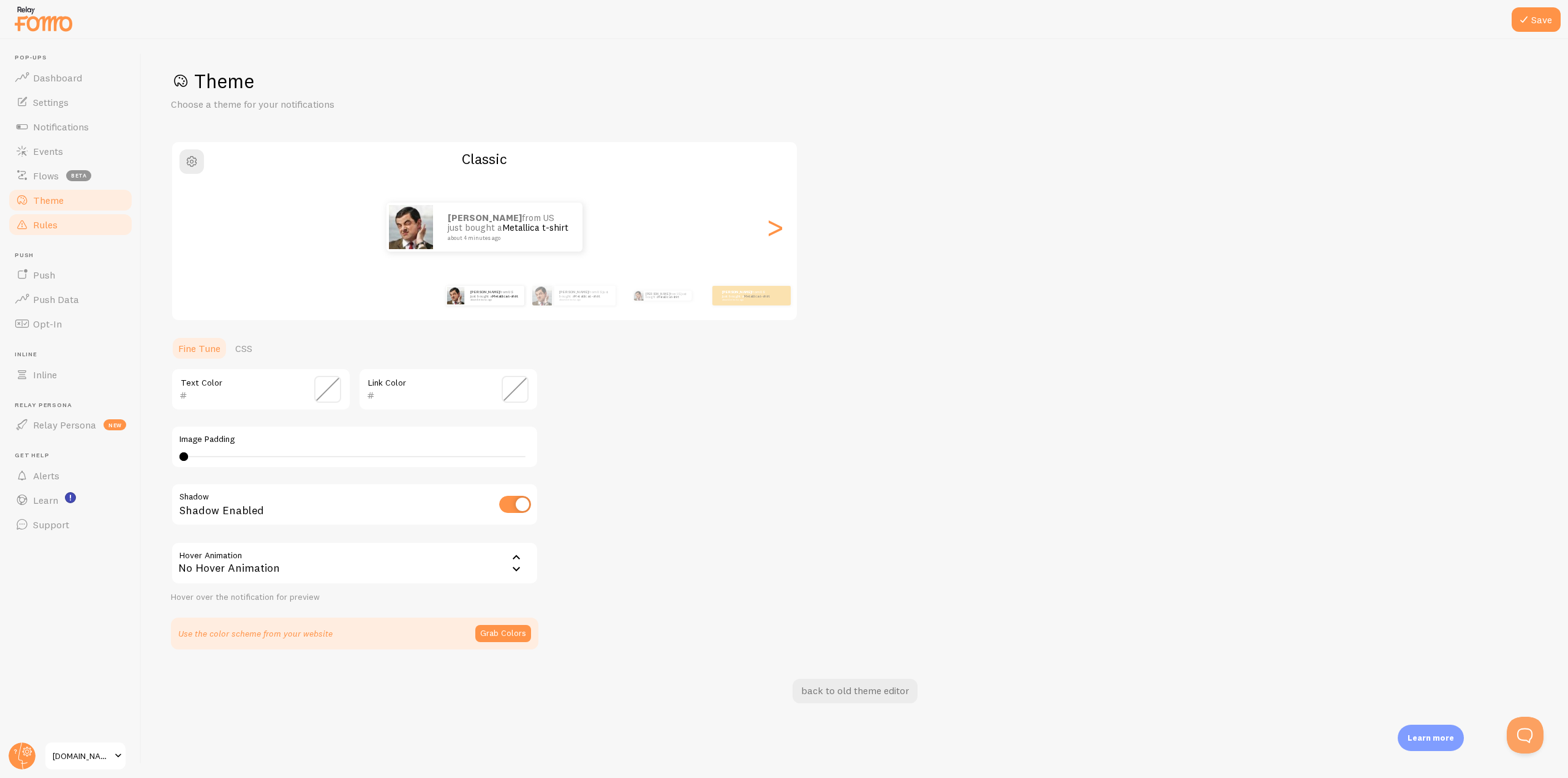
click at [38, 220] on span "Rules" at bounding box center [46, 224] width 25 height 12
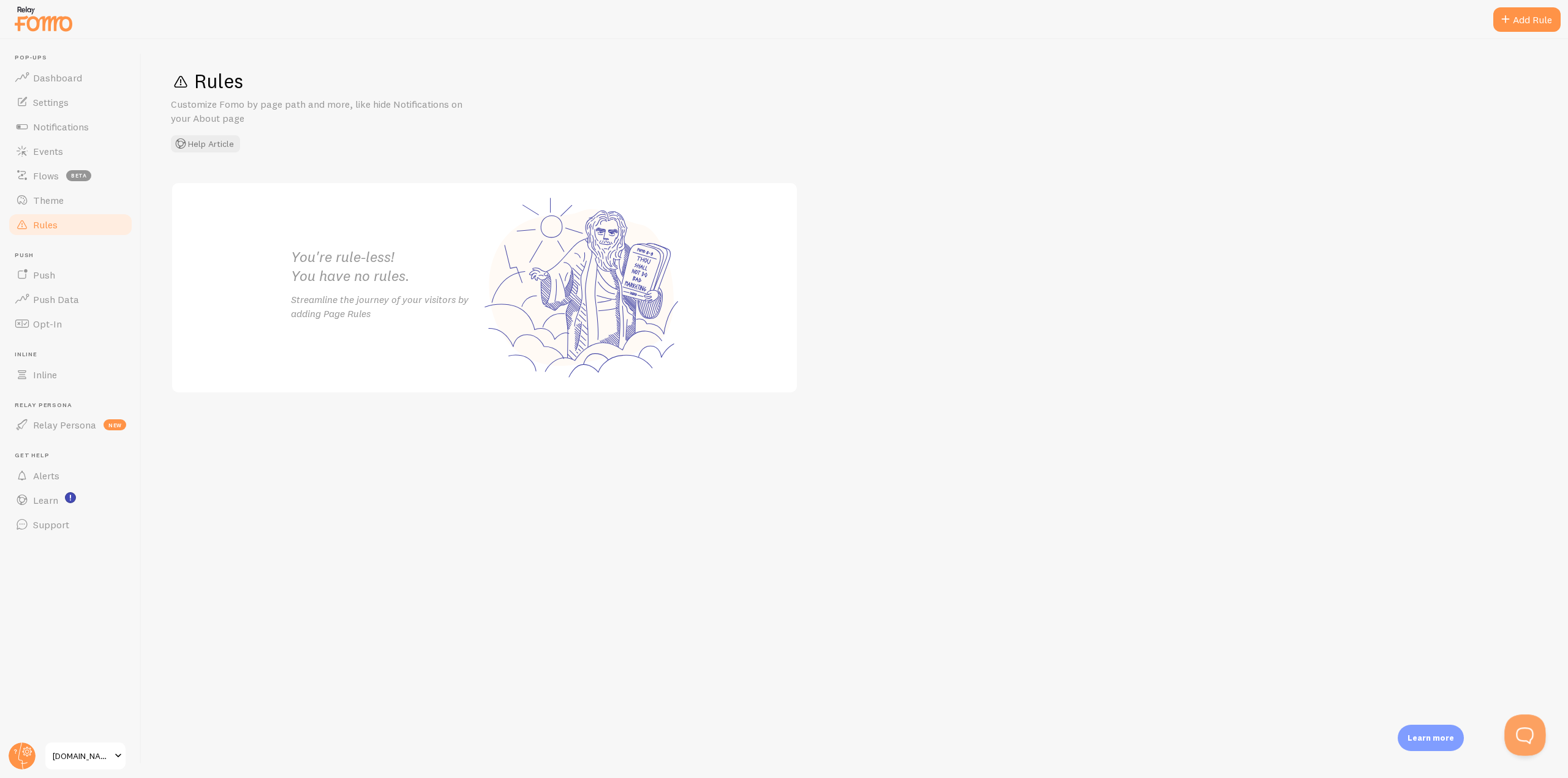
click at [1511, 727] on button "Open Beacon popover" at bounding box center [1522, 732] width 37 height 37
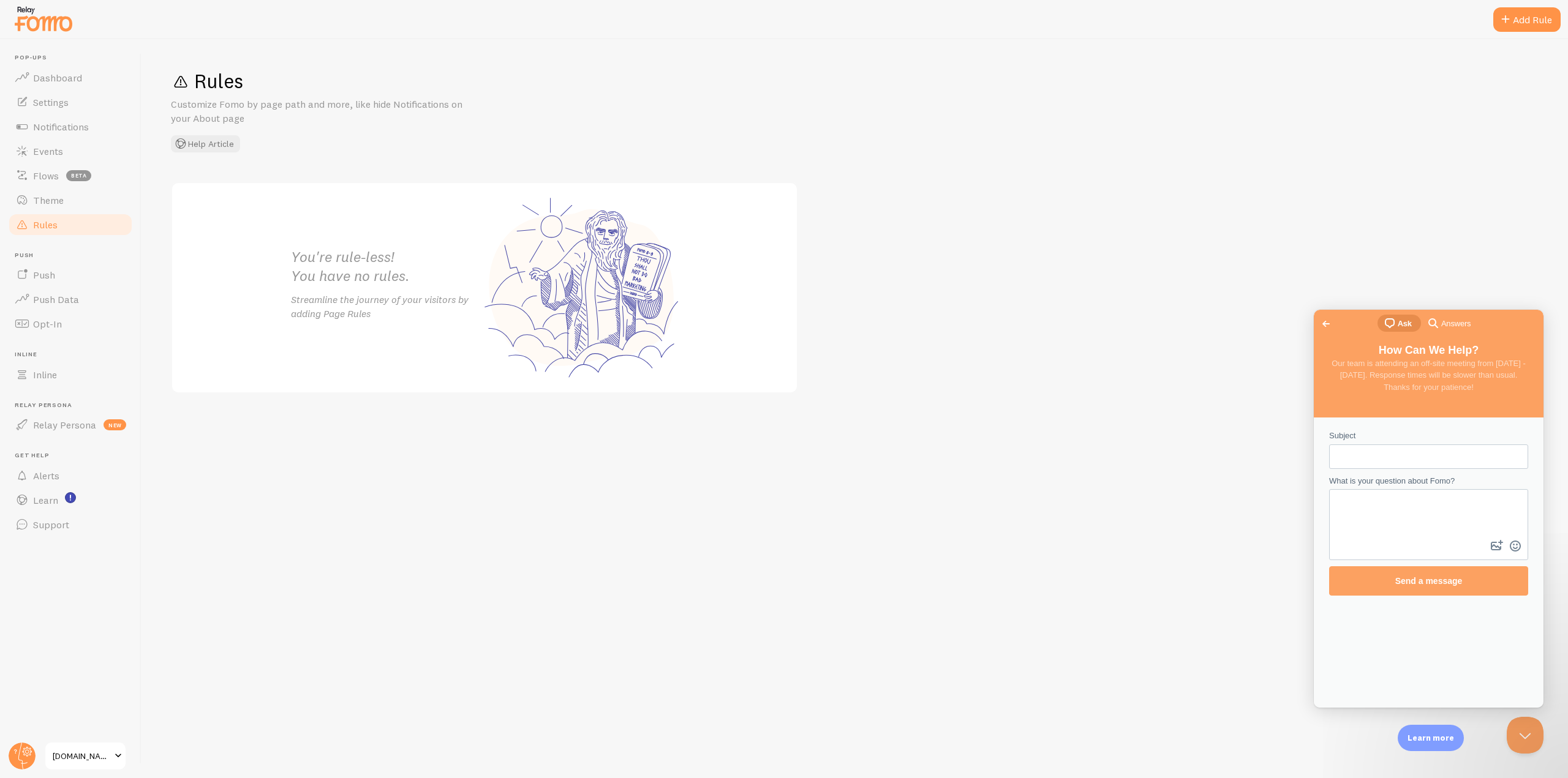
click at [1385, 455] on input "Subject" at bounding box center [1428, 456] width 179 height 22
click at [87, 752] on span "[DOMAIN_NAME]" at bounding box center [82, 755] width 58 height 14
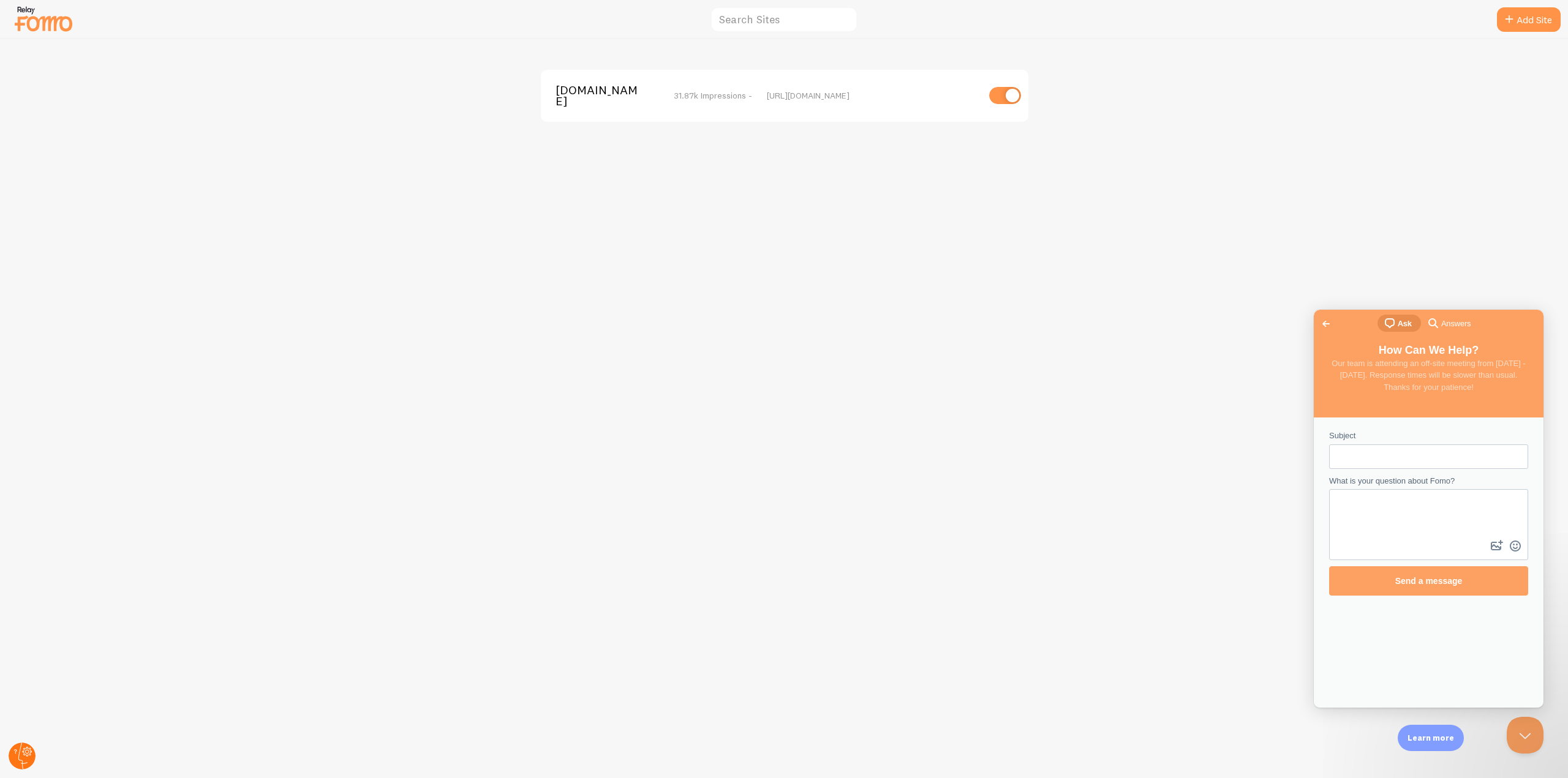
click at [14, 749] on circle at bounding box center [22, 756] width 27 height 27
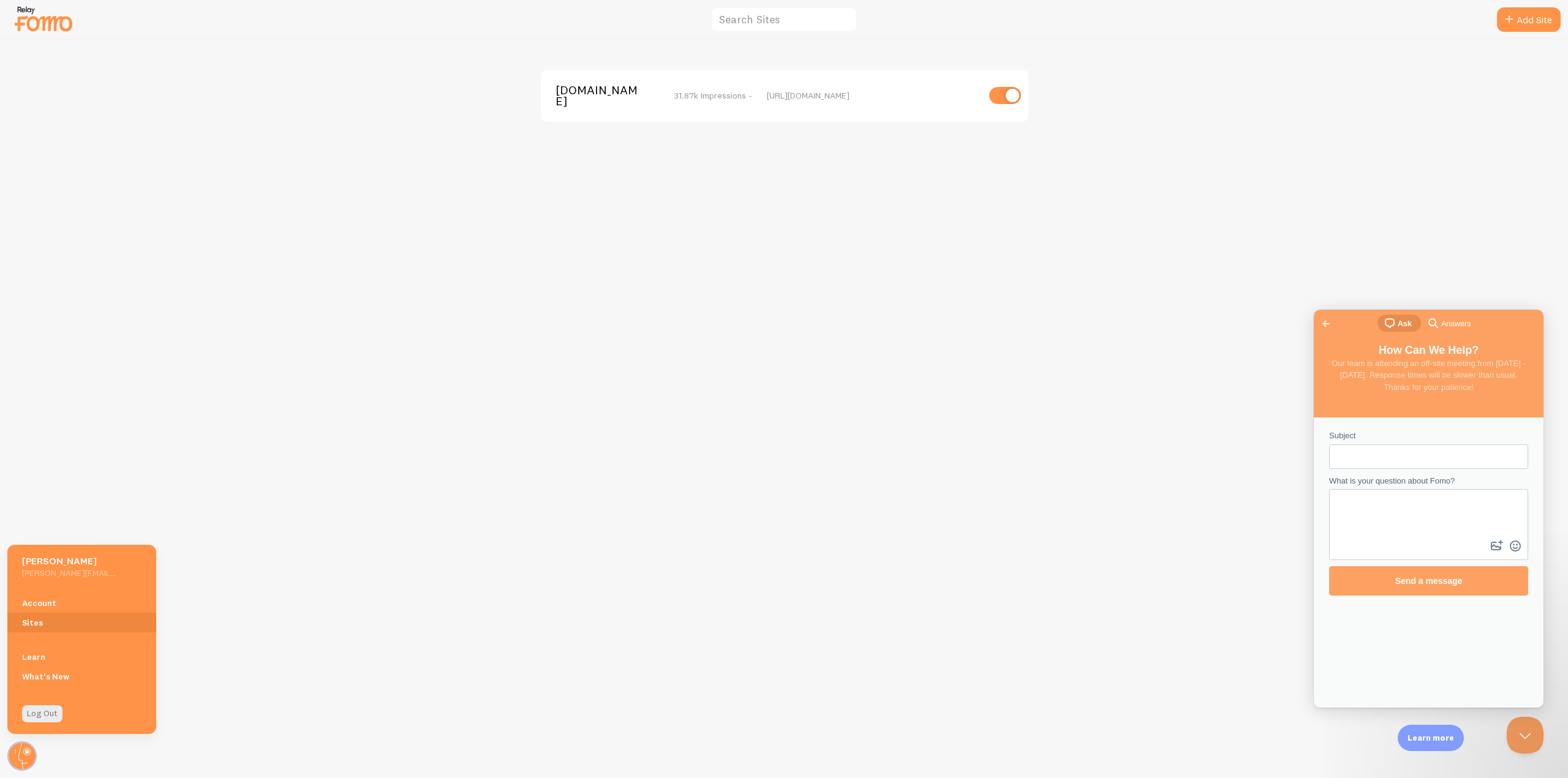
click at [546, 562] on div "[DOMAIN_NAME] 31.87k Impressions - [URL][DOMAIN_NAME]" at bounding box center [784, 408] width 1567 height 739
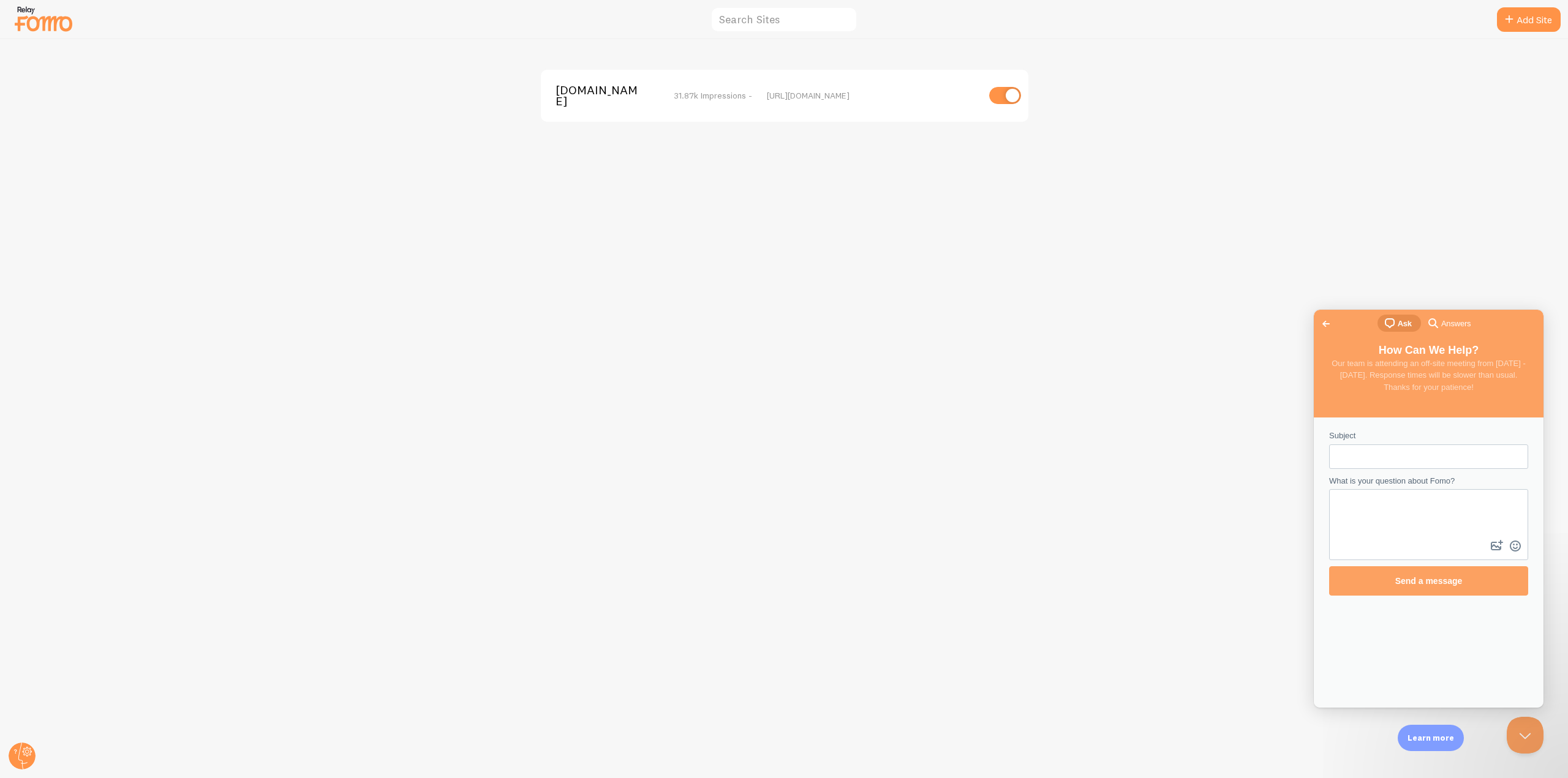
drag, startPoint x: 444, startPoint y: 353, endPoint x: 332, endPoint y: 315, distance: 118.3
click at [444, 354] on div "[DOMAIN_NAME] 31.87k Impressions - [URL][DOMAIN_NAME]" at bounding box center [784, 408] width 1567 height 739
click at [613, 702] on div "[DOMAIN_NAME] 31.87k Impressions - [URL][DOMAIN_NAME]" at bounding box center [784, 408] width 1567 height 739
click at [35, 21] on img at bounding box center [44, 18] width 62 height 31
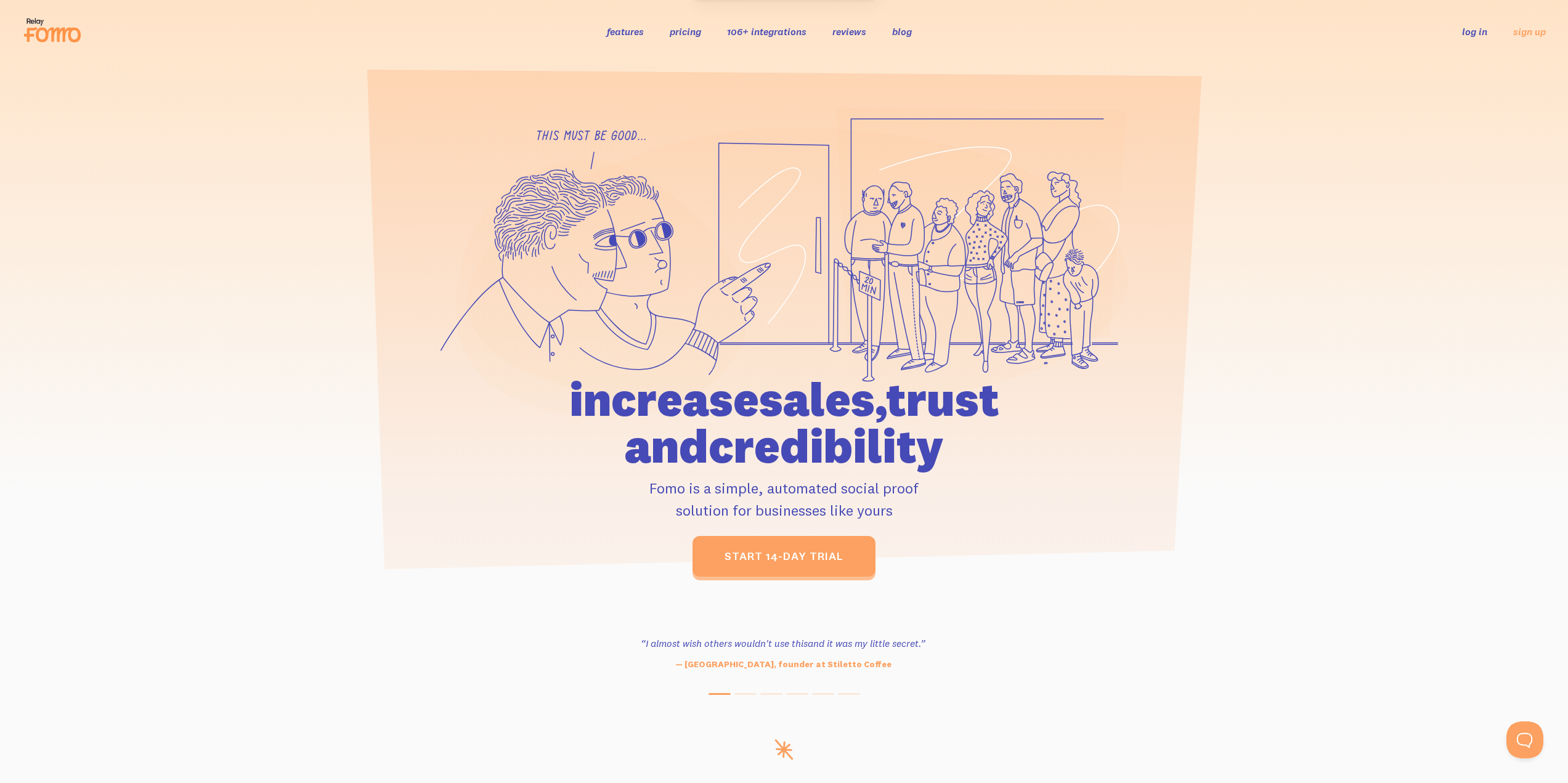
click at [1467, 37] on link "log in" at bounding box center [1474, 31] width 25 height 12
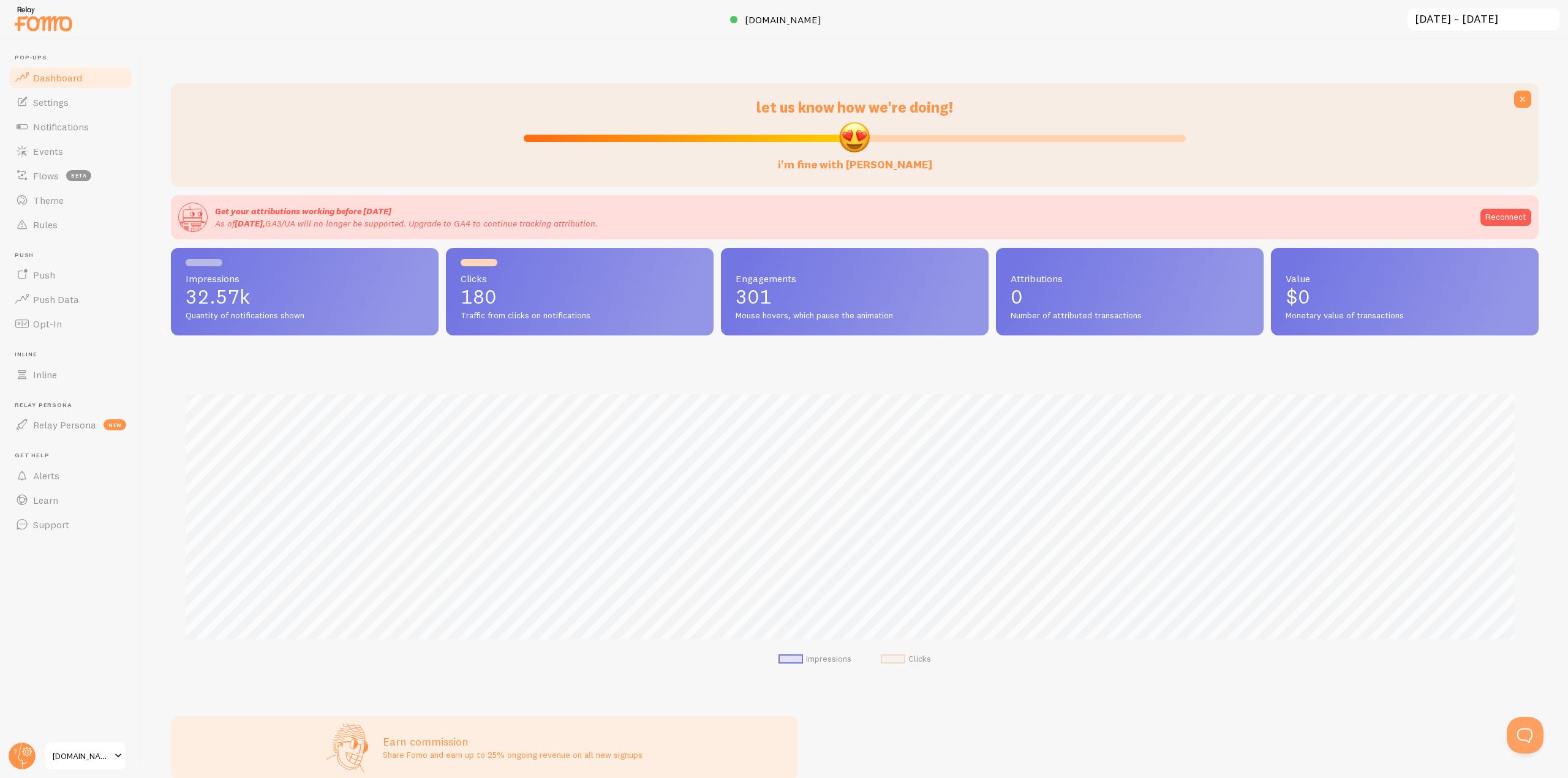
scroll to position [612152, 610986]
click at [63, 104] on span "Settings" at bounding box center [50, 102] width 35 height 12
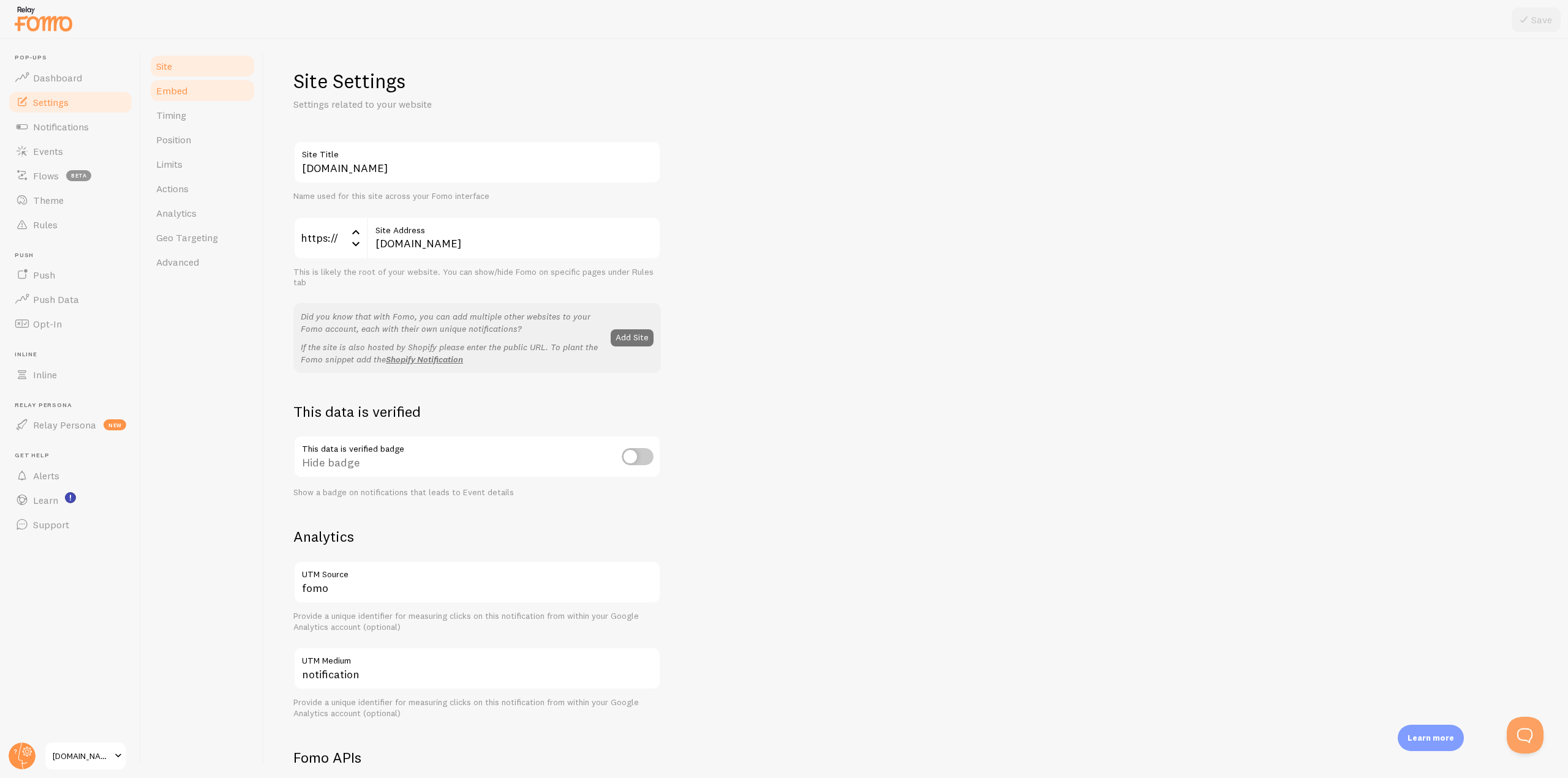
click at [196, 91] on link "Embed" at bounding box center [202, 91] width 107 height 25
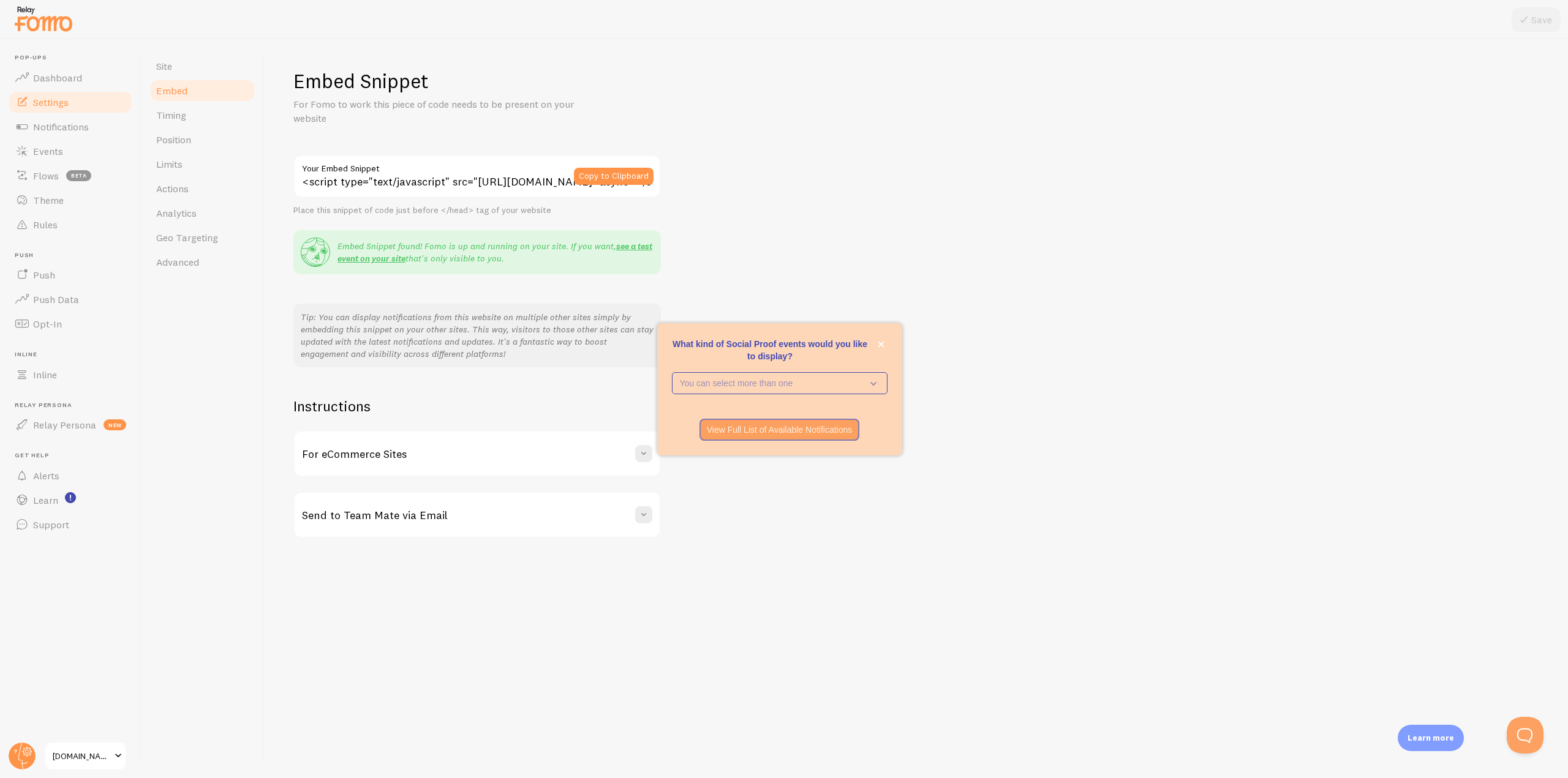
click at [191, 428] on div "Site Embed Timing Position Limits Actions Analytics Geo Targeting Advanced" at bounding box center [202, 408] width 122 height 739
click at [877, 342] on icon "close," at bounding box center [880, 344] width 7 height 7
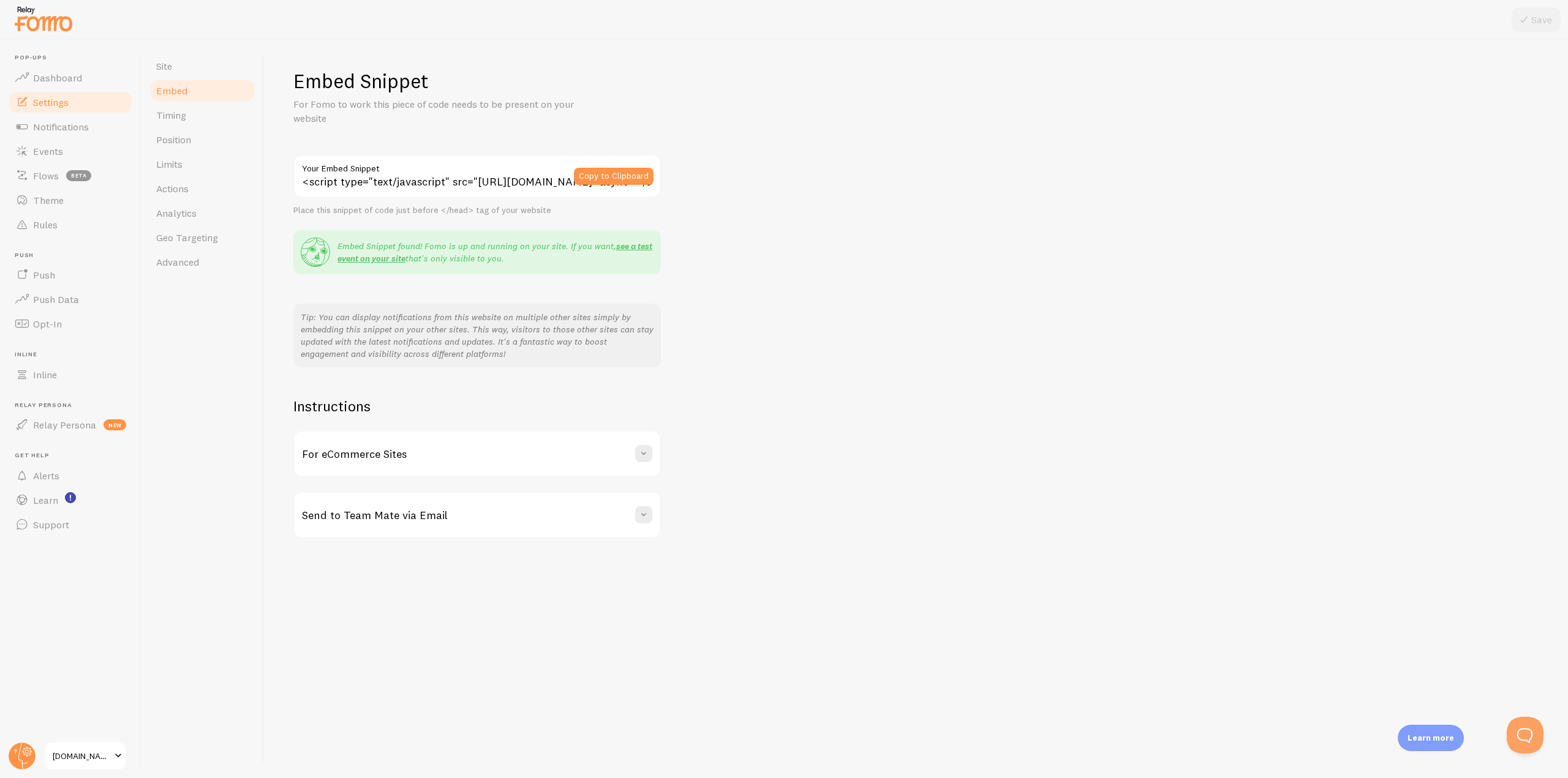
click at [225, 343] on div "Site Embed Timing Position Limits Actions Analytics Geo Targeting Advanced" at bounding box center [202, 408] width 122 height 739
click at [72, 222] on link "Rules" at bounding box center [70, 225] width 126 height 25
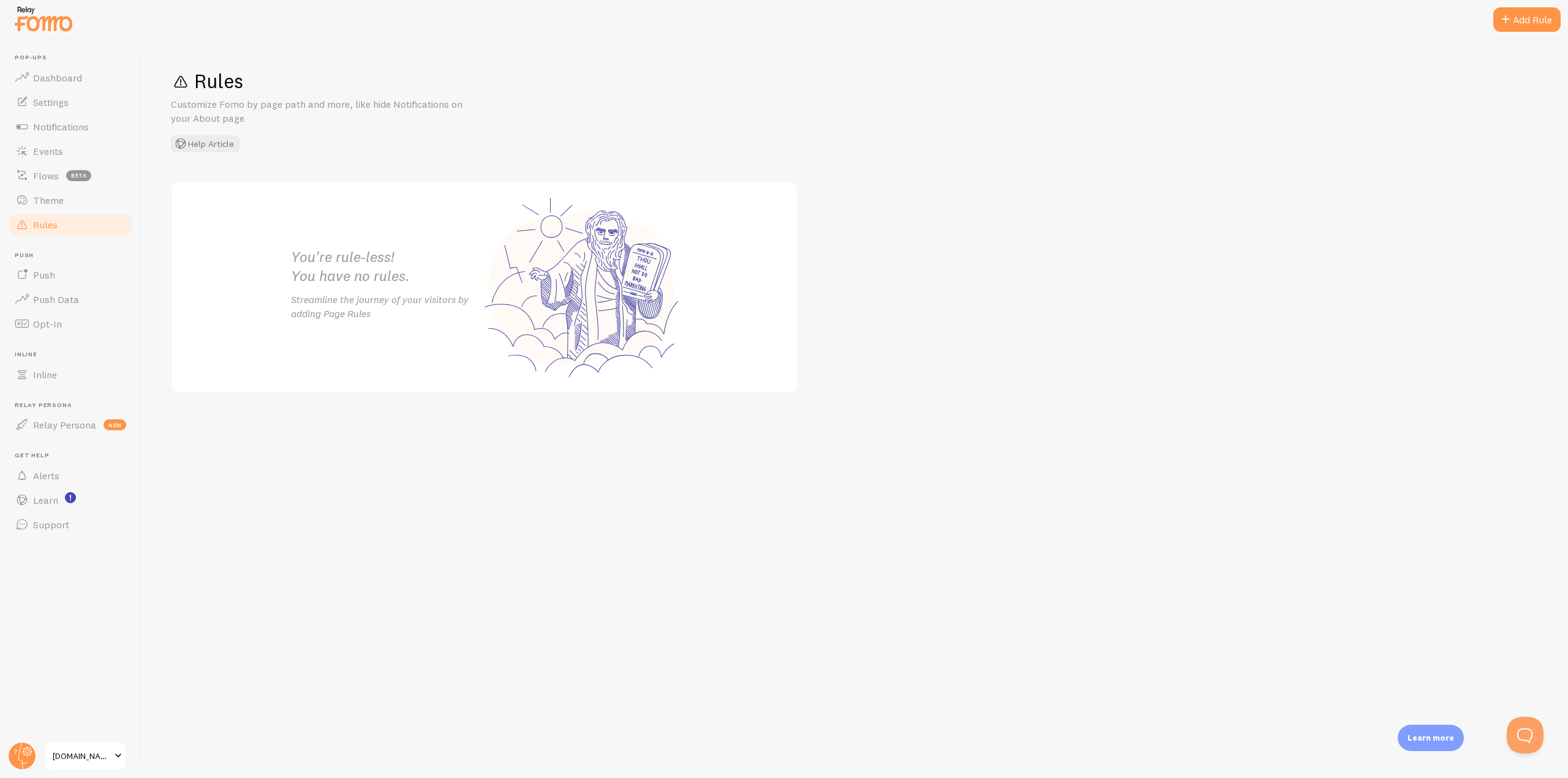
click at [1504, 22] on span at bounding box center [1504, 19] width 14 height 14
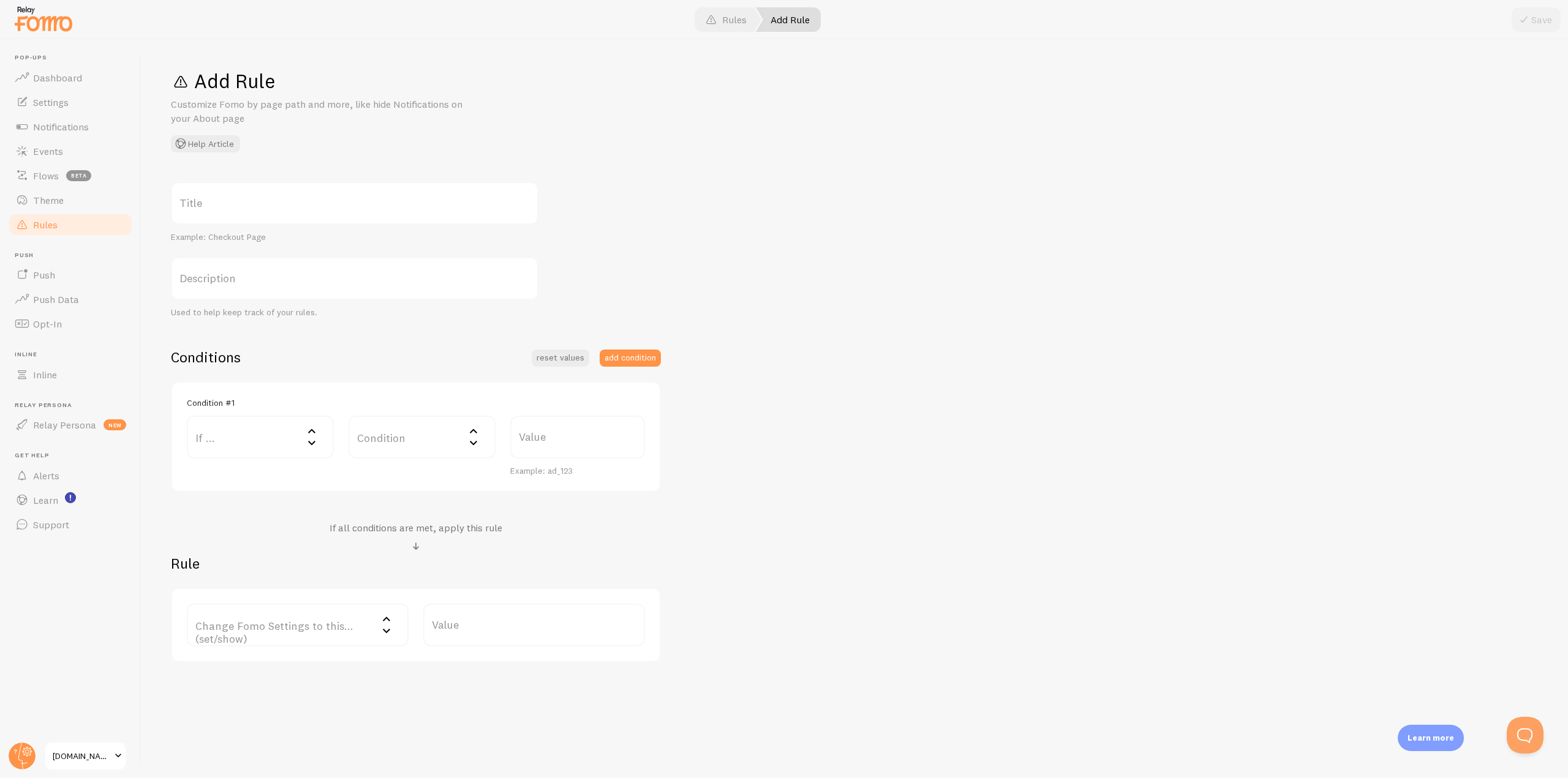
click at [229, 433] on label "If ..." at bounding box center [260, 436] width 147 height 43
drag, startPoint x: 248, startPoint y: 479, endPoint x: 264, endPoint y: 478, distance: 16.0
click at [249, 479] on li "URL Path" at bounding box center [260, 476] width 144 height 22
click at [527, 481] on label "Value" at bounding box center [578, 478] width 135 height 43
click at [527, 481] on input "Value" at bounding box center [578, 478] width 135 height 43
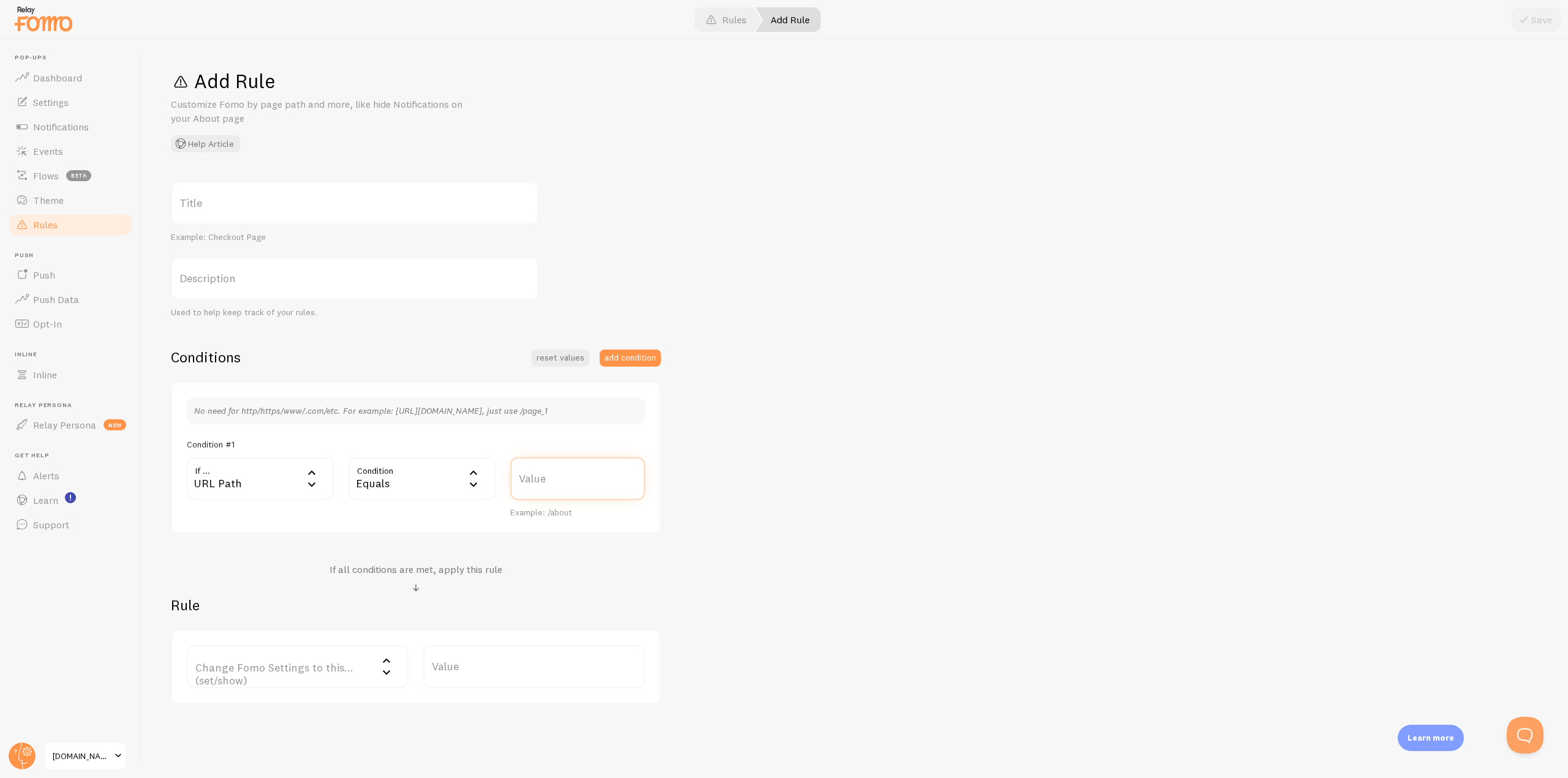
paste input "https://theforextradingcoach.com/this-service-is-not-available/"
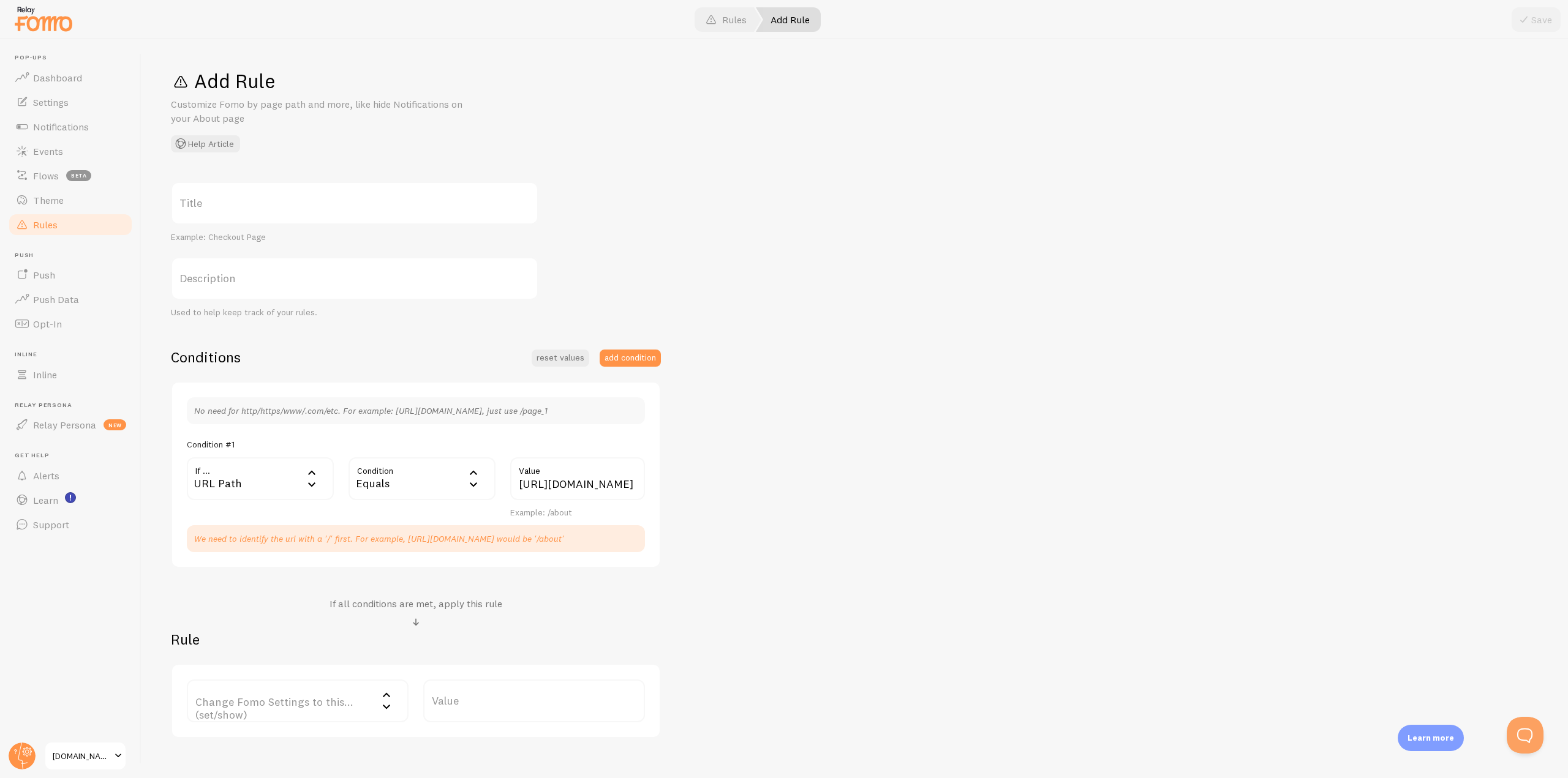
click at [231, 485] on div "URL Path" at bounding box center [260, 478] width 147 height 43
click at [906, 540] on div "Title Example: Checkout Page Description Used to help keep track of your rules.…" at bounding box center [854, 460] width 1367 height 557
drag, startPoint x: 555, startPoint y: 482, endPoint x: 187, endPoint y: 478, distance: 368.0
click at [187, 478] on div "If ... url URL Path URL Path URL Parameter Home page Mobile Browser URL Host CS…" at bounding box center [415, 488] width 472 height 62
click at [728, 523] on div "Title Example: Checkout Page Description Used to help keep track of your rules.…" at bounding box center [854, 460] width 1367 height 557
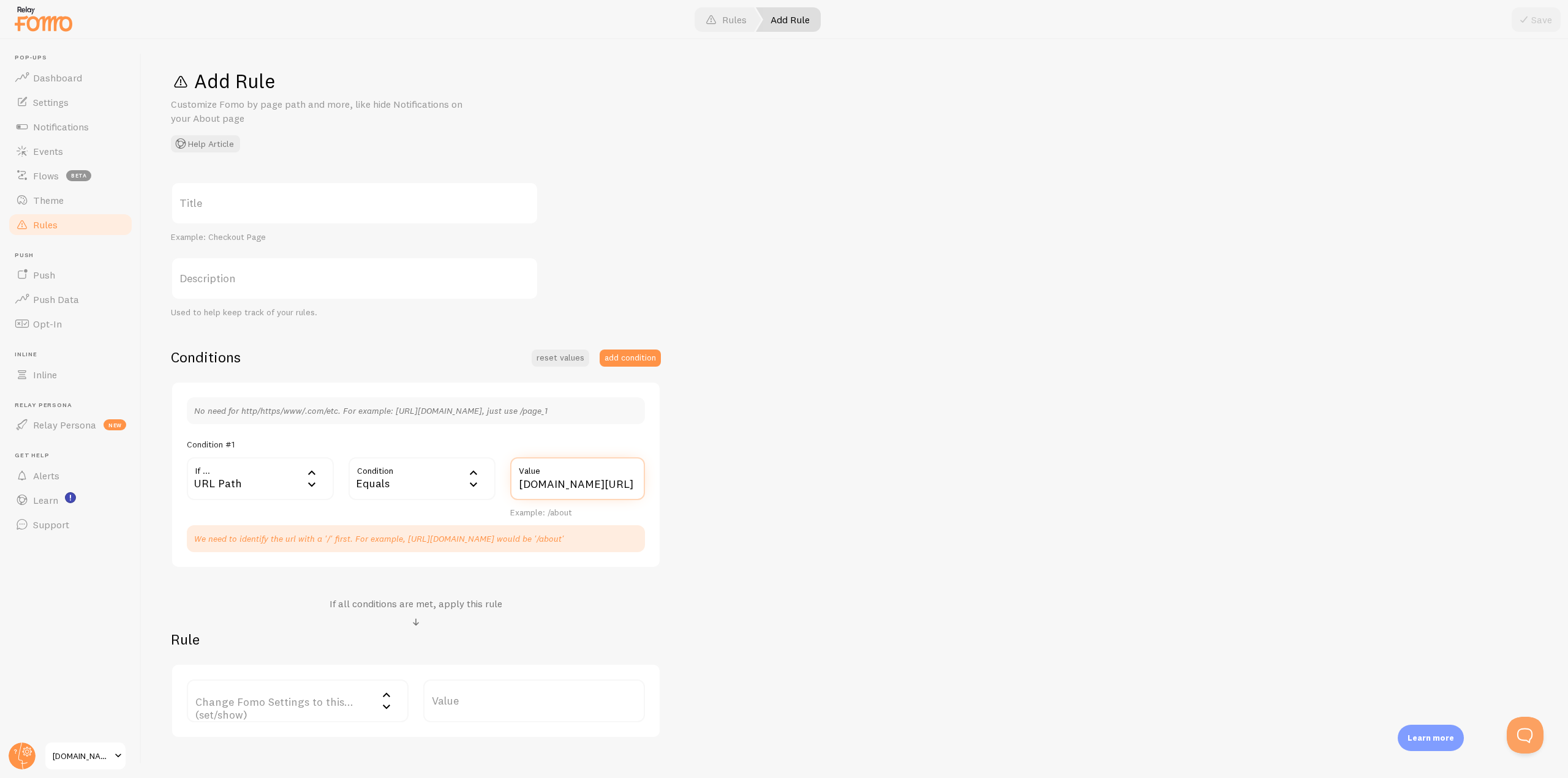
drag, startPoint x: 605, startPoint y: 481, endPoint x: 184, endPoint y: 495, distance: 421.2
click at [184, 495] on div "If ... url URL Path URL Path URL Parameter Home page Mobile Browser URL Host CS…" at bounding box center [415, 488] width 472 height 62
drag, startPoint x: 561, startPoint y: 481, endPoint x: 283, endPoint y: 483, distance: 278.0
click at [283, 483] on div "If ... url URL Path URL Path URL Parameter Home page Mobile Browser URL Host CS…" at bounding box center [415, 488] width 472 height 62
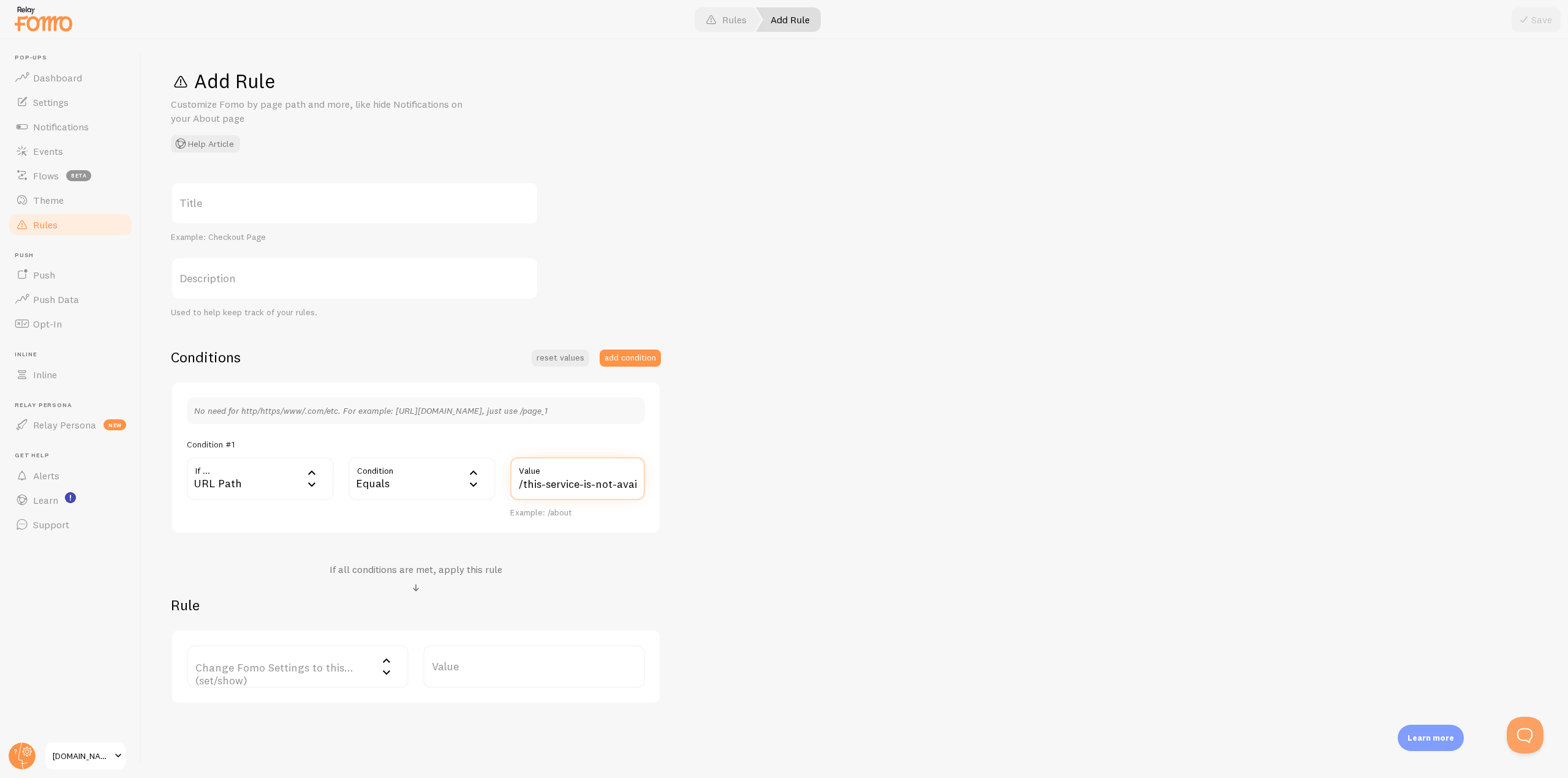
type input "/this-service-is-not-available/"
drag, startPoint x: 763, startPoint y: 493, endPoint x: 572, endPoint y: 518, distance: 192.6
click at [760, 497] on div "Title Example: Checkout Page Description Used to help keep track of your rules.…" at bounding box center [854, 443] width 1367 height 523
click at [379, 460] on div "Equals" at bounding box center [421, 478] width 147 height 43
click at [388, 582] on li "Contains" at bounding box center [422, 582] width 144 height 22
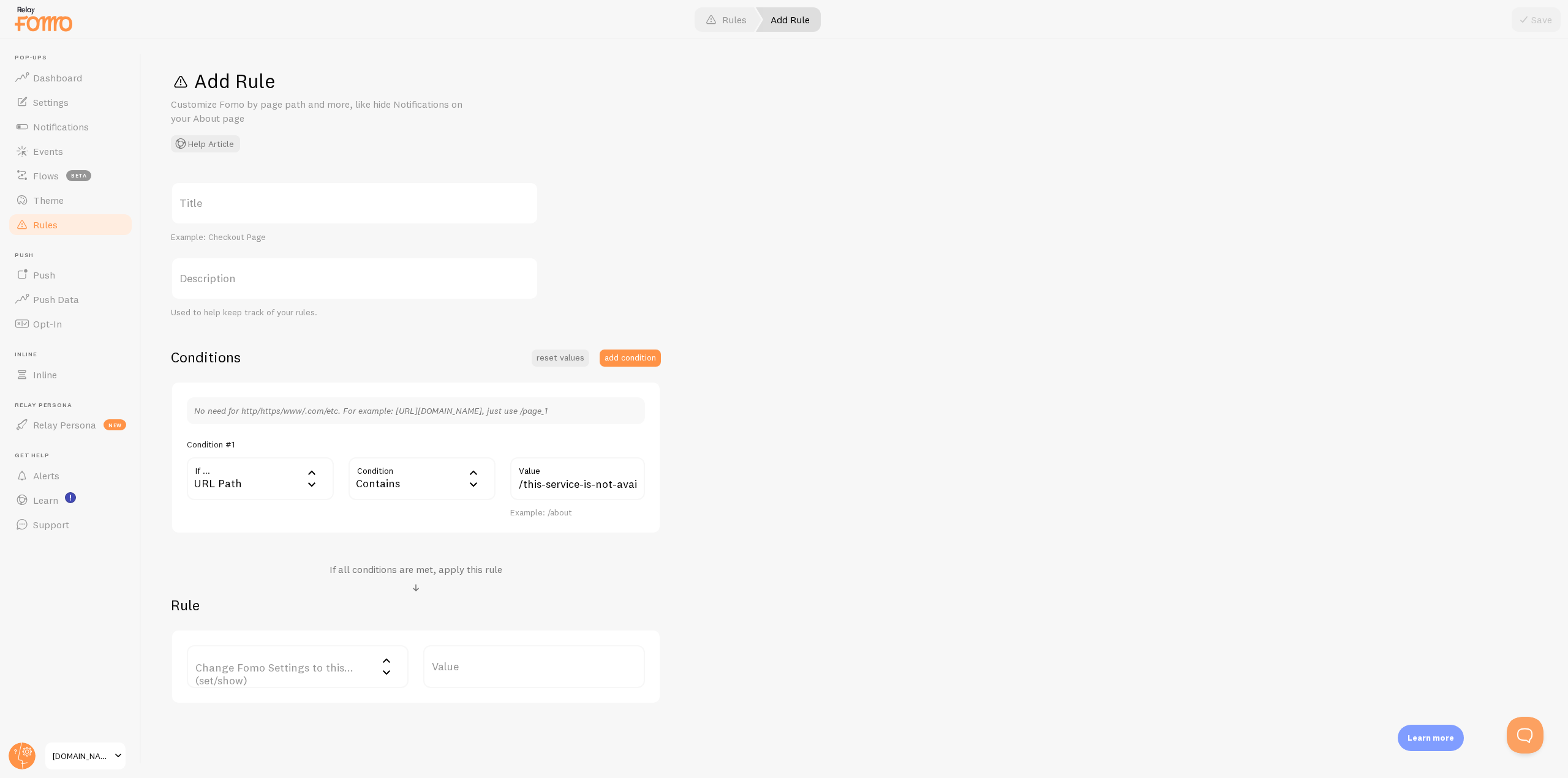
click at [643, 554] on div "Conditions reset values add condition No need for http/https/www/.com/etc. For …" at bounding box center [415, 527] width 489 height 357
click at [310, 681] on label "Change Fomo Settings to this... (set/show)" at bounding box center [298, 666] width 222 height 43
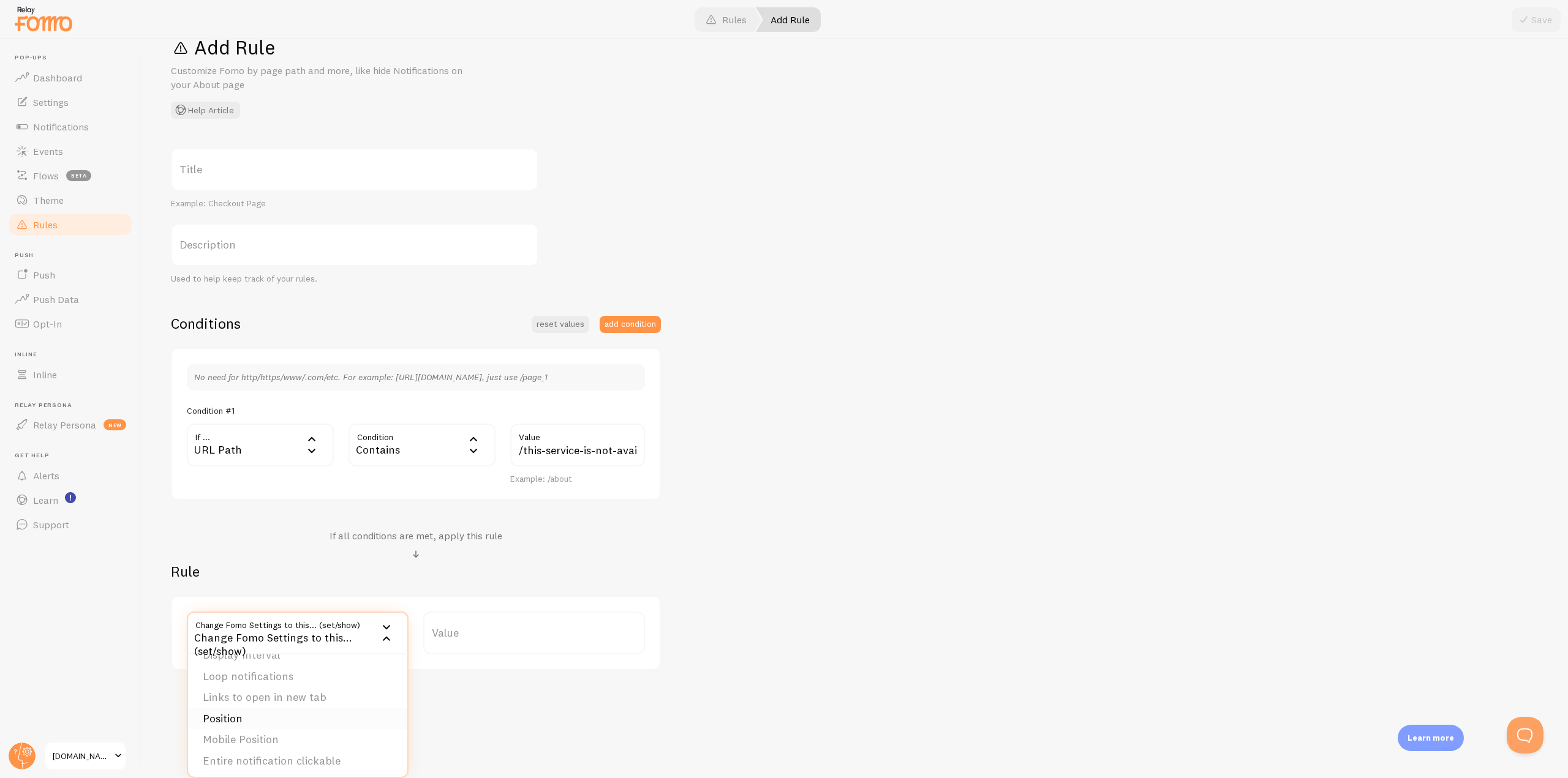
scroll to position [124, 0]
click at [904, 555] on div "Title Example: Checkout Page Description Used to help keep track of your rules.…" at bounding box center [854, 409] width 1367 height 523
